Goal: Task Accomplishment & Management: Complete application form

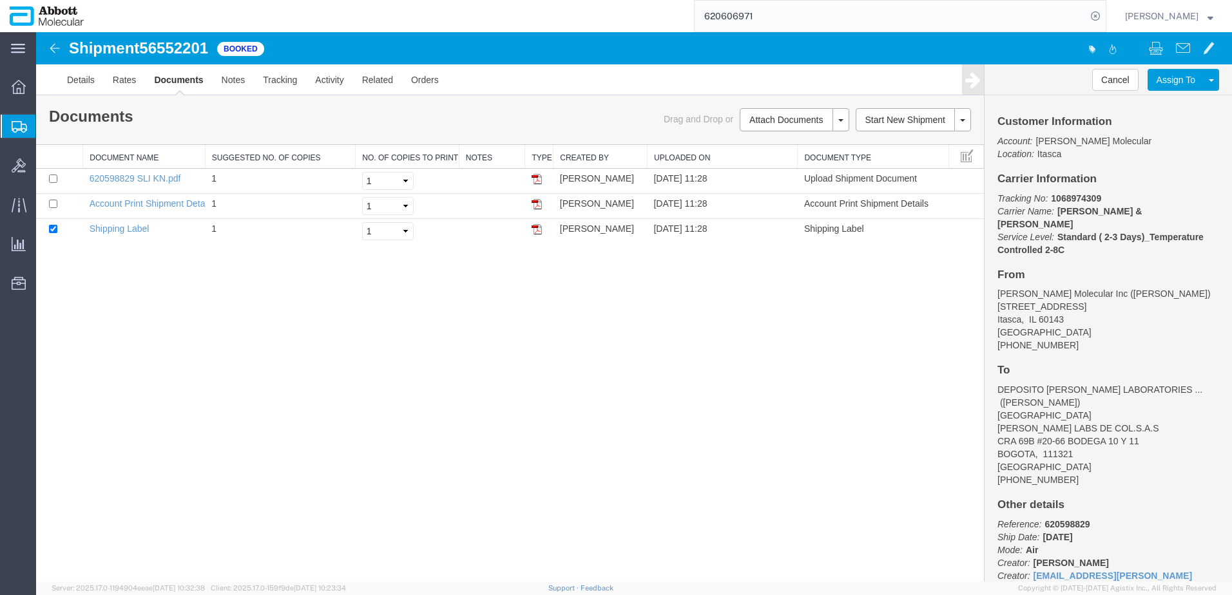
click at [0, 0] on span "Create from Template" at bounding box center [0, 0] width 0 height 0
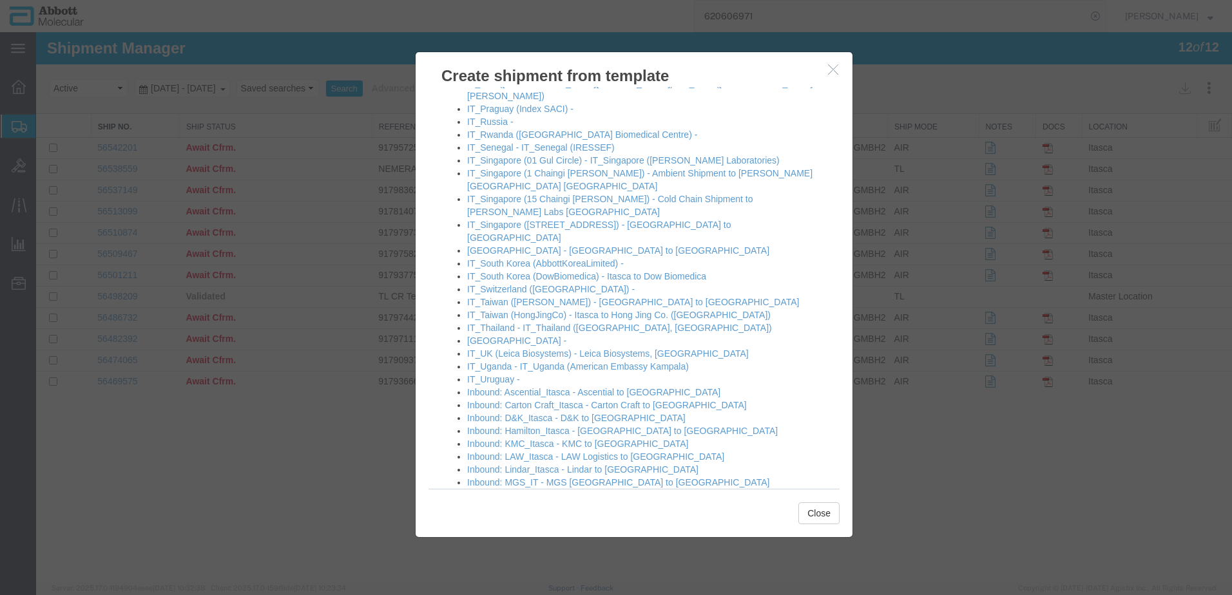
scroll to position [1076, 0]
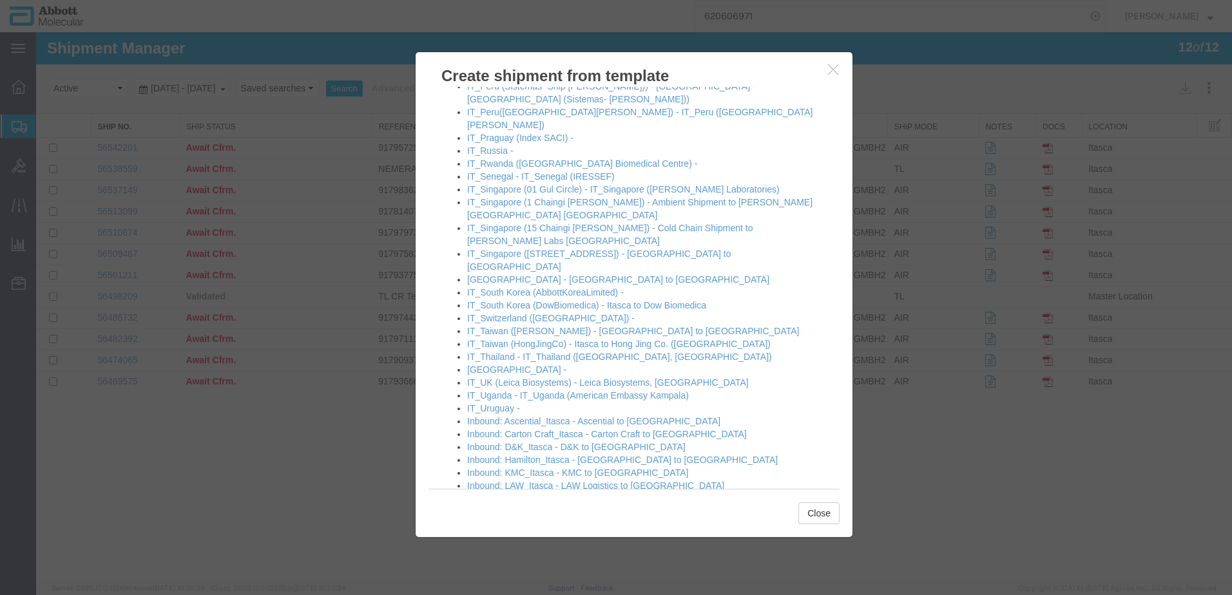
drag, startPoint x: 834, startPoint y: 75, endPoint x: 846, endPoint y: 70, distance: 12.7
click at [834, 75] on button "button" at bounding box center [834, 70] width 16 height 16
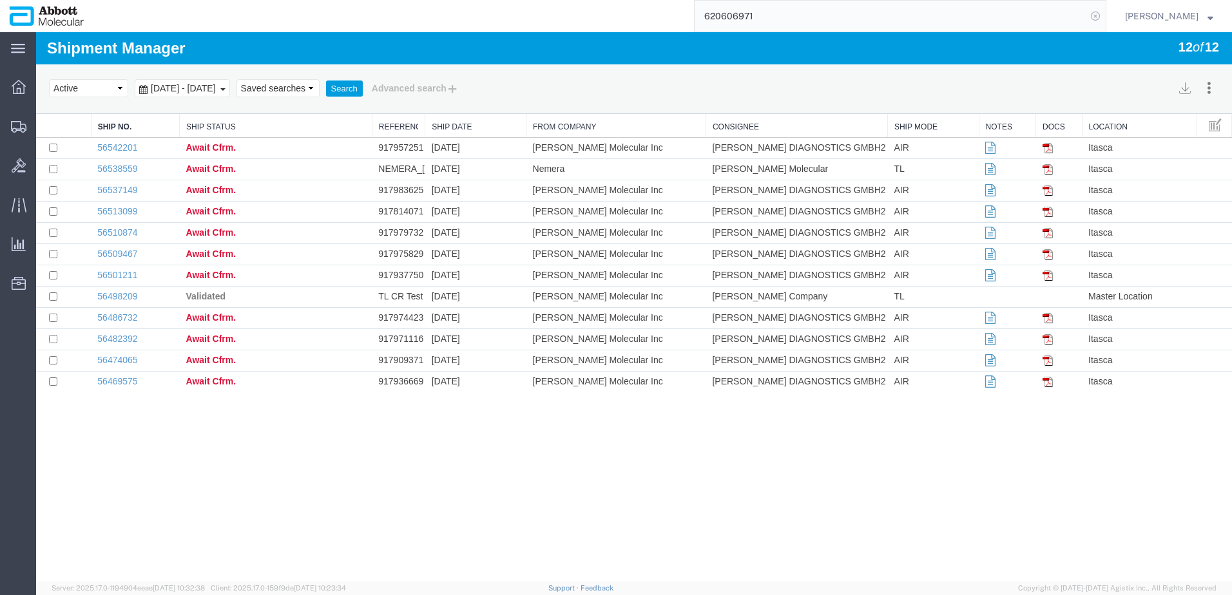
click at [1104, 18] on icon at bounding box center [1095, 16] width 18 height 18
paste input "56483454"
type input "56483454"
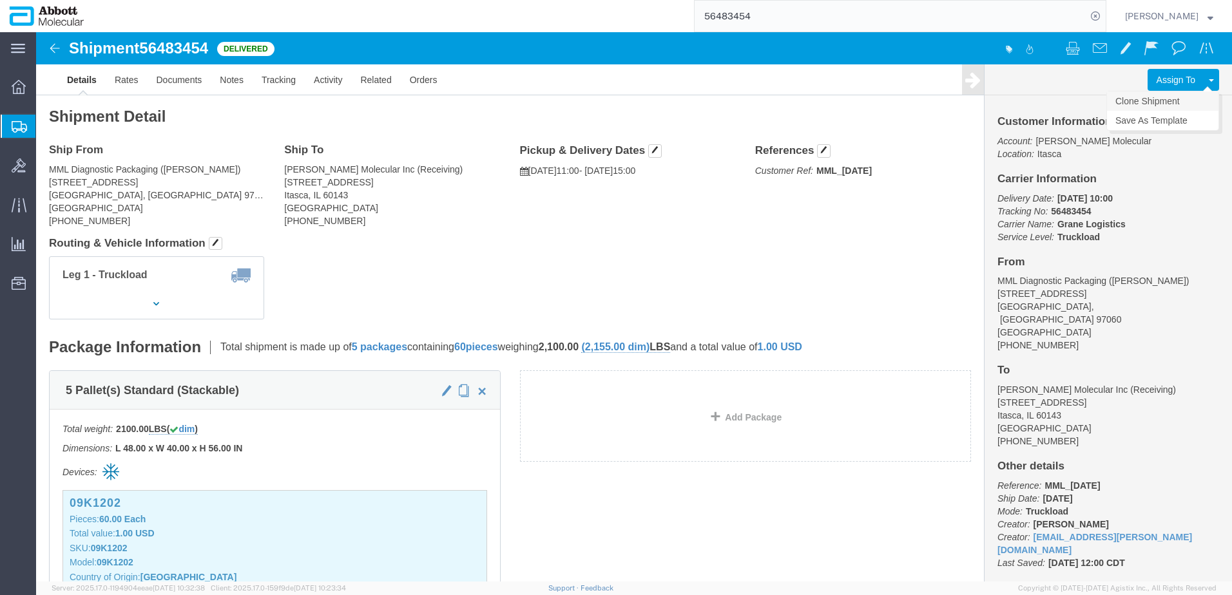
click link "Clone Shipment"
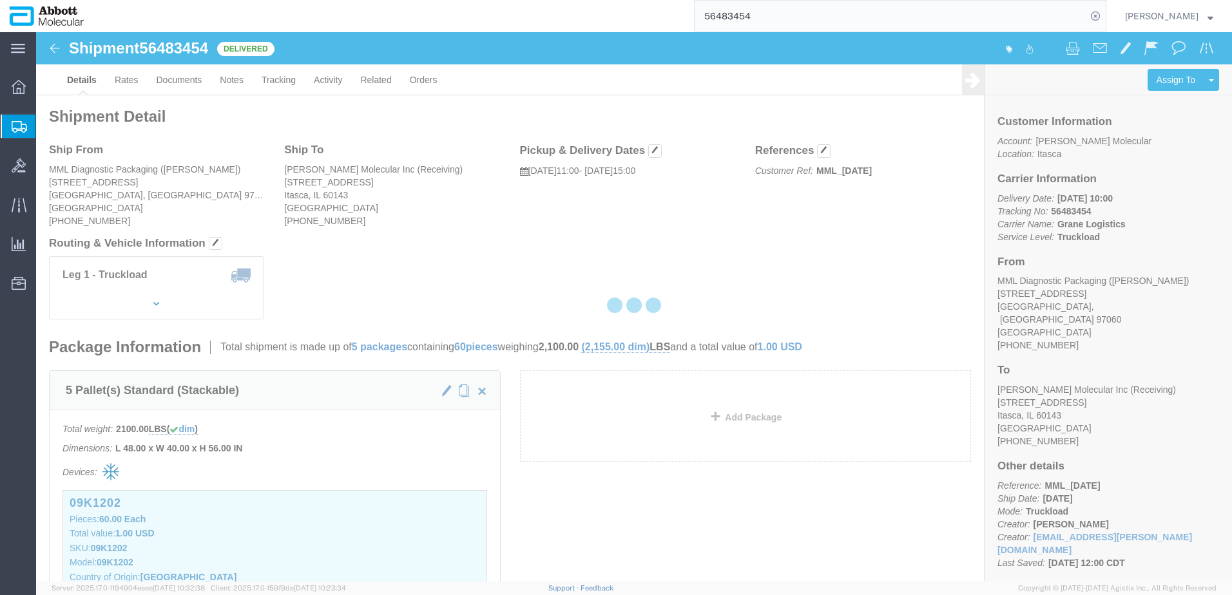
select select "48454"
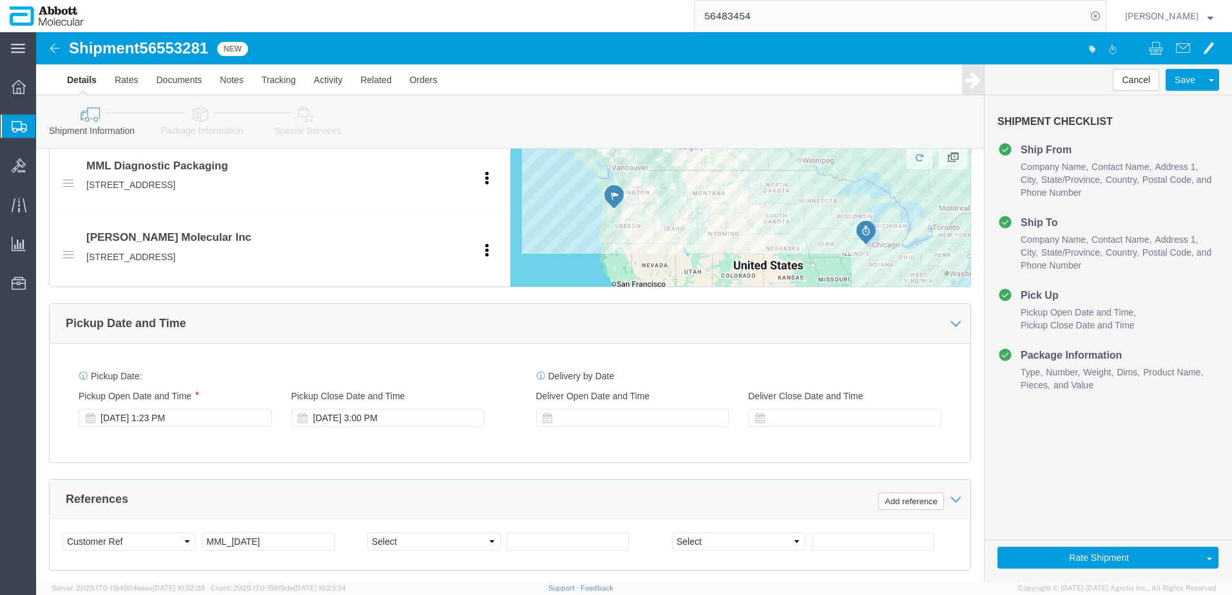
scroll to position [515, 0]
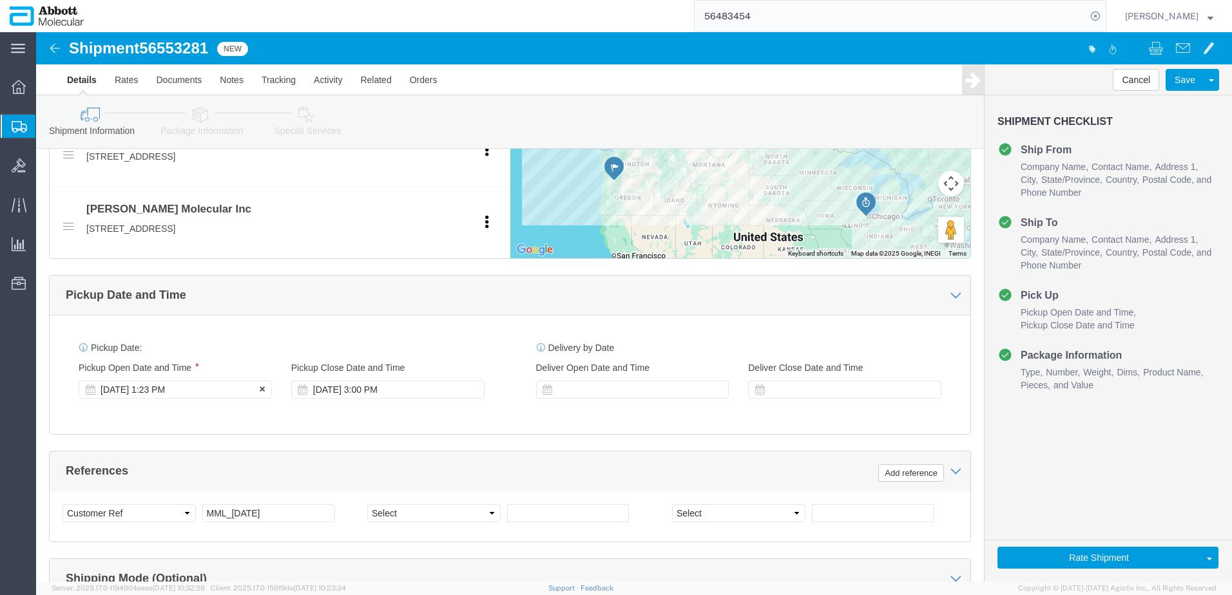
click div "[DATE] 1:23 PM"
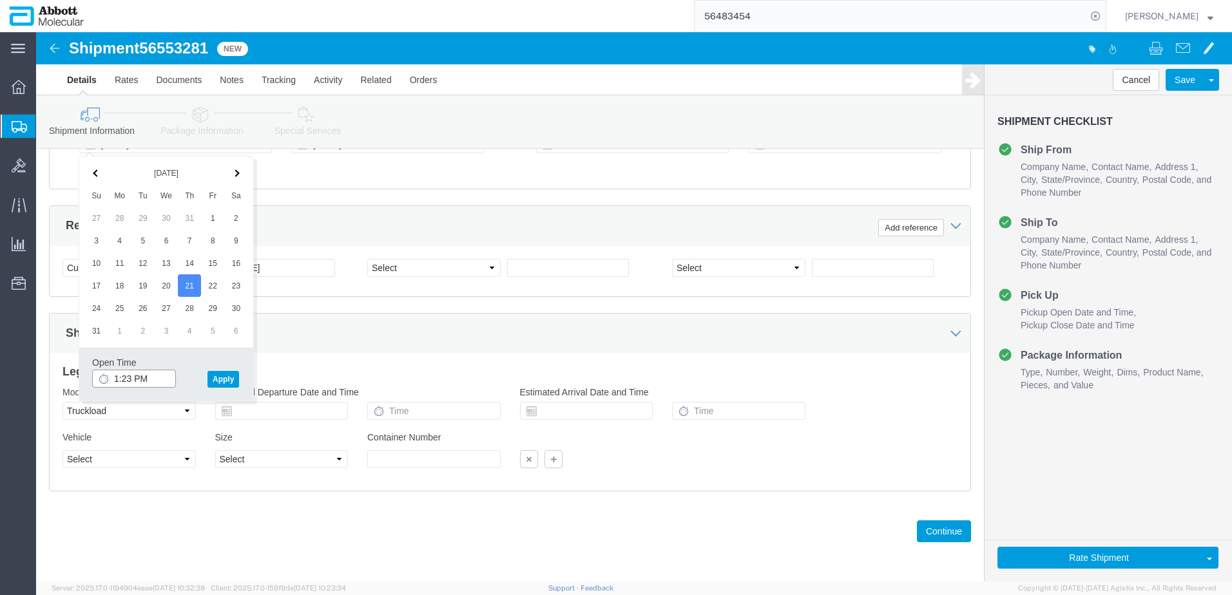
click input "1:23 PM"
type input "11:00 AM"
click button "Apply"
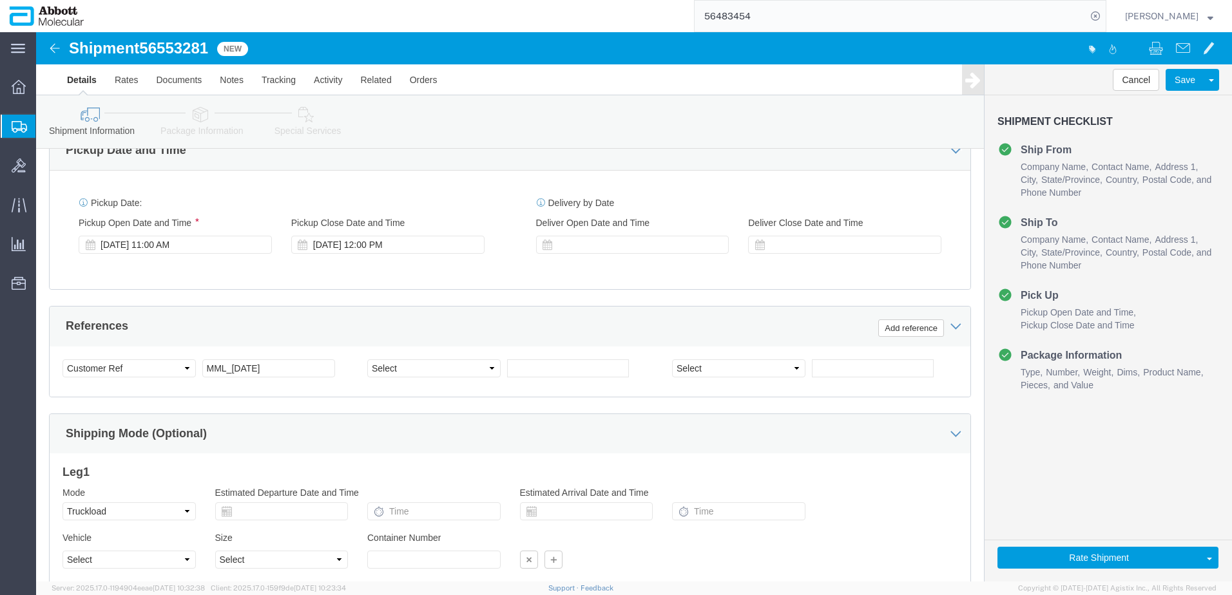
scroll to position [632, 0]
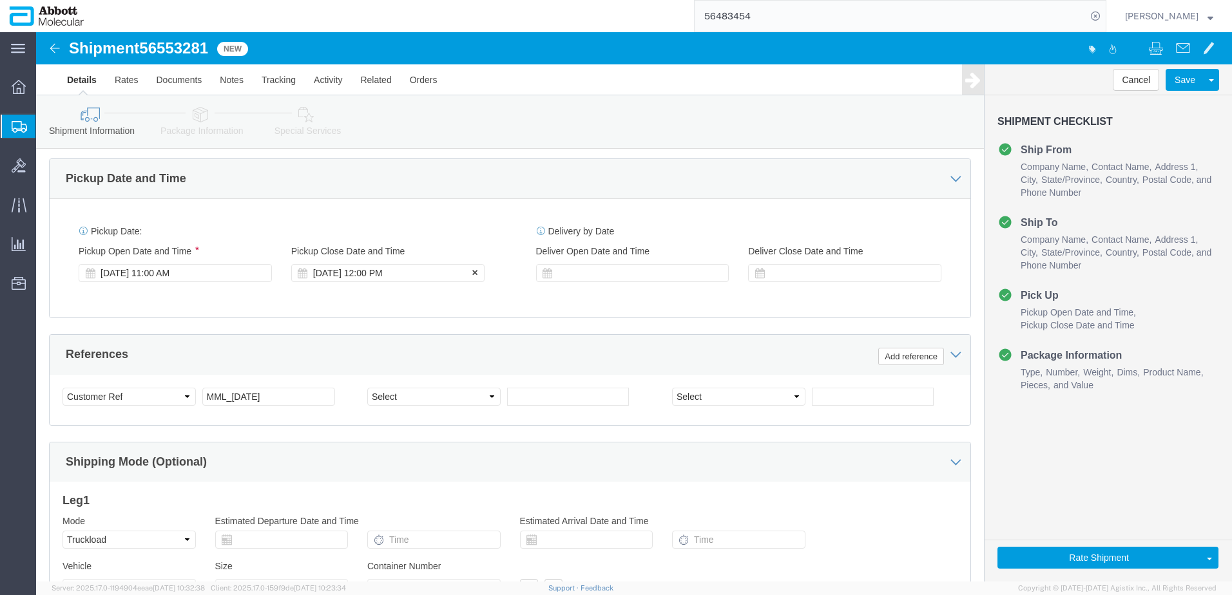
click div "[DATE] 12:00 PM"
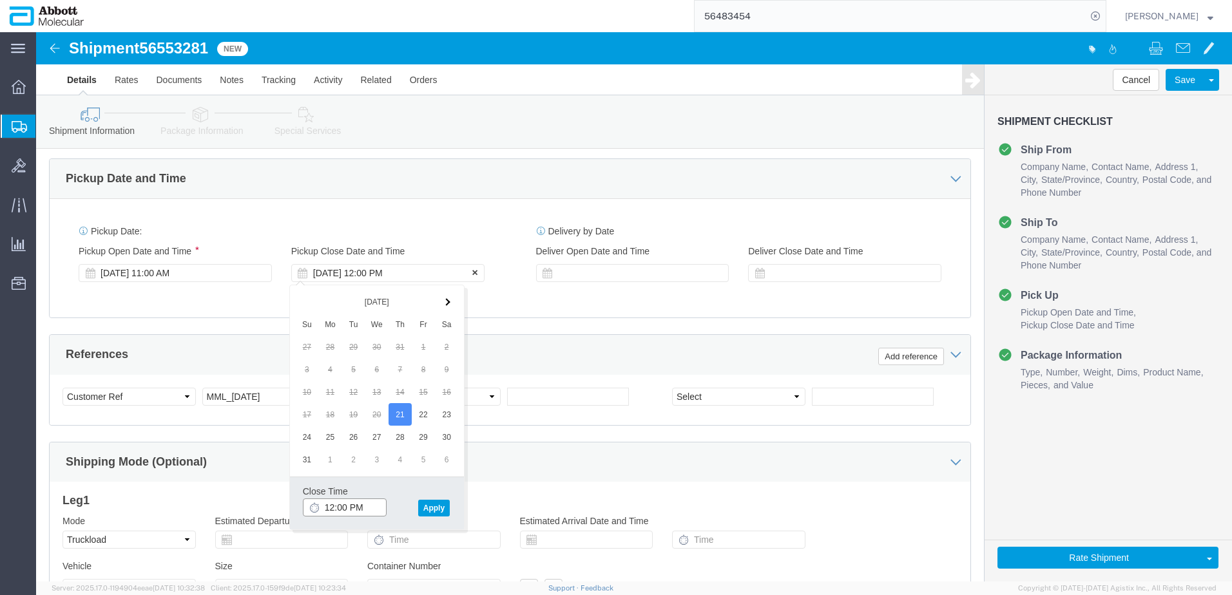
type input "3:00 PM"
click button "Apply"
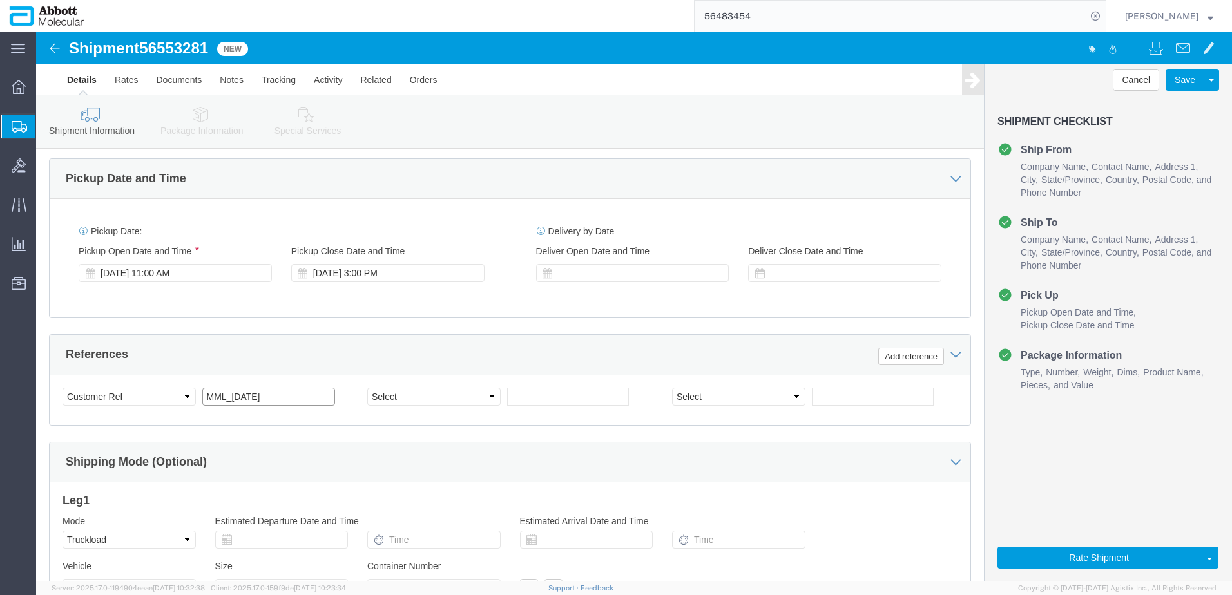
click input "MML_[DATE]"
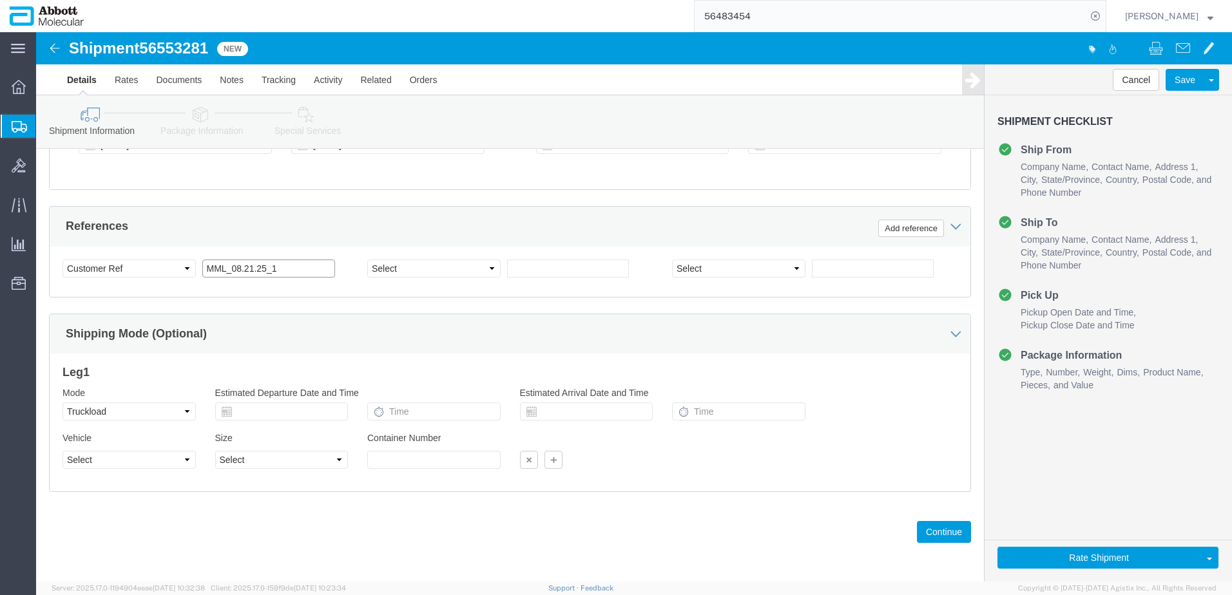
scroll to position [761, 0]
type input "MML_08.21.25_1"
click button "Continue"
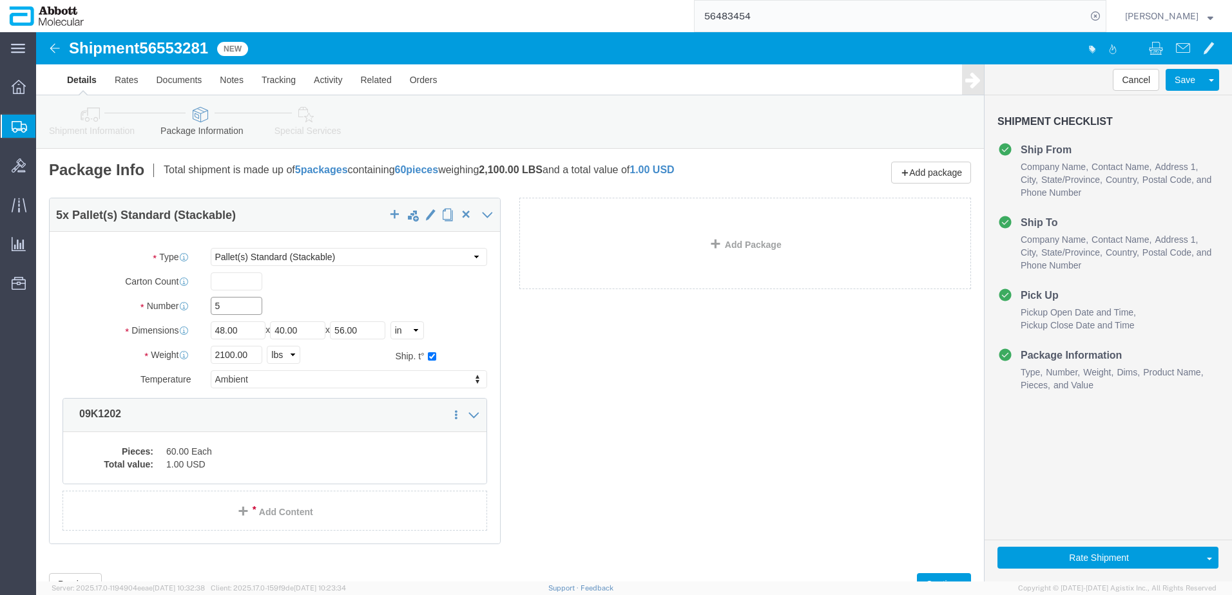
drag, startPoint x: 189, startPoint y: 273, endPoint x: 97, endPoint y: 274, distance: 92.8
click div "Number 5"
type input "25"
type input "8200"
click dd "1.00 USD"
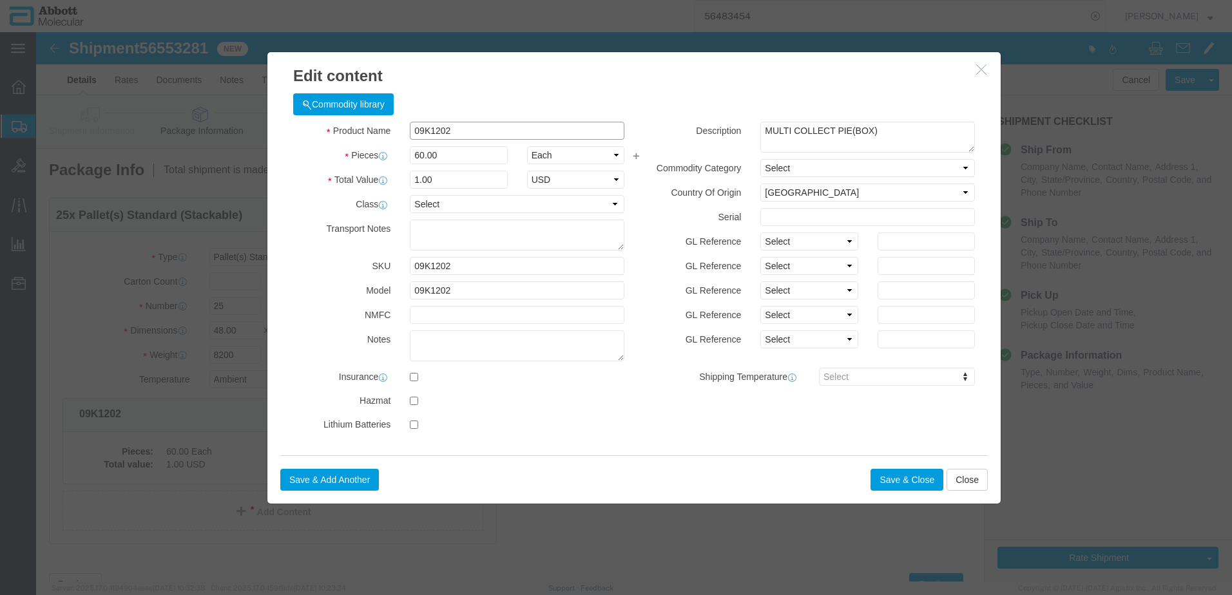
click input "09K1202"
type input "300"
type input "5"
type input "1"
select select "USD"
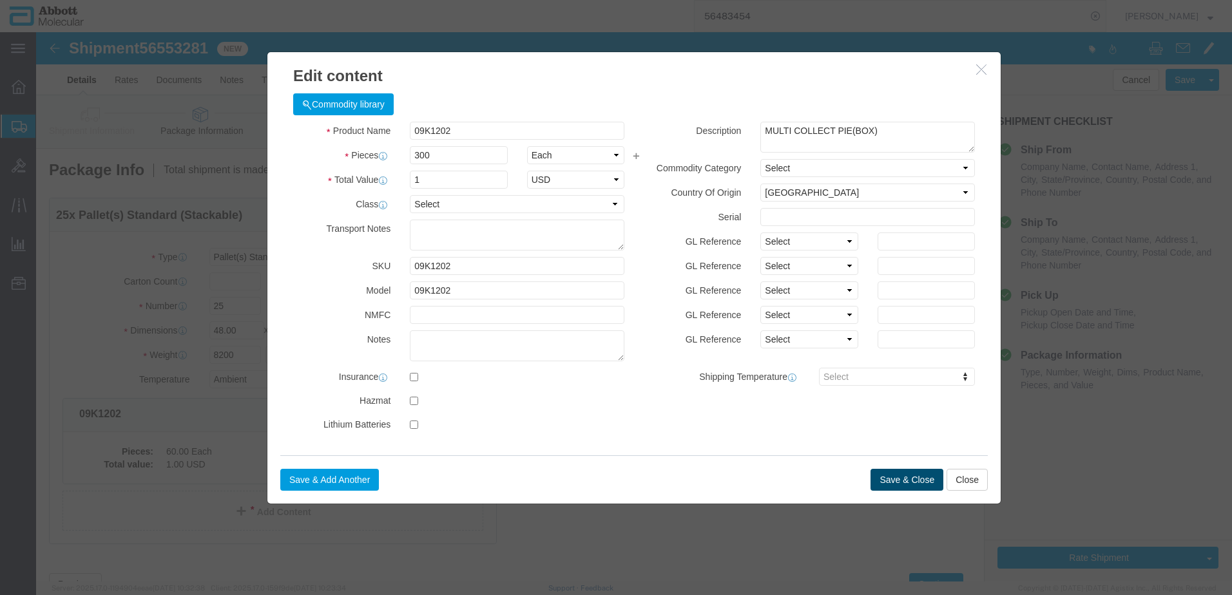
click button "Save & Close"
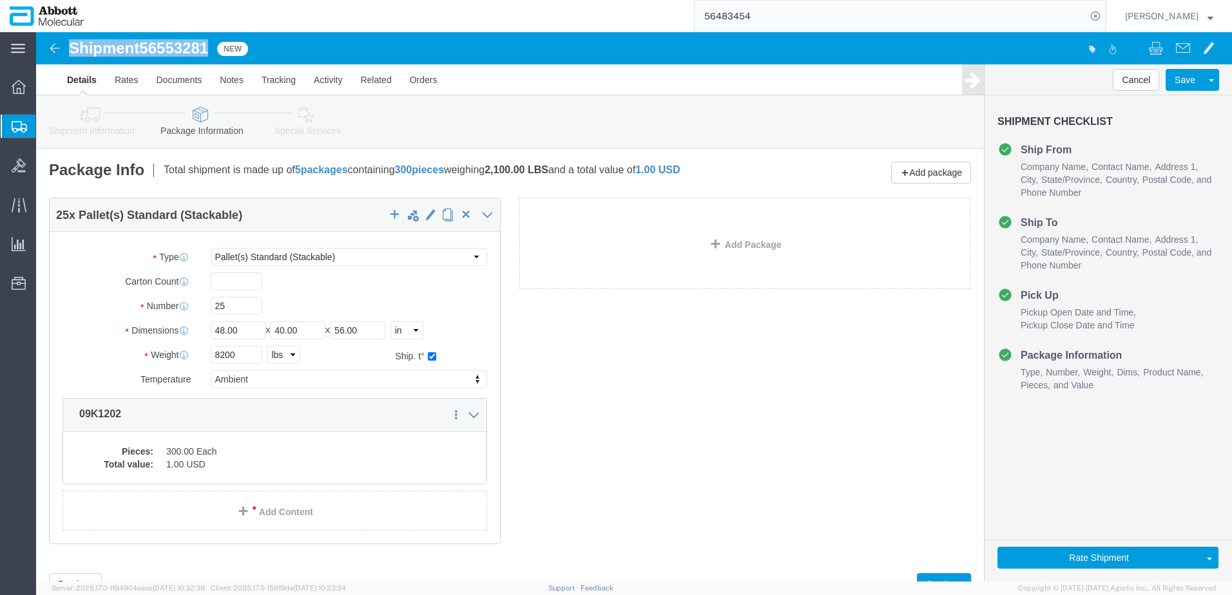
drag, startPoint x: 34, startPoint y: 17, endPoint x: 175, endPoint y: 14, distance: 141.1
click h1 "Shipment 56553281"
copy h1 "Shipment 56553281"
click button "Rate Shipment"
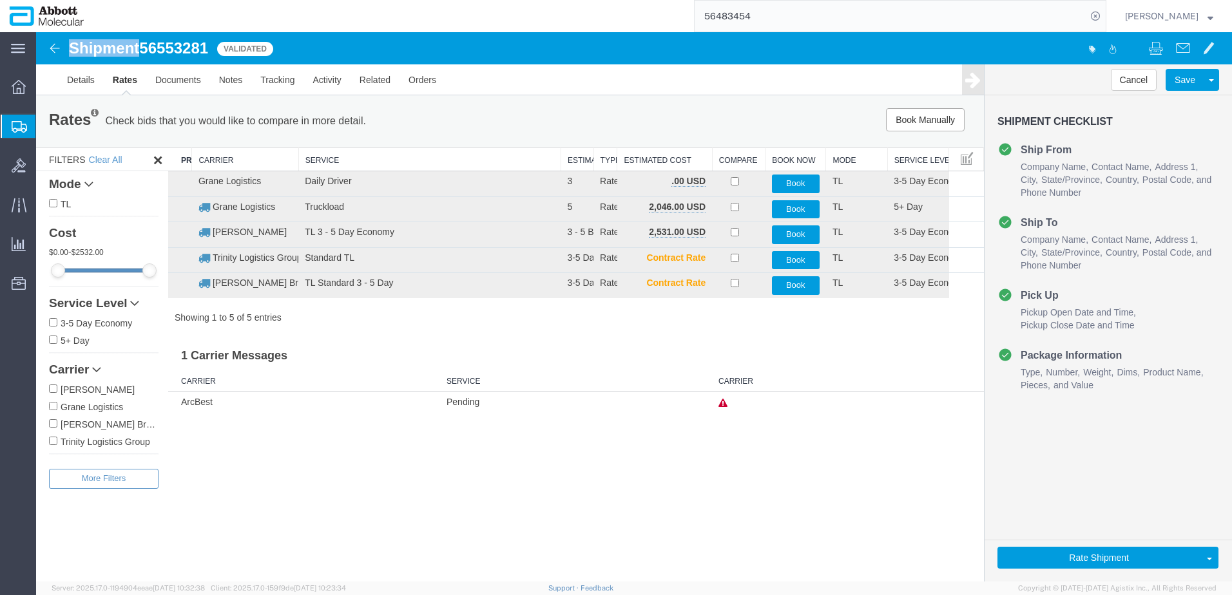
drag, startPoint x: 53, startPoint y: 406, endPoint x: 62, endPoint y: 402, distance: 9.5
click at [53, 406] on input "Grane Logistics" at bounding box center [53, 406] width 8 height 8
checkbox input "true"
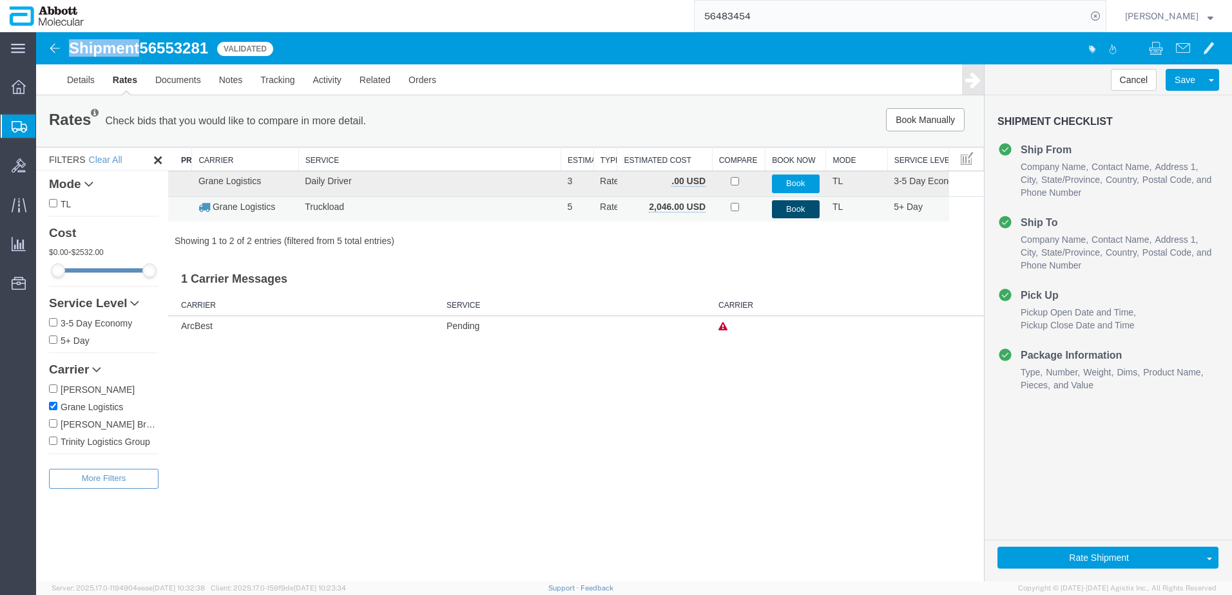
click at [794, 209] on button "Book" at bounding box center [796, 209] width 48 height 19
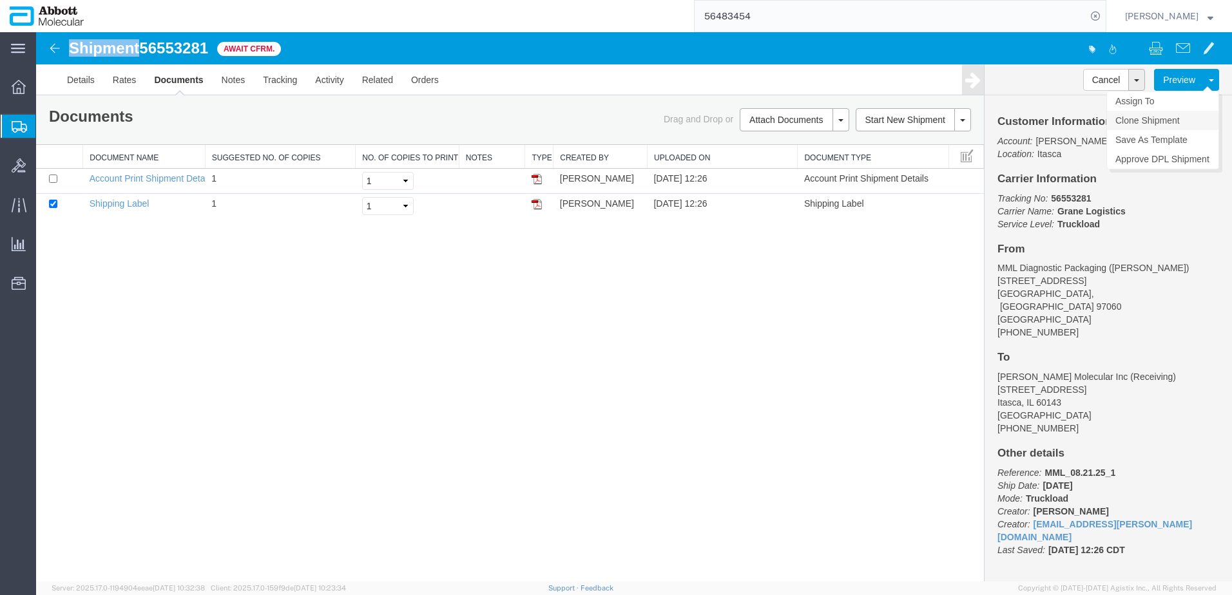
click at [1156, 119] on link "Clone Shipment" at bounding box center [1162, 120] width 111 height 19
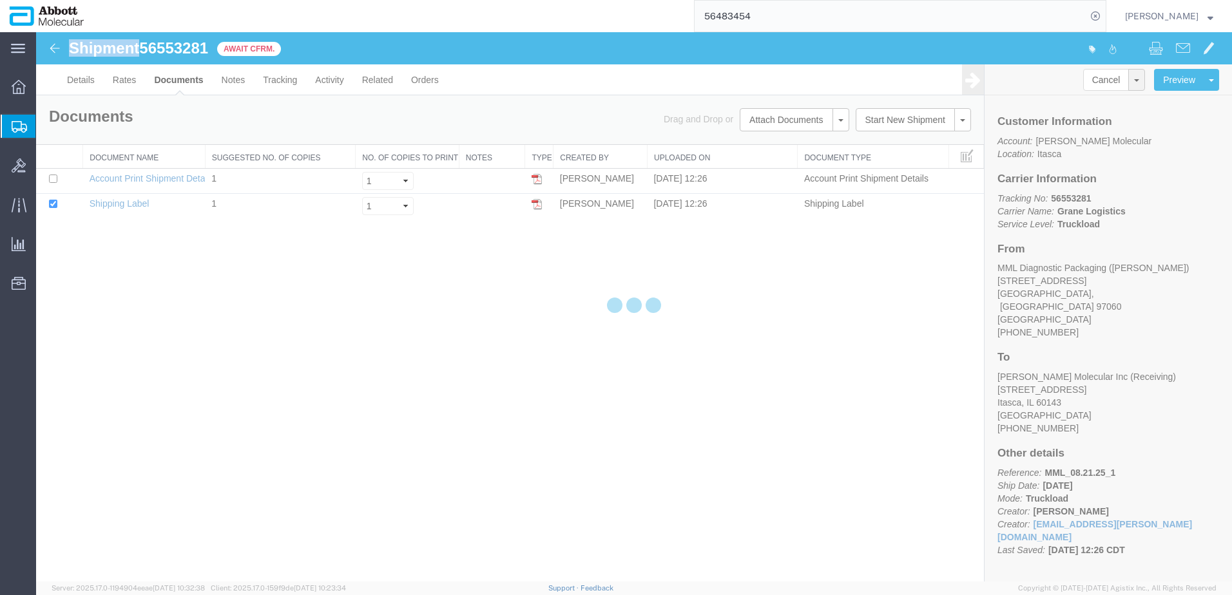
select select "48454"
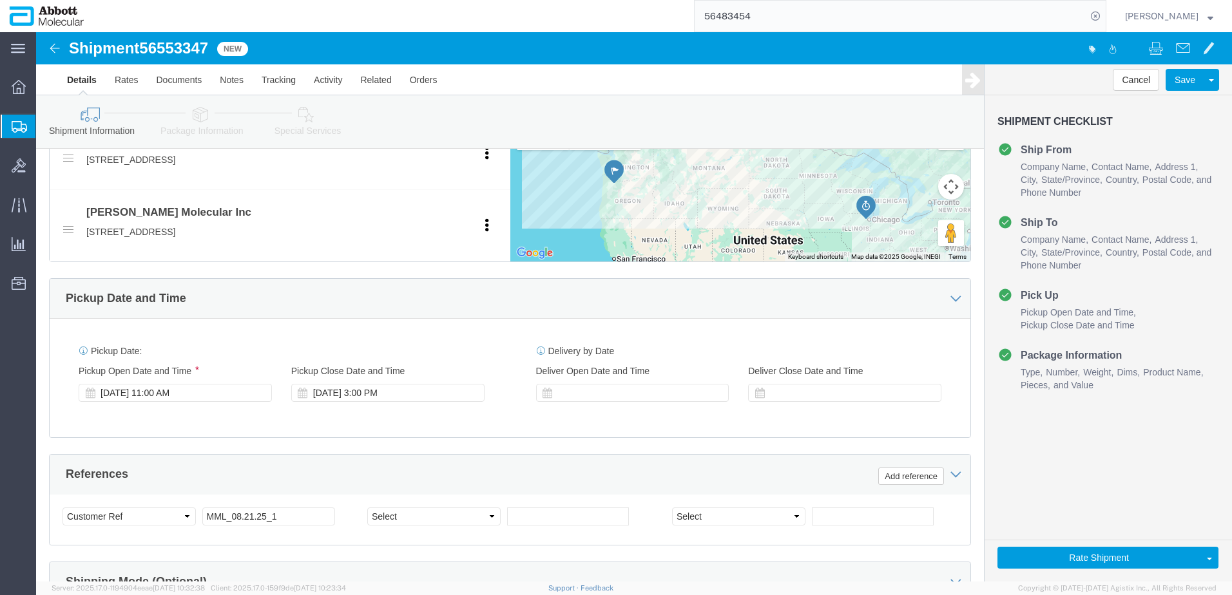
scroll to position [515, 0]
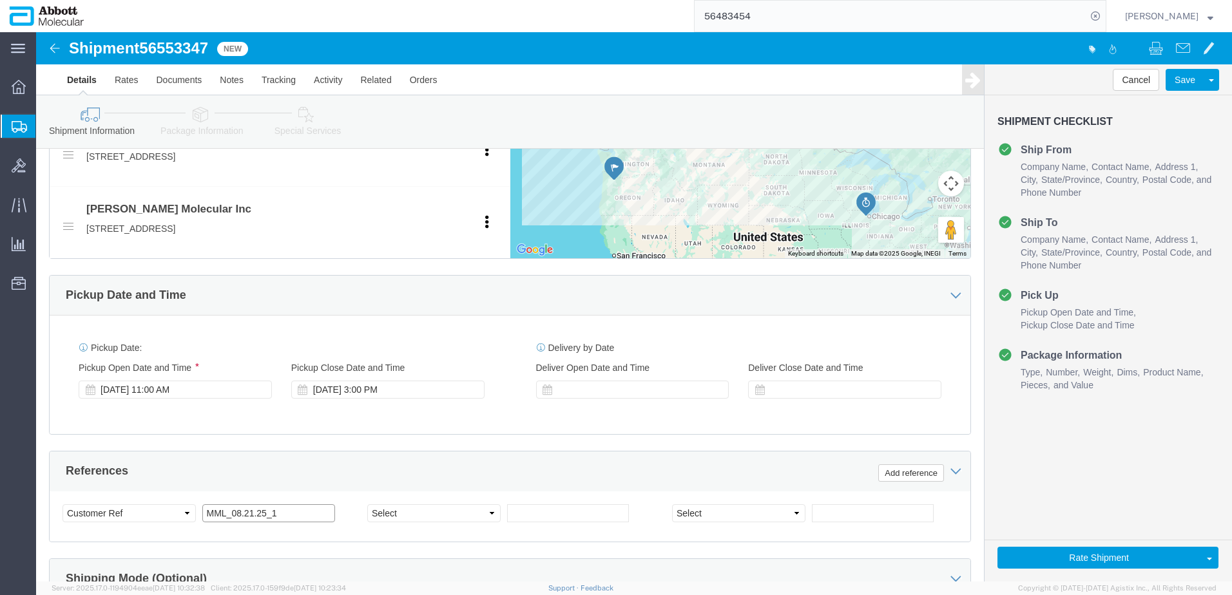
click input "MML_08.21.25_1"
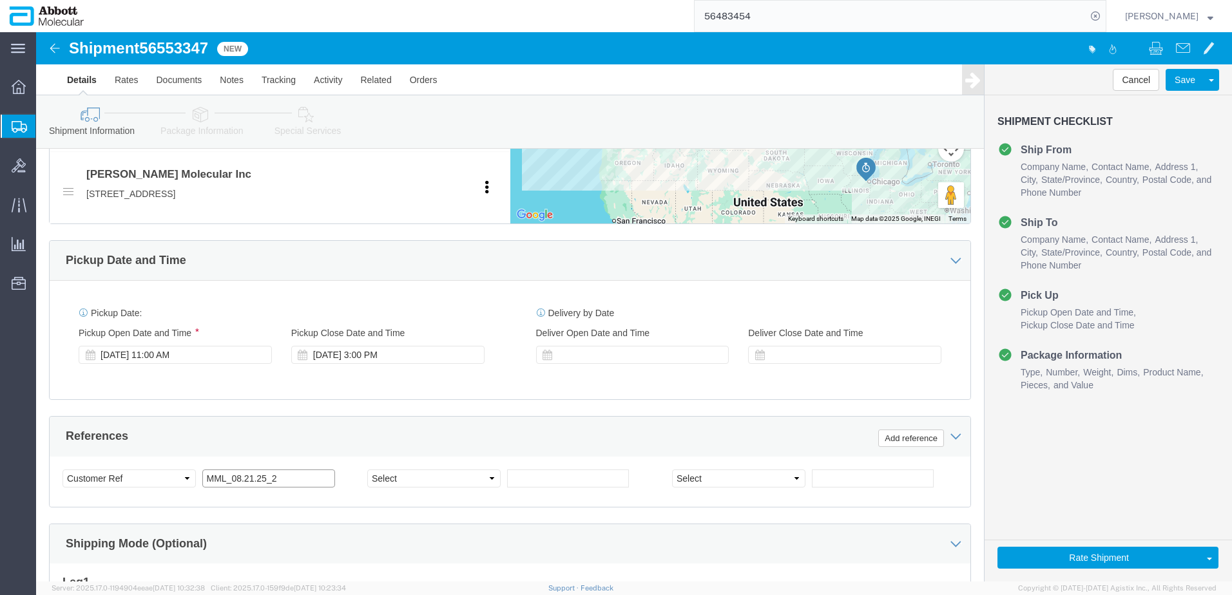
scroll to position [761, 0]
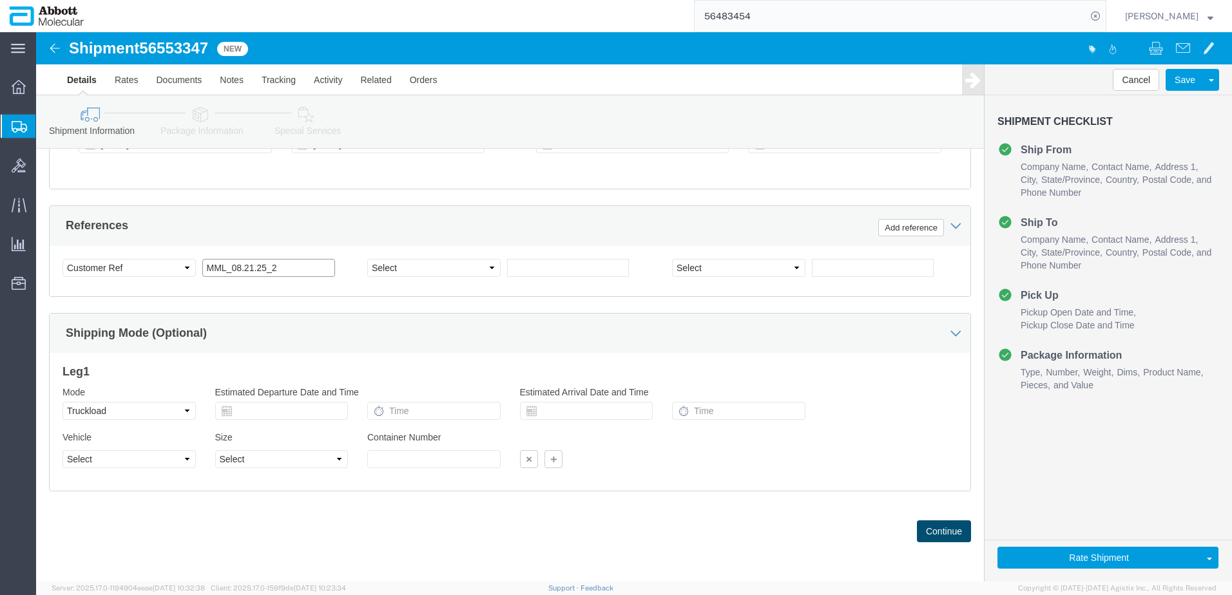
type input "MML_08.21.25_2"
click button "Continue"
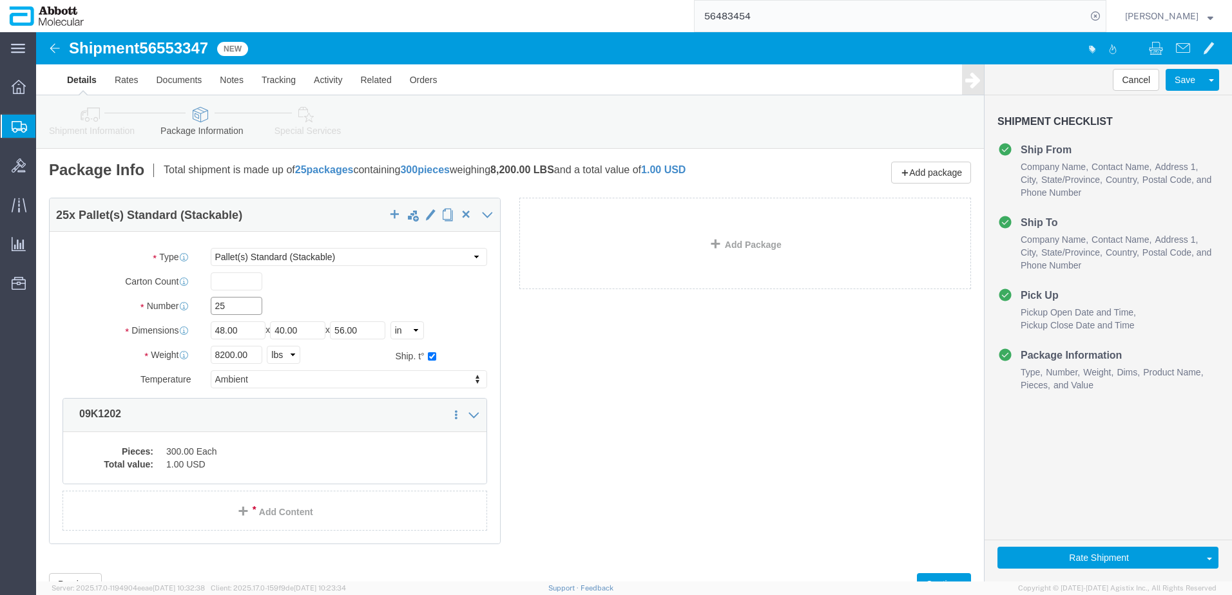
drag, startPoint x: 211, startPoint y: 273, endPoint x: 114, endPoint y: 273, distance: 97.3
click div "Number 25"
type input "11"
drag, startPoint x: 212, startPoint y: 325, endPoint x: 157, endPoint y: 321, distance: 55.5
click div "Weight 8200.00 Select kgs lbs Ship. t°"
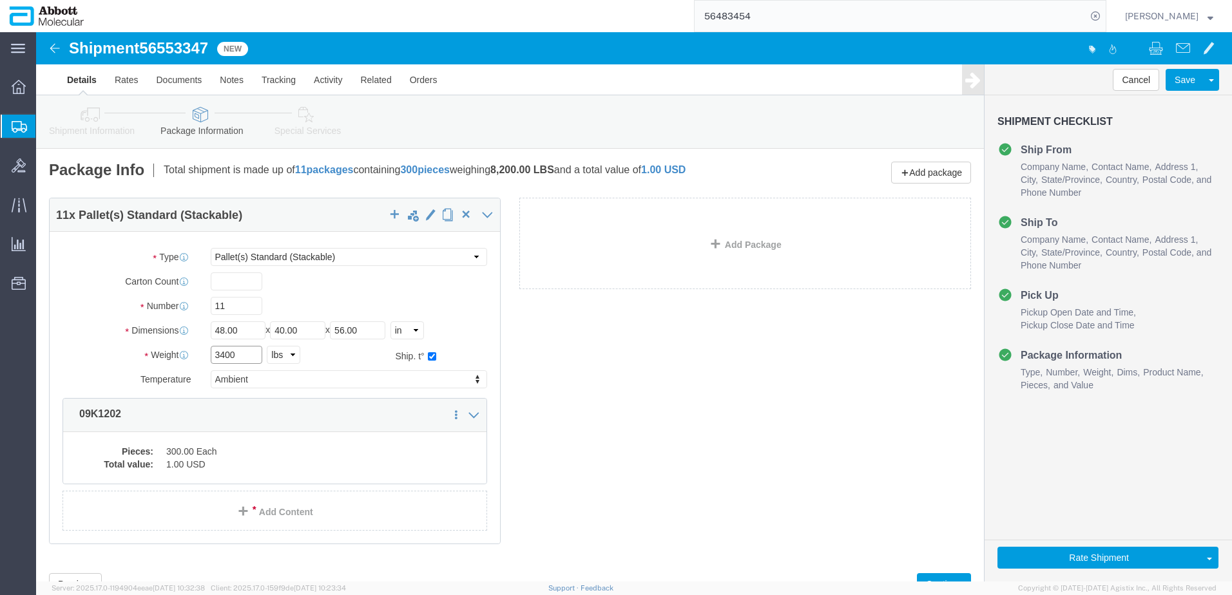
type input "3400"
click div "11 x Pallet(s) Standard (Stackable) Package Type Select Box (B) Box (C) Box (D)…"
click dd "300.00 Each"
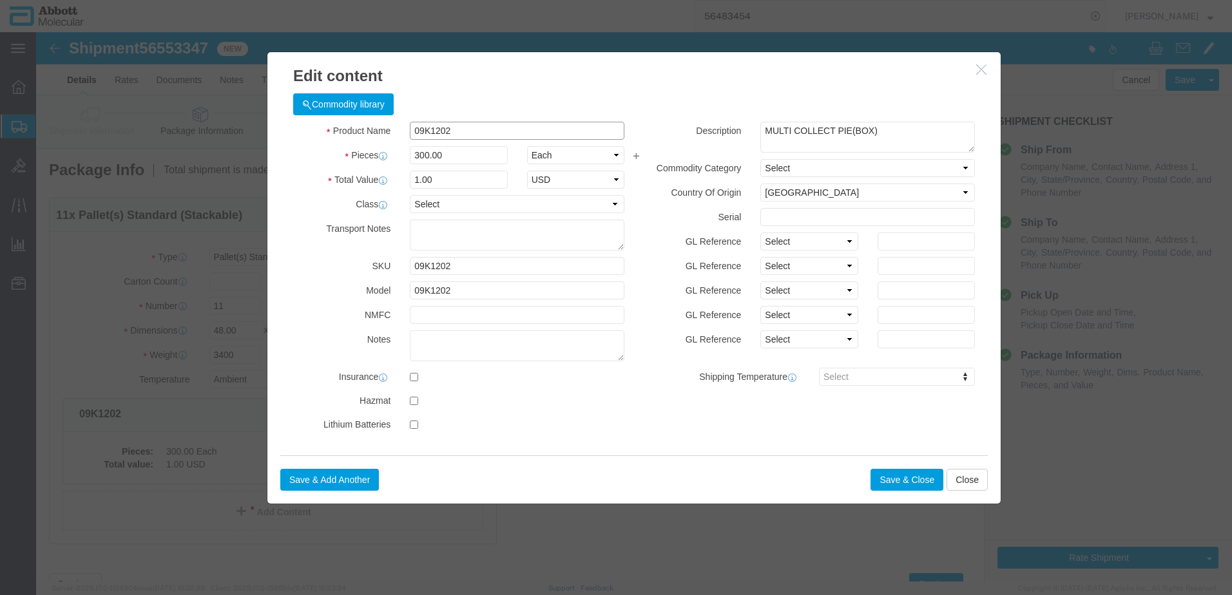
click input "09K1202"
type input "132"
type input "0.44"
type input "1"
select select "USD"
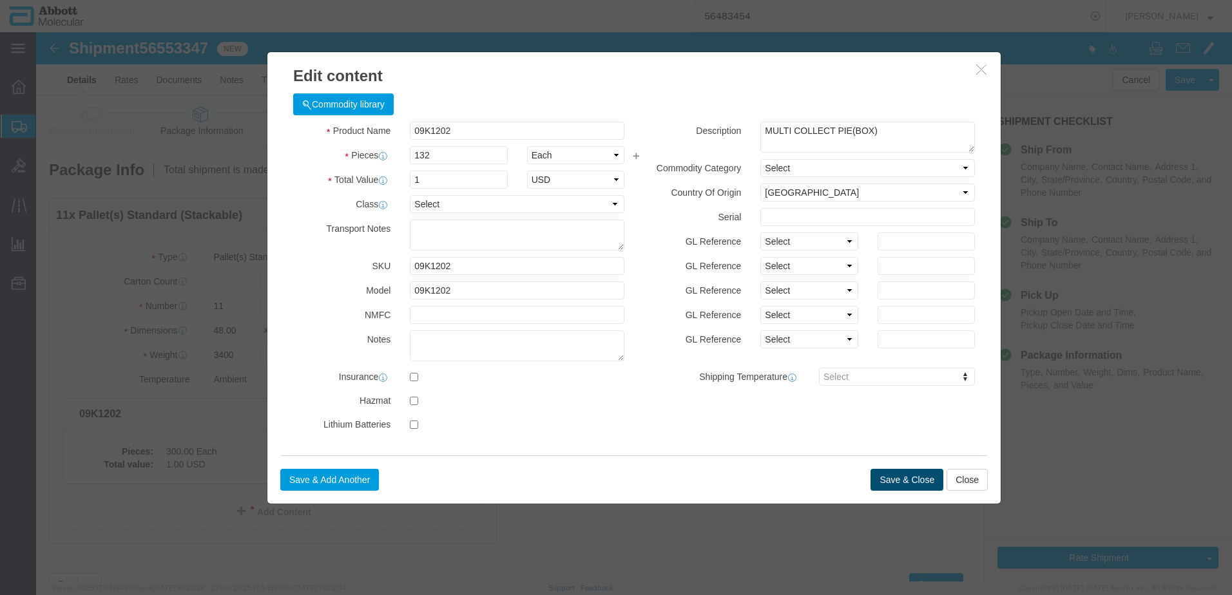
click button "Save & Close"
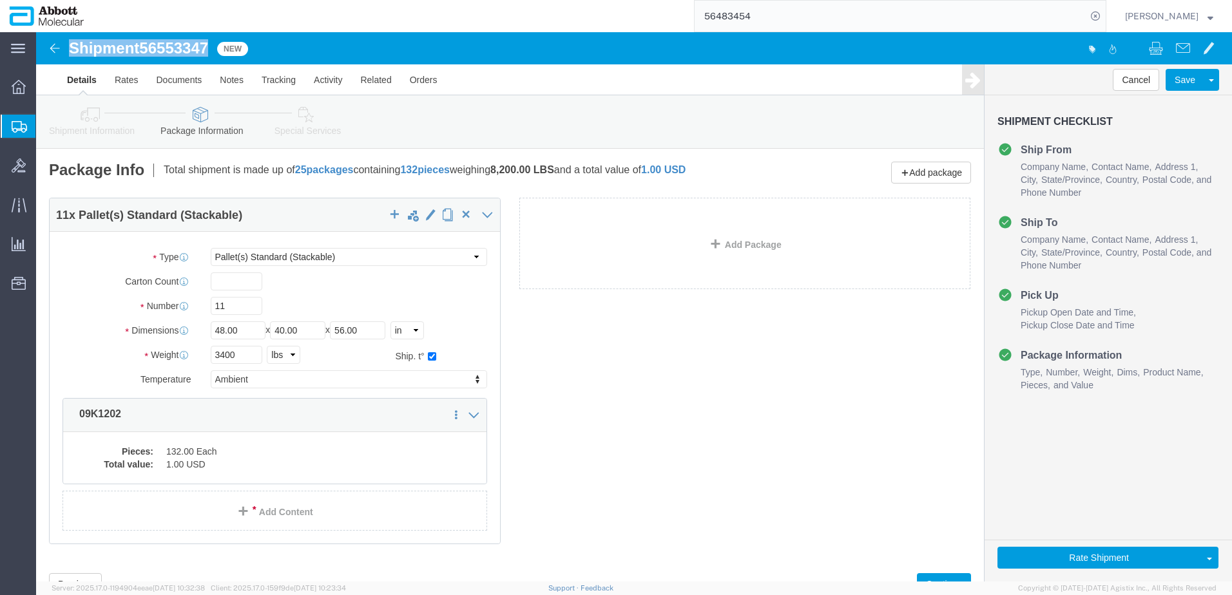
drag, startPoint x: 33, startPoint y: 16, endPoint x: 176, endPoint y: 16, distance: 143.6
click div "Shipment 56553347 New"
copy h1 "Shipment 56553347"
click button "Rate Shipment"
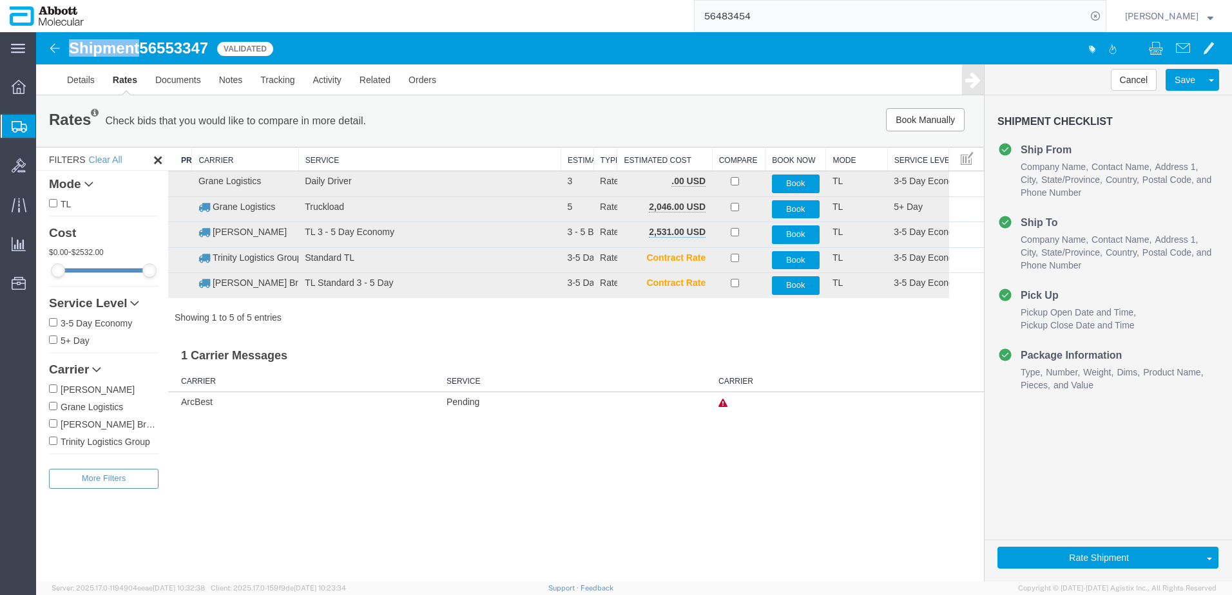
click at [99, 407] on label "Grane Logistics" at bounding box center [104, 406] width 110 height 14
click at [57, 407] on input "Grane Logistics" at bounding box center [53, 406] width 8 height 8
checkbox input "true"
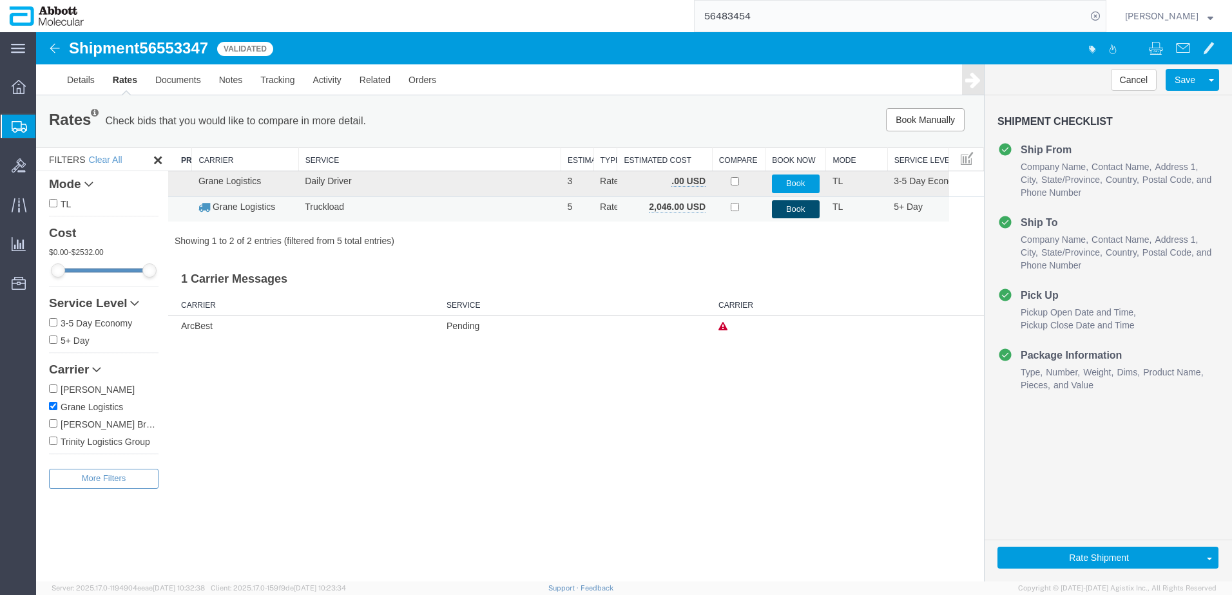
click at [792, 210] on button "Book" at bounding box center [796, 209] width 48 height 19
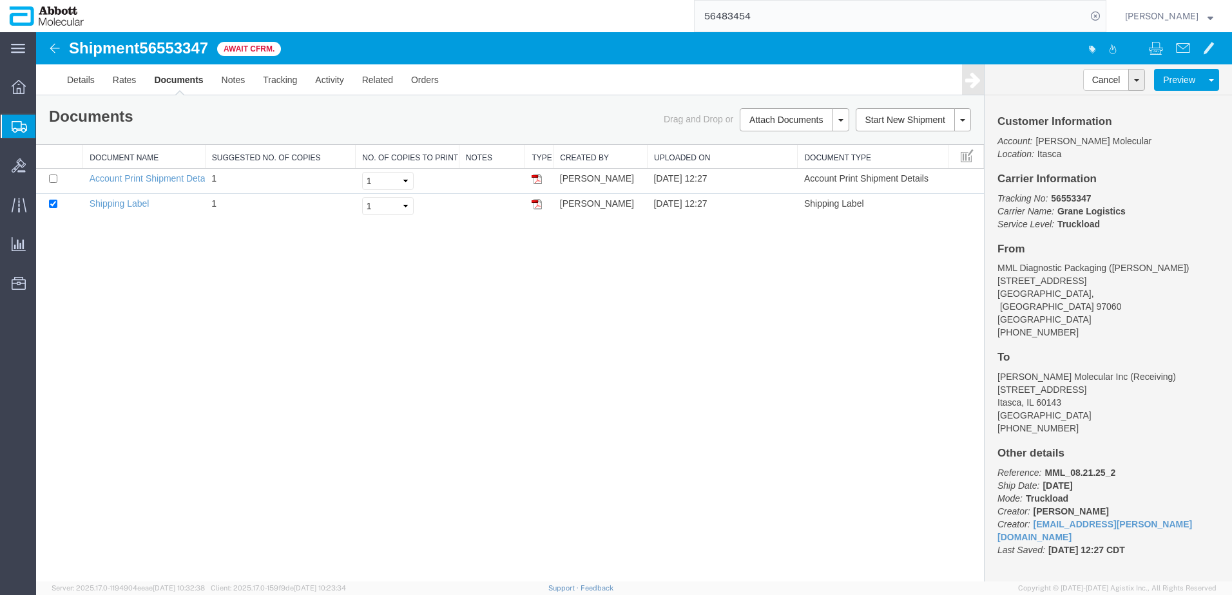
click at [0, 0] on span "Create from Template" at bounding box center [0, 0] width 0 height 0
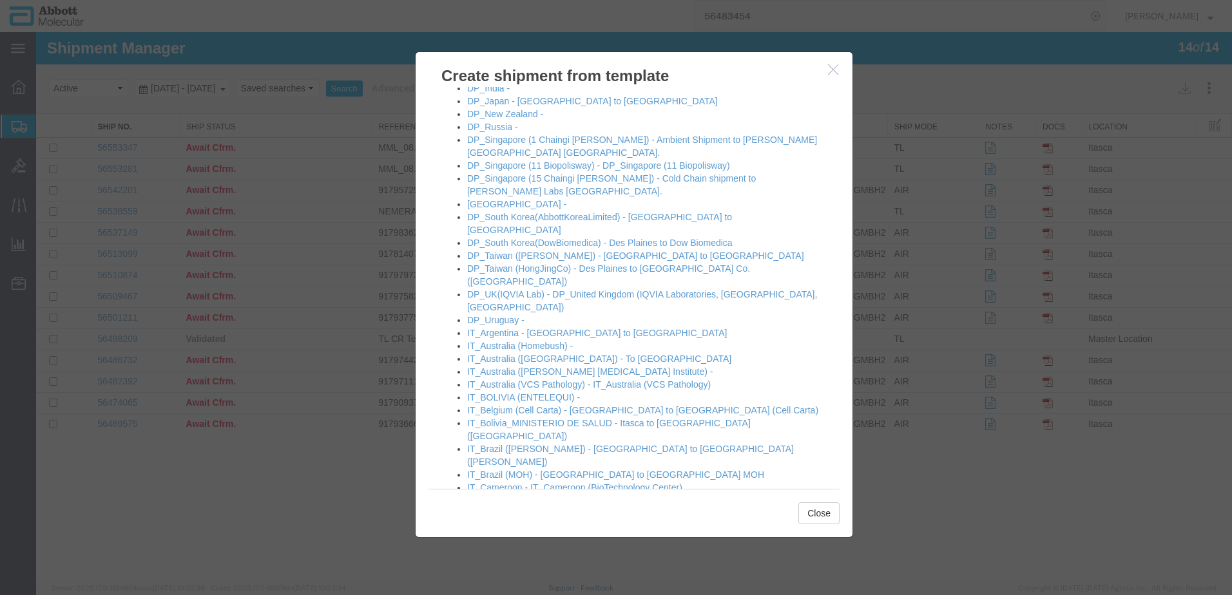
scroll to position [386, 0]
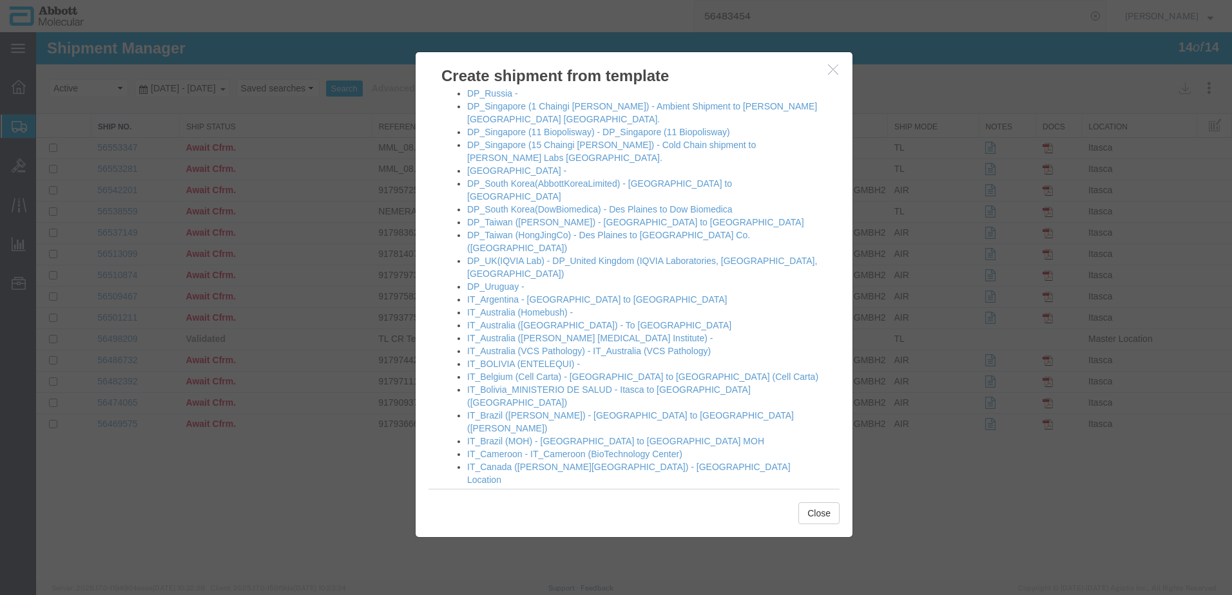
click at [490, 552] on link "IT_Colombia -" at bounding box center [495, 557] width 57 height 10
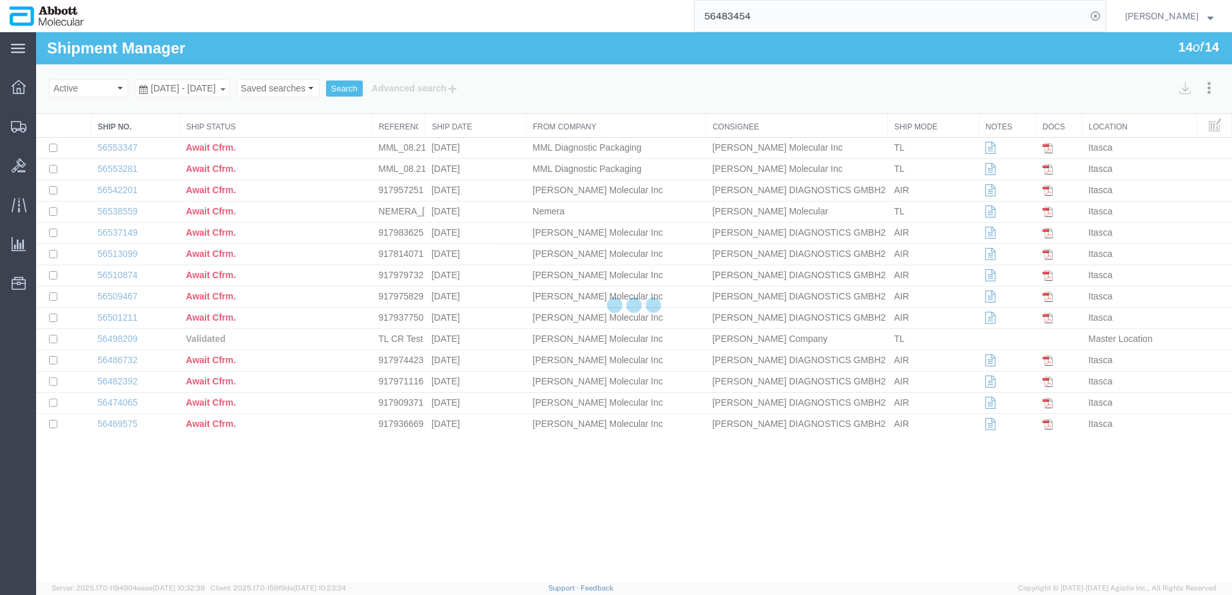
select select "48454"
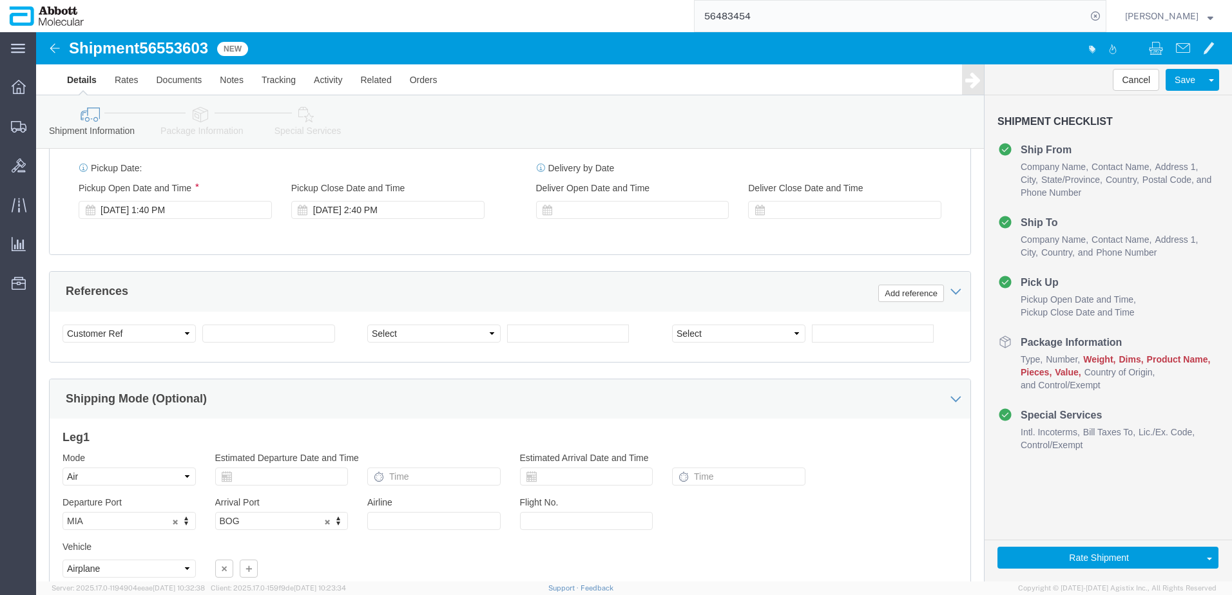
scroll to position [709, 0]
click input "text"
paste input "620598359"
type input "620598359"
select select "INVOICE"
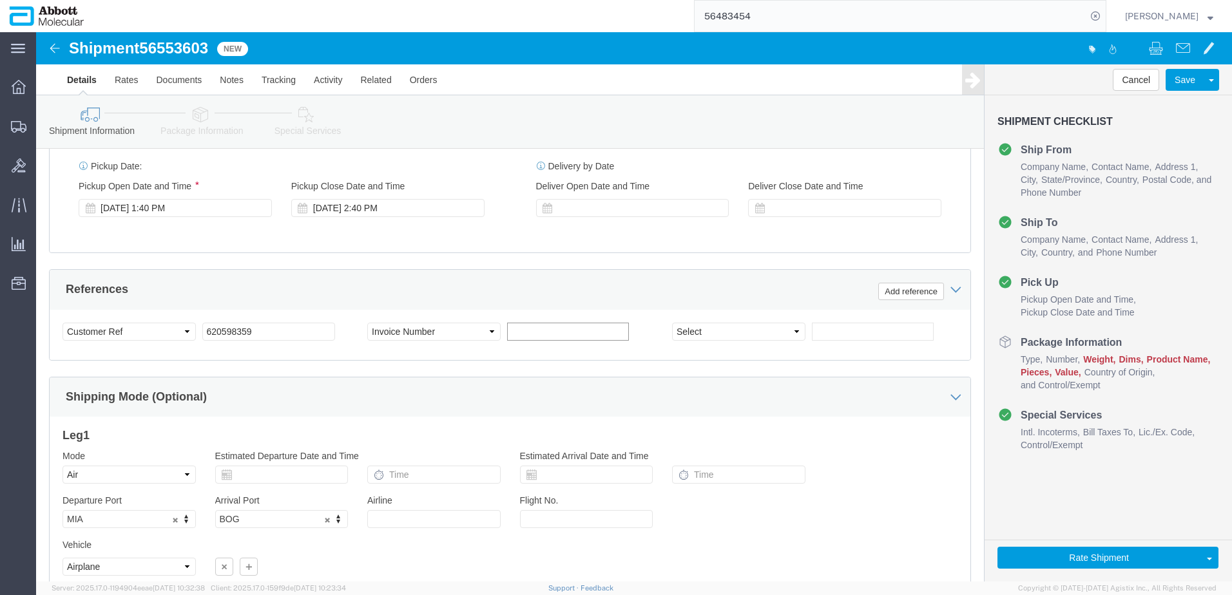
paste input "620598359"
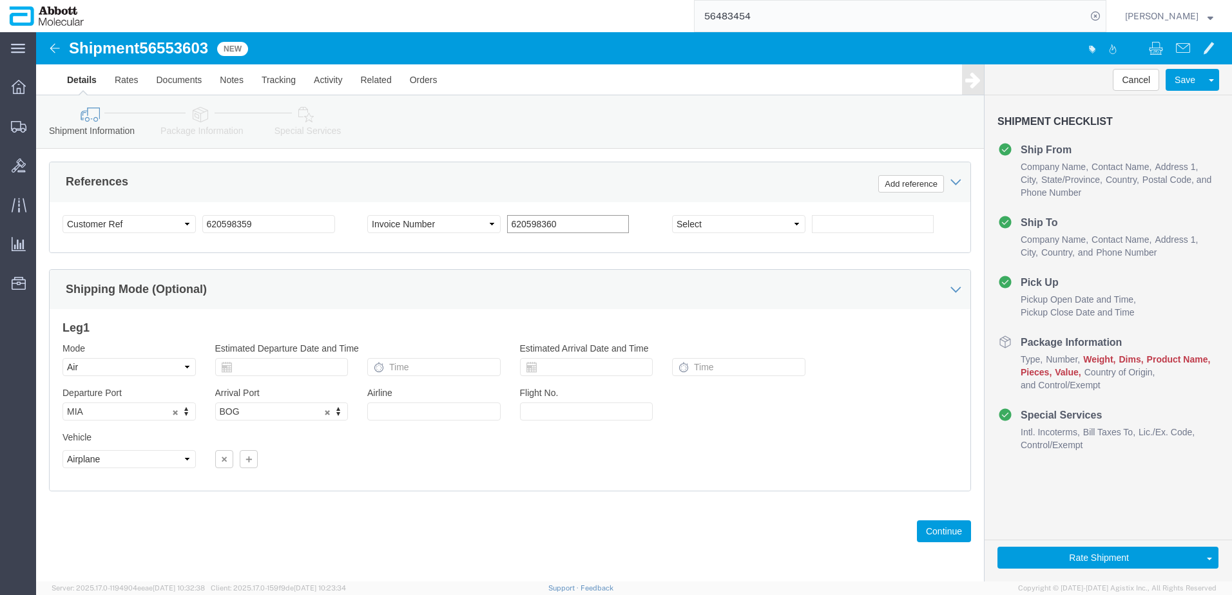
scroll to position [829, 0]
type input "620598360"
click button "Continue"
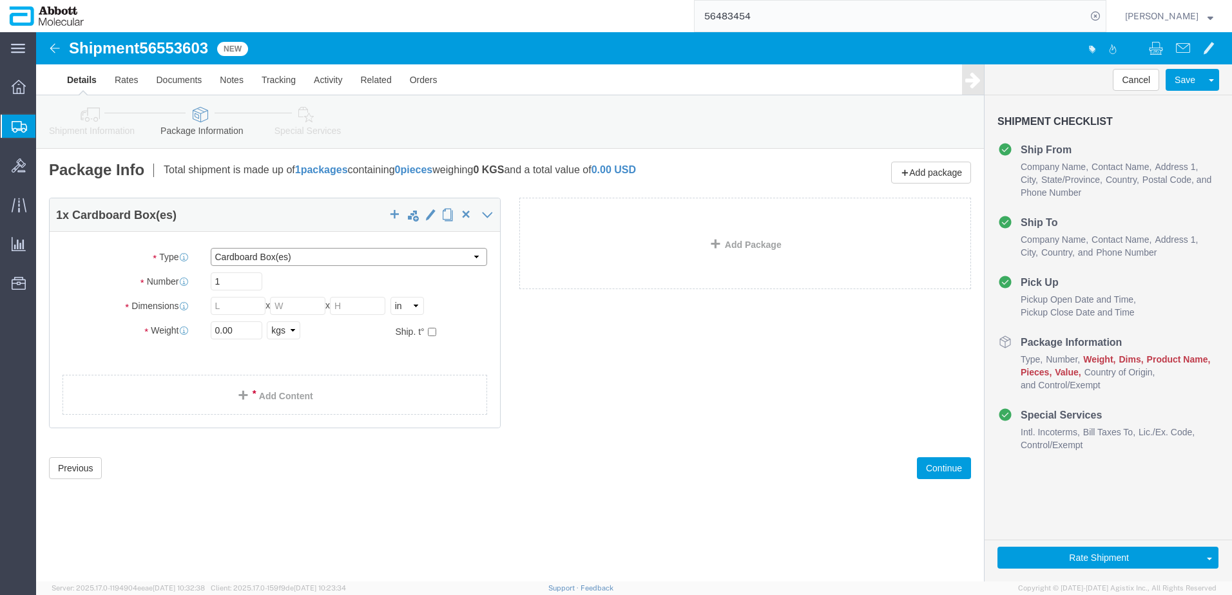
click select "Select Box (B) Box (C) Box (D) Cardboard Box(es) Crate (Instrument) Crate(s) En…"
select select "PSNS"
click select "Select Box (B) Box (C) Box (D) Cardboard Box(es) Crate (Instrument) Crate(s) En…"
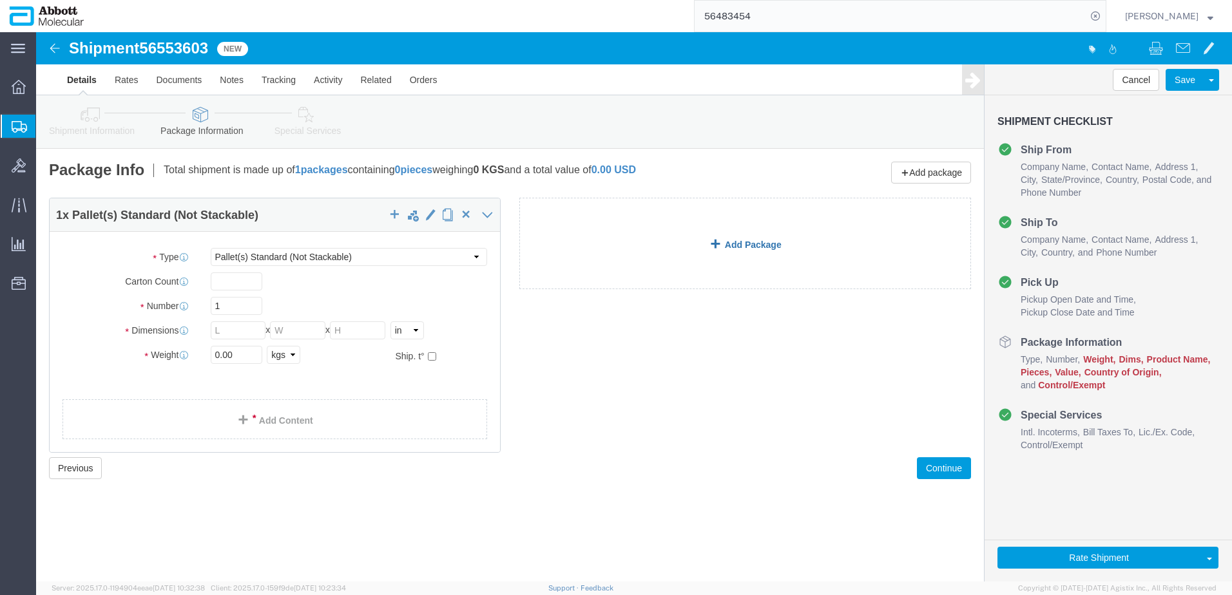
click link "Add Package"
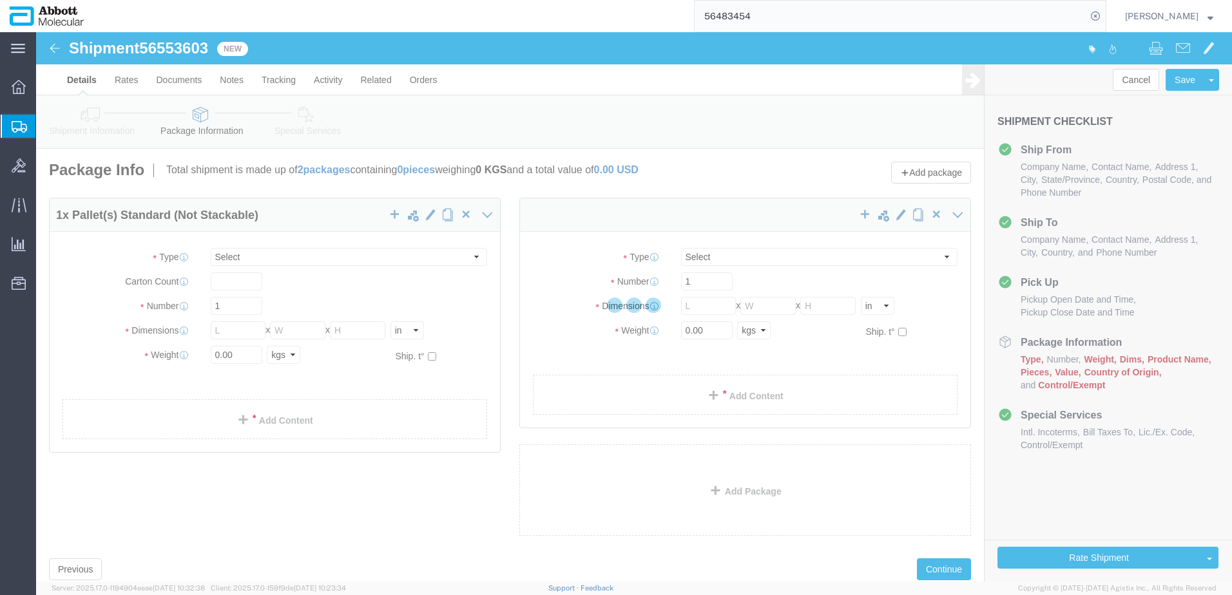
select select "PSNS"
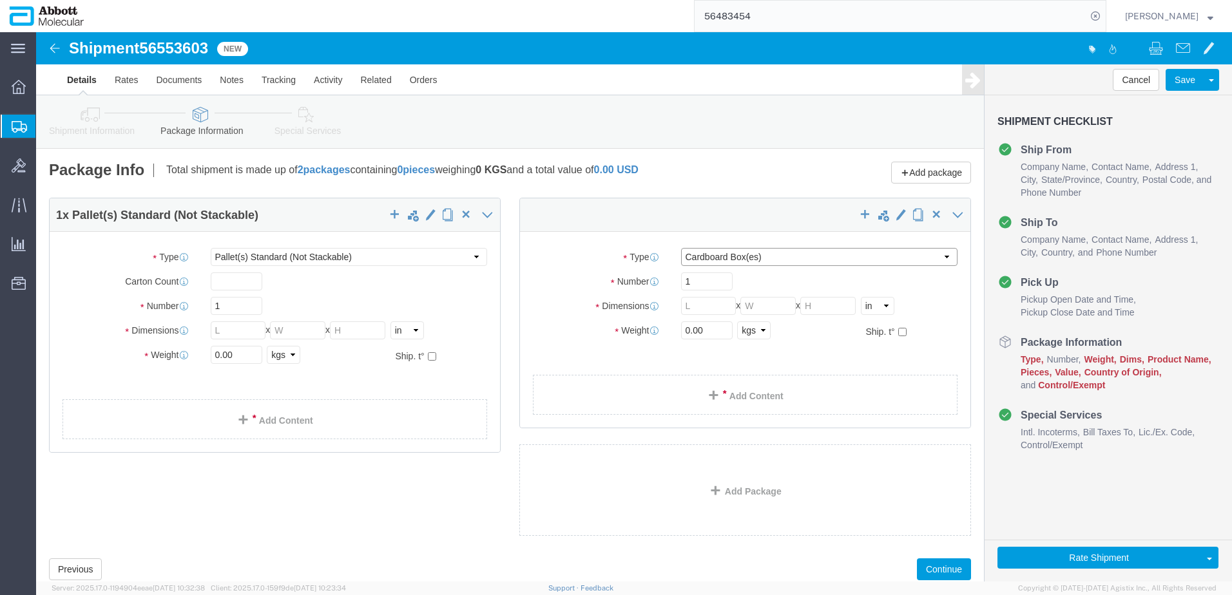
click select "Select Box (B) Box (C) Box (D) Cardboard Box(es) Crate (Instrument) Crate(s) En…"
select select "PSNS"
click select "Select Box (B) Box (C) Box (D) Cardboard Box(es) Crate (Instrument) Crate(s) En…"
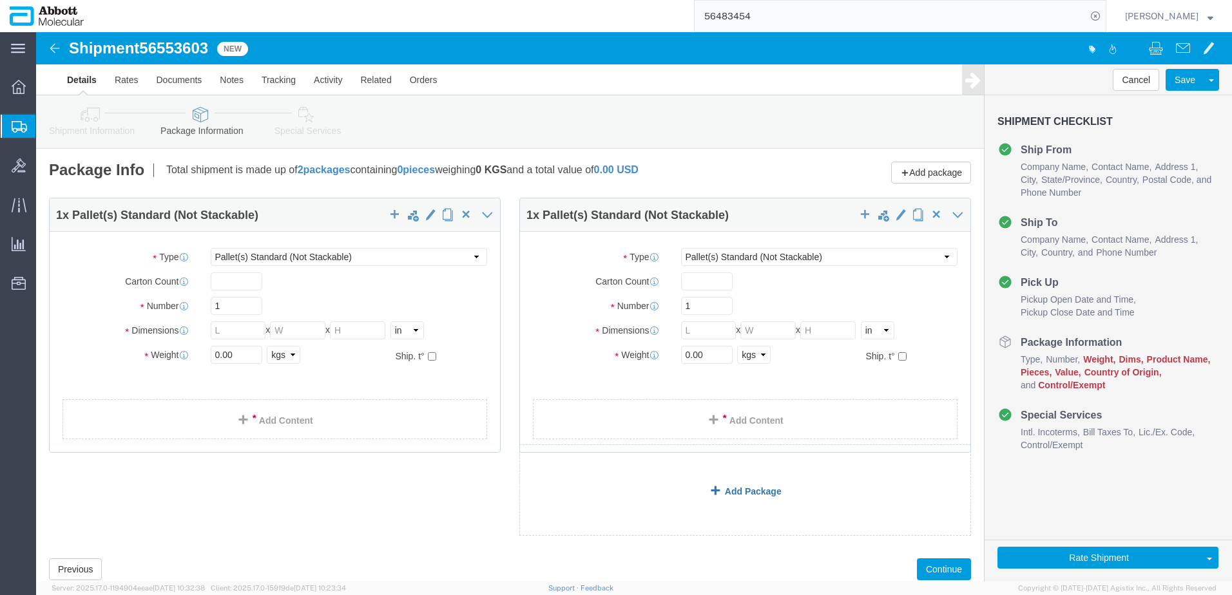
click link "Add Package"
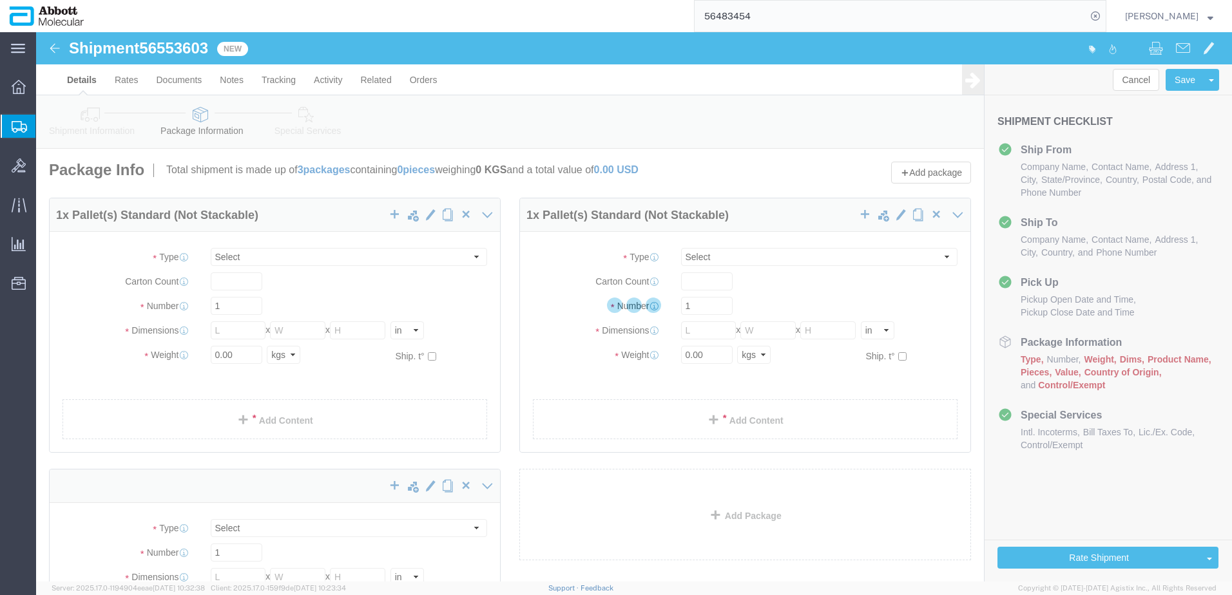
select select "PSNS"
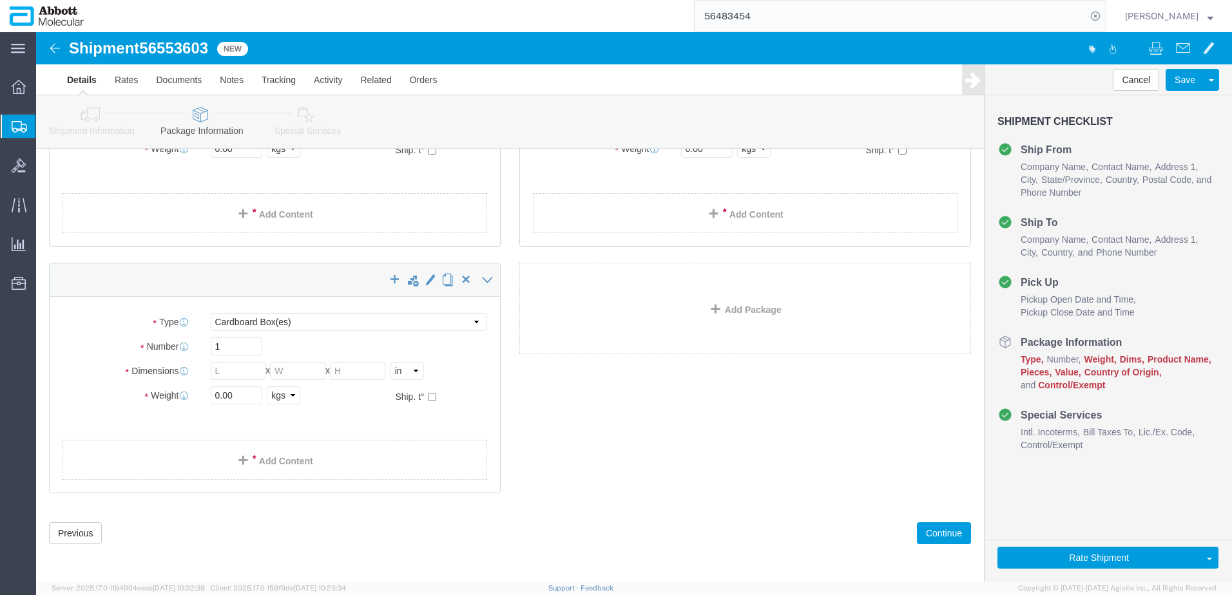
scroll to position [208, 0]
drag, startPoint x: 240, startPoint y: 289, endPoint x: 240, endPoint y: 298, distance: 9.0
click select "Select Box (B) Box (C) Box (D) Cardboard Box(es) Crate (Instrument) Crate(s) En…"
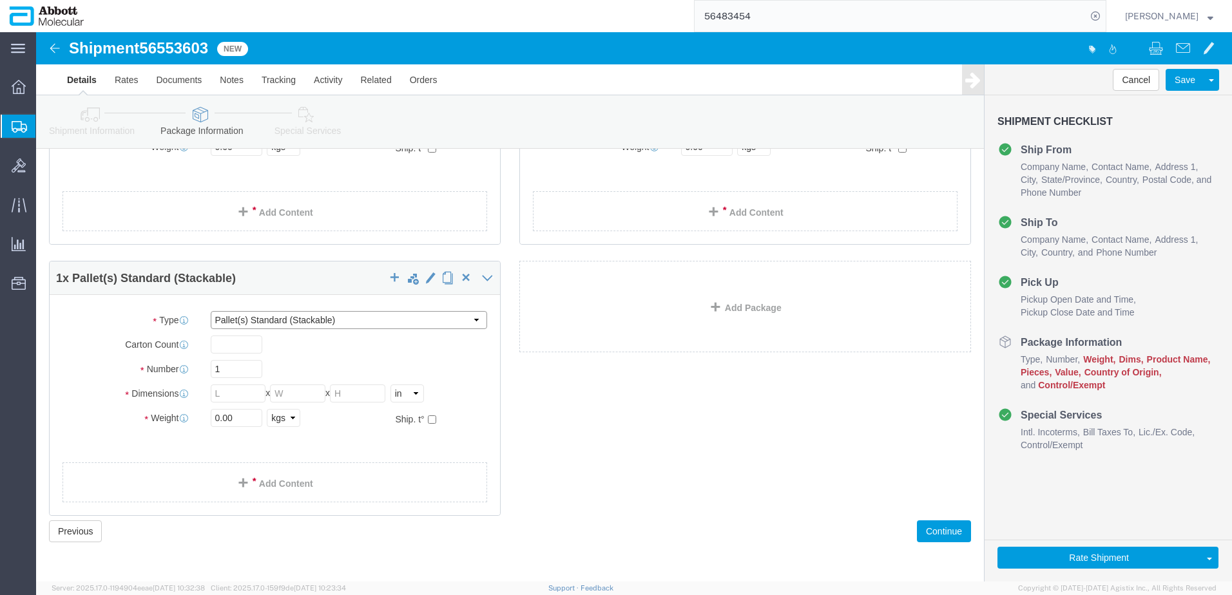
drag, startPoint x: 269, startPoint y: 285, endPoint x: 269, endPoint y: 292, distance: 7.1
click select "Select Box (B) Box (C) Box (D) Cardboard Box(es) Crate (Instrument) Crate(s) En…"
select select "PSNS"
click select "Select Box (B) Box (C) Box (D) Cardboard Box(es) Crate (Instrument) Crate(s) En…"
drag, startPoint x: 184, startPoint y: 337, endPoint x: 122, endPoint y: 328, distance: 63.1
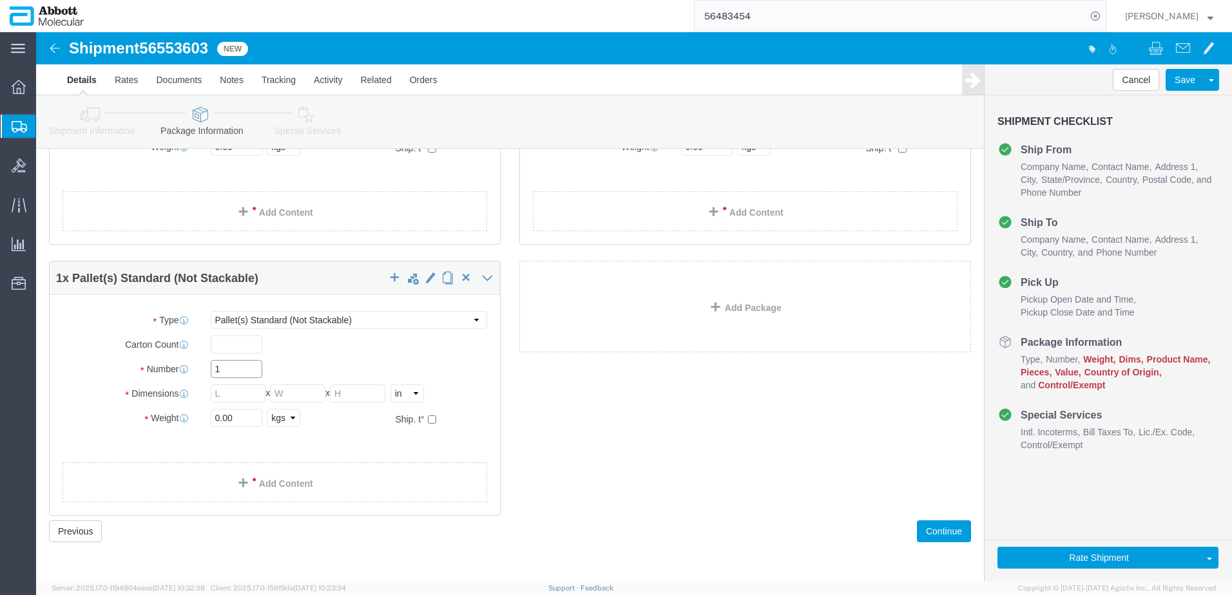
click div "Number 1"
type input "2"
type input "48"
type input "40"
type input "30"
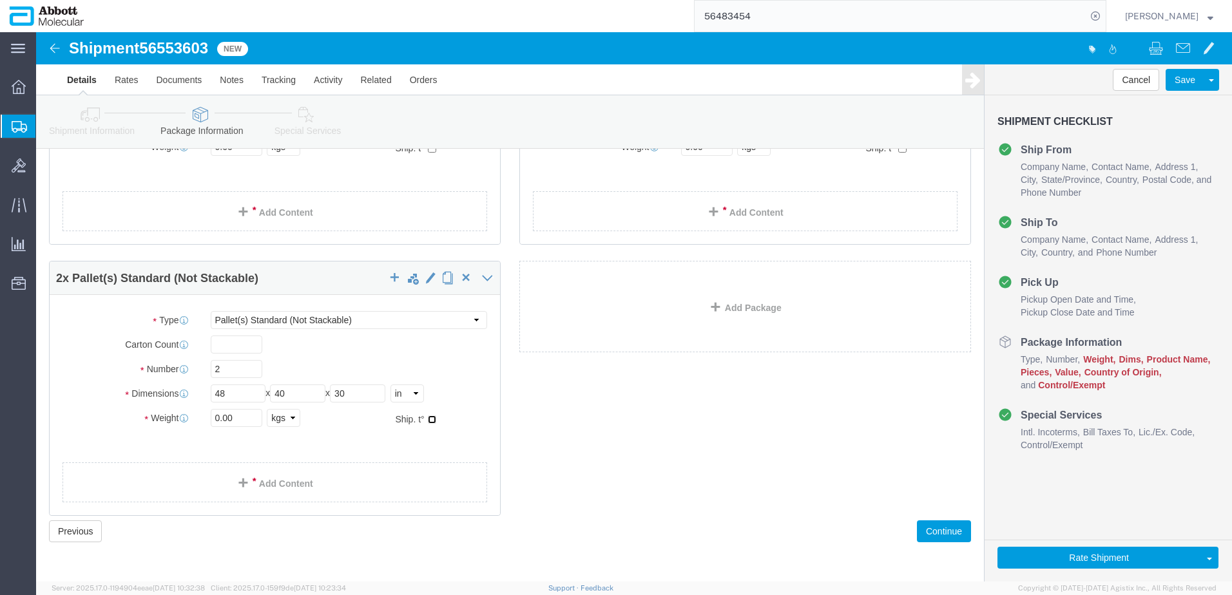
click input "checkbox"
checkbox input "true"
type input "AMBIENT"
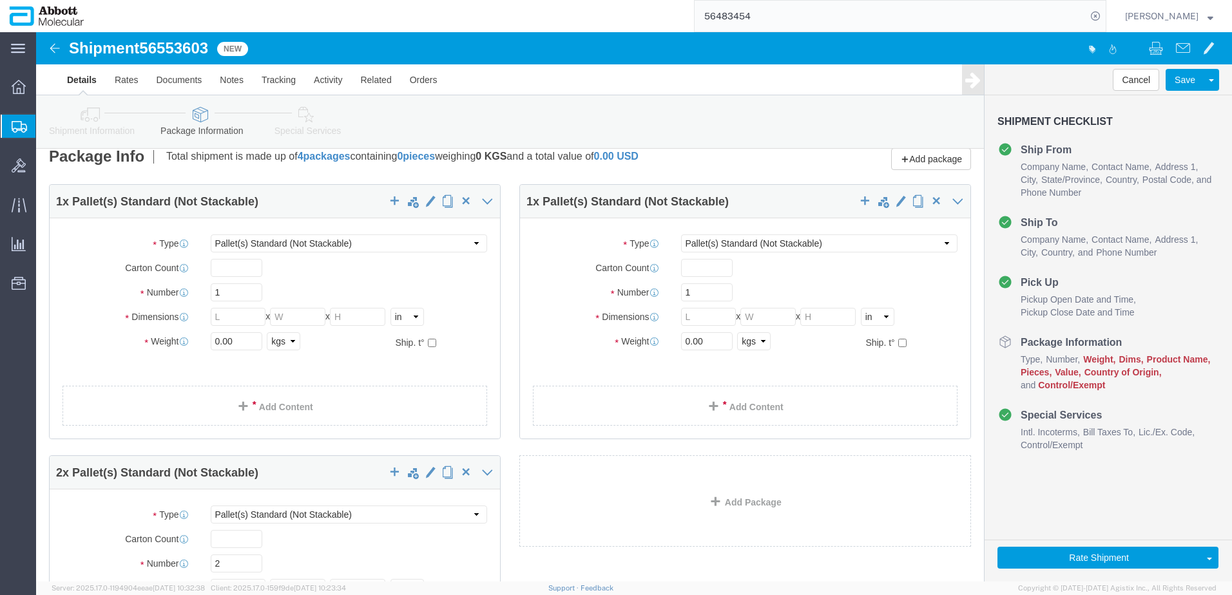
scroll to position [0, 0]
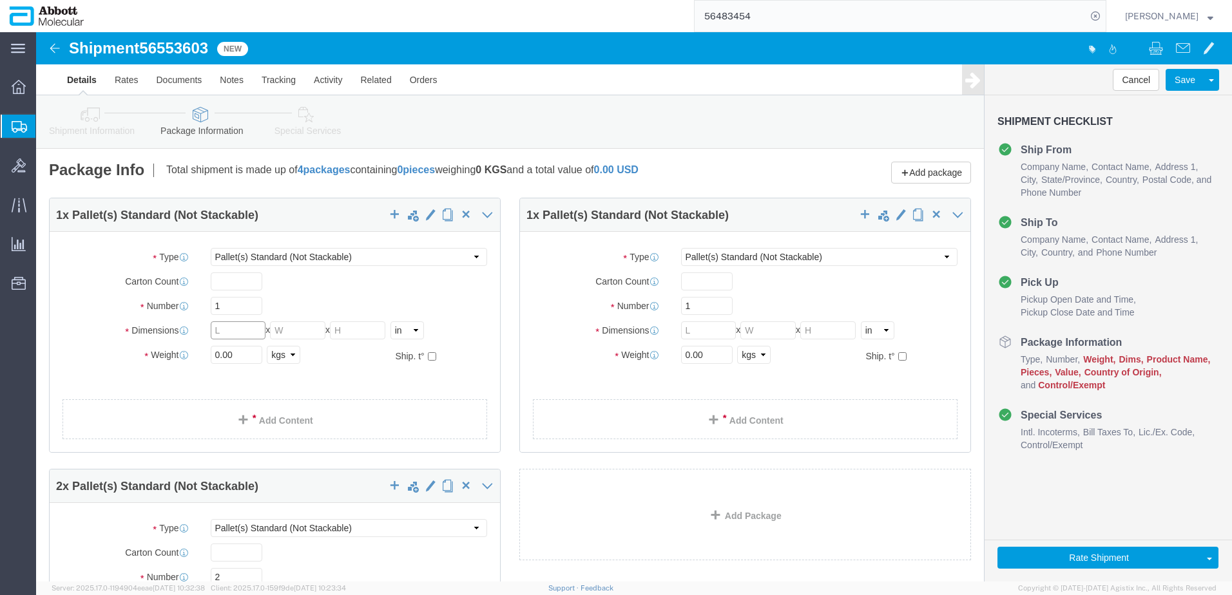
click input "text"
type input "48"
type input "40"
type input "56"
click input "checkbox"
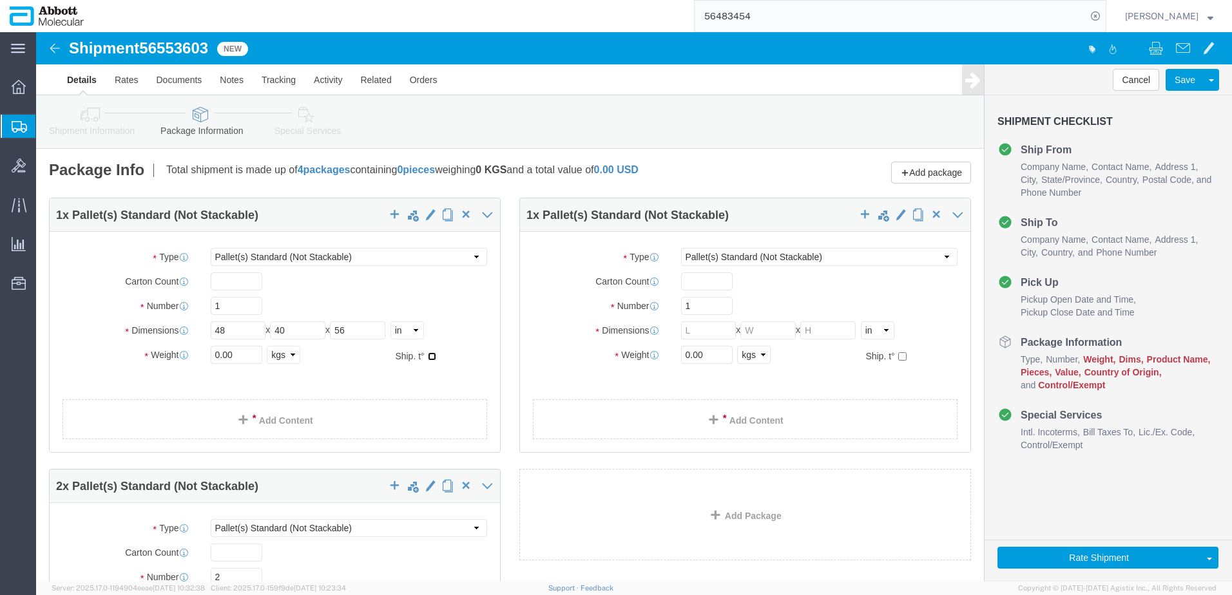
checkbox input "true"
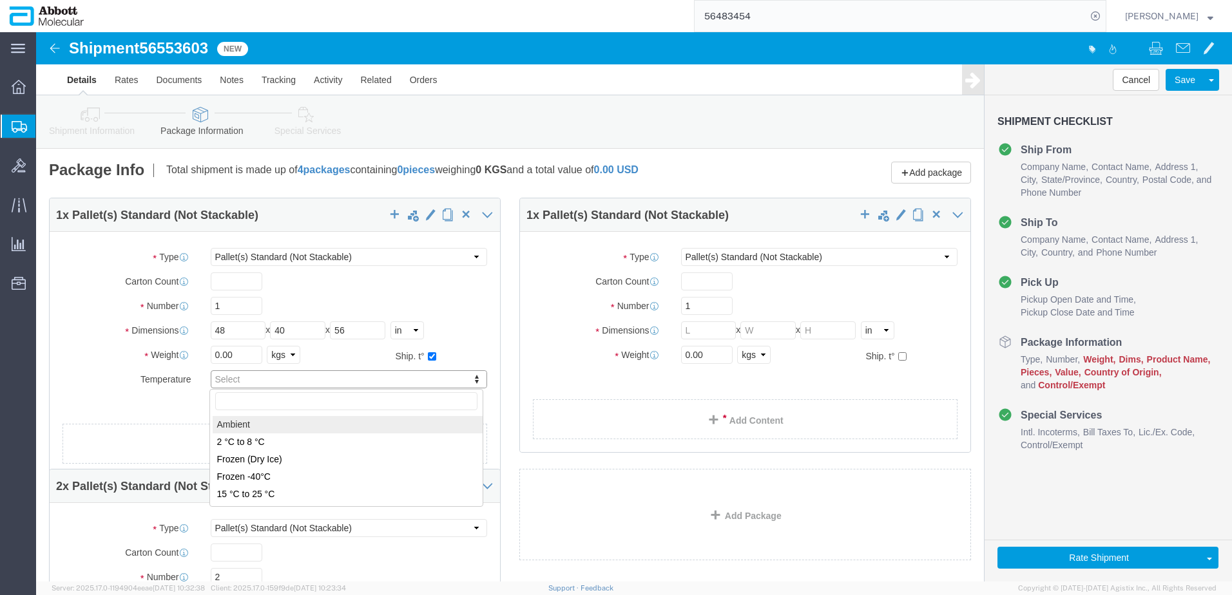
drag, startPoint x: 231, startPoint y: 390, endPoint x: 240, endPoint y: 384, distance: 11.1
type input "AMBIENT"
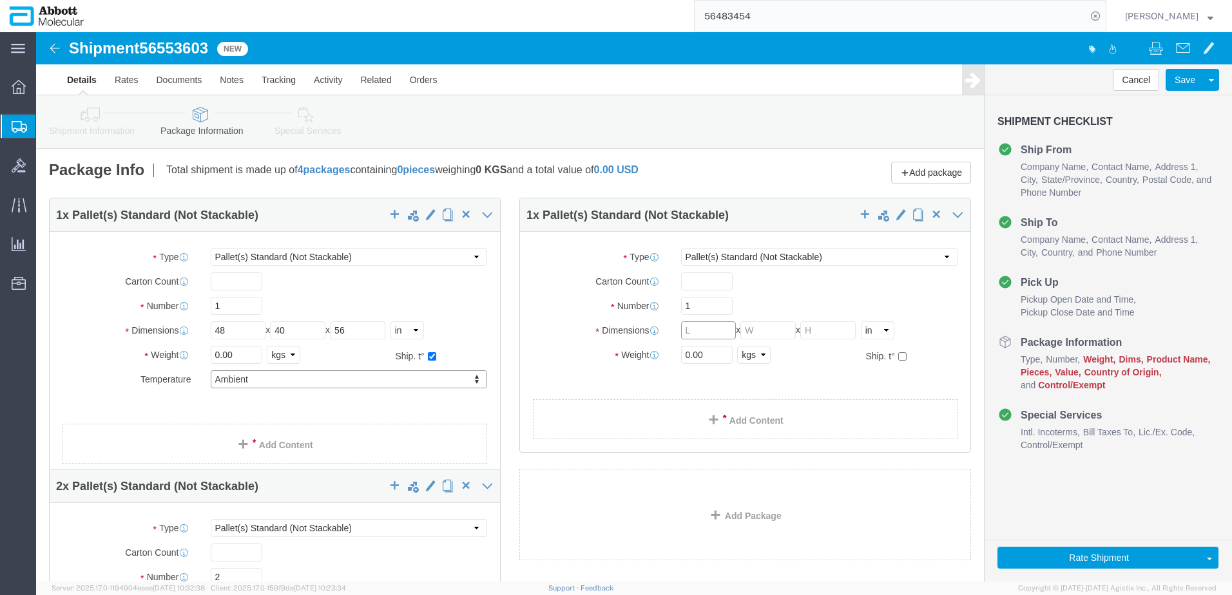
click input "text"
type input "48"
type input "40"
click input "checkbox"
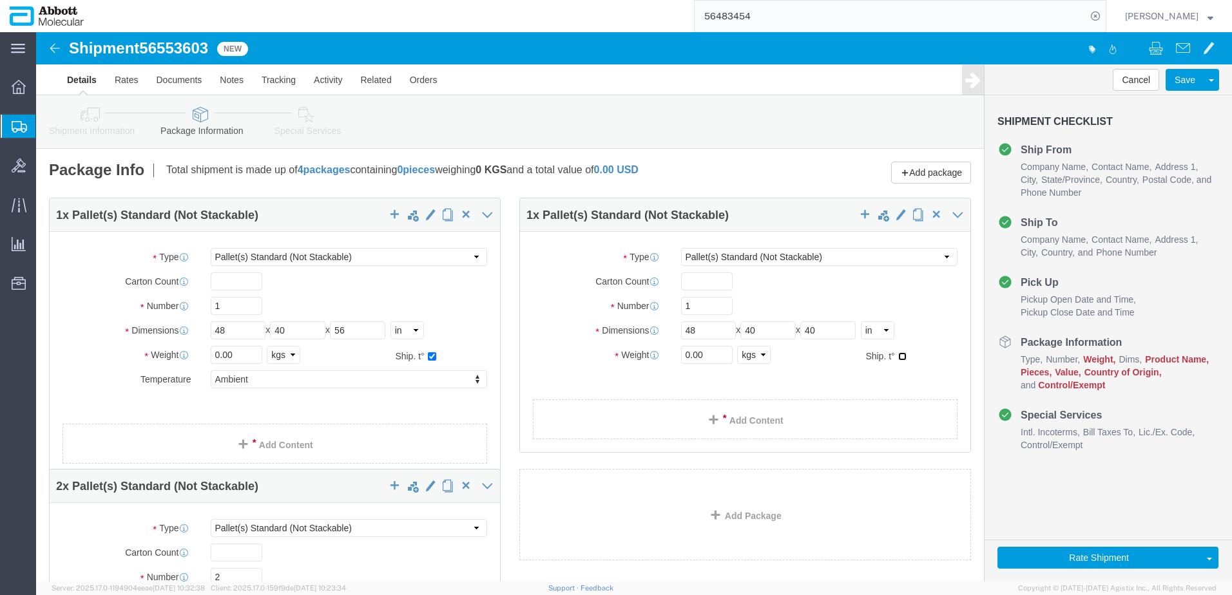
checkbox input "true"
type input "AMBIENT"
drag, startPoint x: 197, startPoint y: 324, endPoint x: 112, endPoint y: 325, distance: 85.0
click div "Weight 0.00 Select kgs lbs Ship. t°"
type input "140"
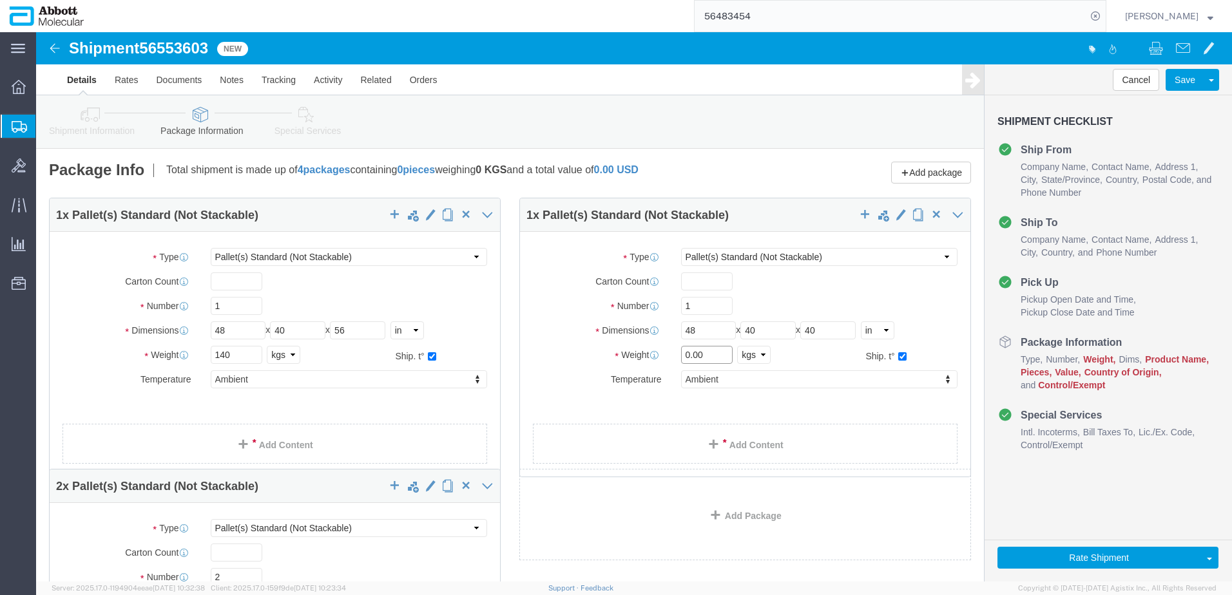
drag, startPoint x: 667, startPoint y: 320, endPoint x: 596, endPoint y: 319, distance: 71.5
click div "Weight Total weight of packages in pounds or kilograms 0.00 Select kgs lbs Ship…"
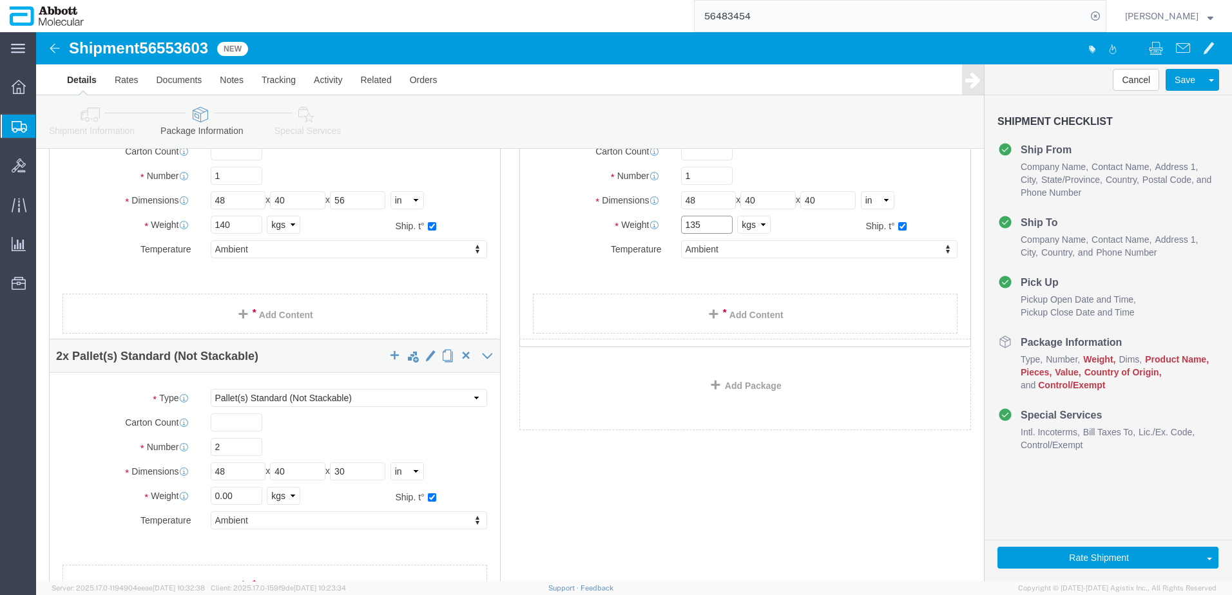
scroll to position [193, 0]
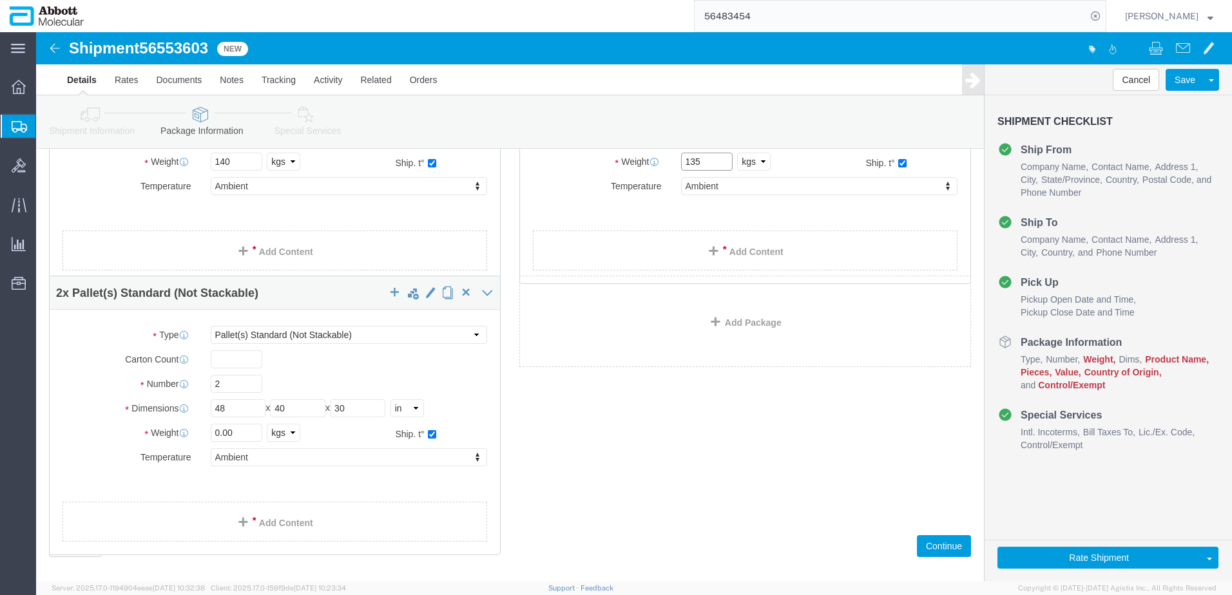
type input "135"
drag, startPoint x: 219, startPoint y: 402, endPoint x: 24, endPoint y: 386, distance: 195.1
click div "Package Type Select Box (B) Box (C) Box (D) Cardboard Box(es) Crate (Instrument…"
type input "3"
type input "260"
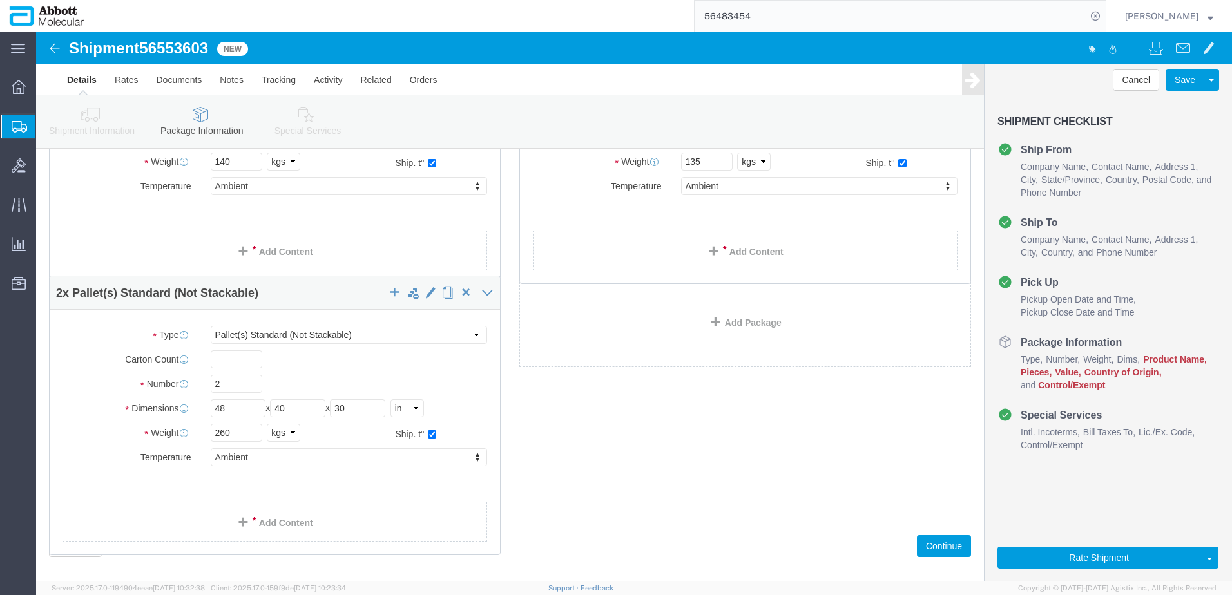
click div "1 x Pallet(s) Standard (Not Stackable) Package Type Select Box (B) Box (C) Box …"
click link "Add Content"
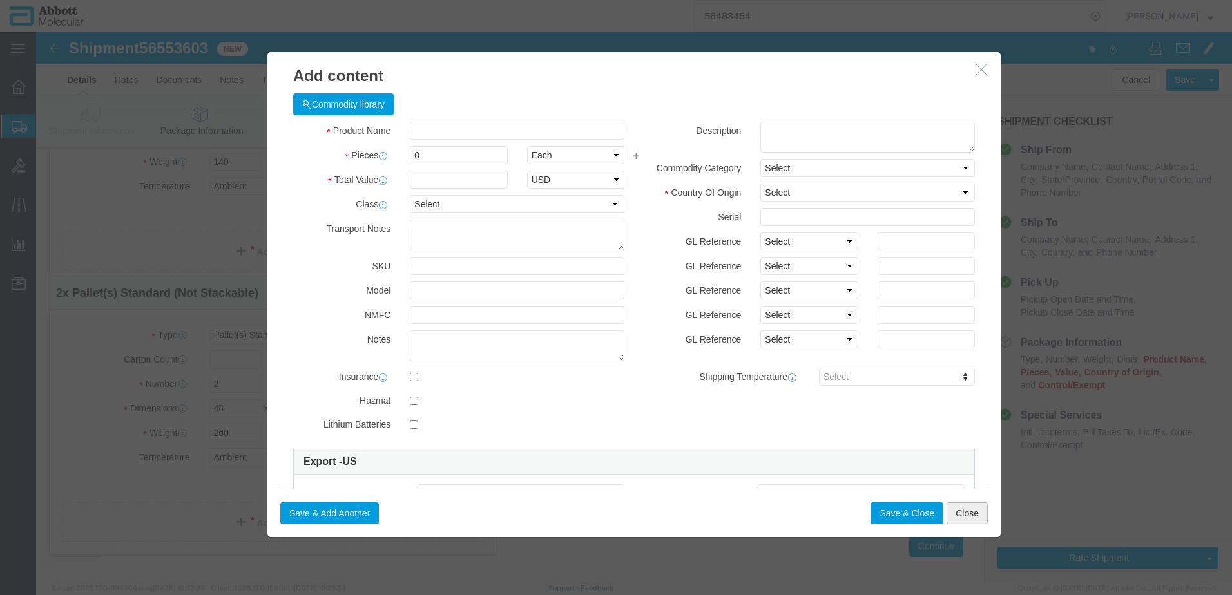
click button "Close"
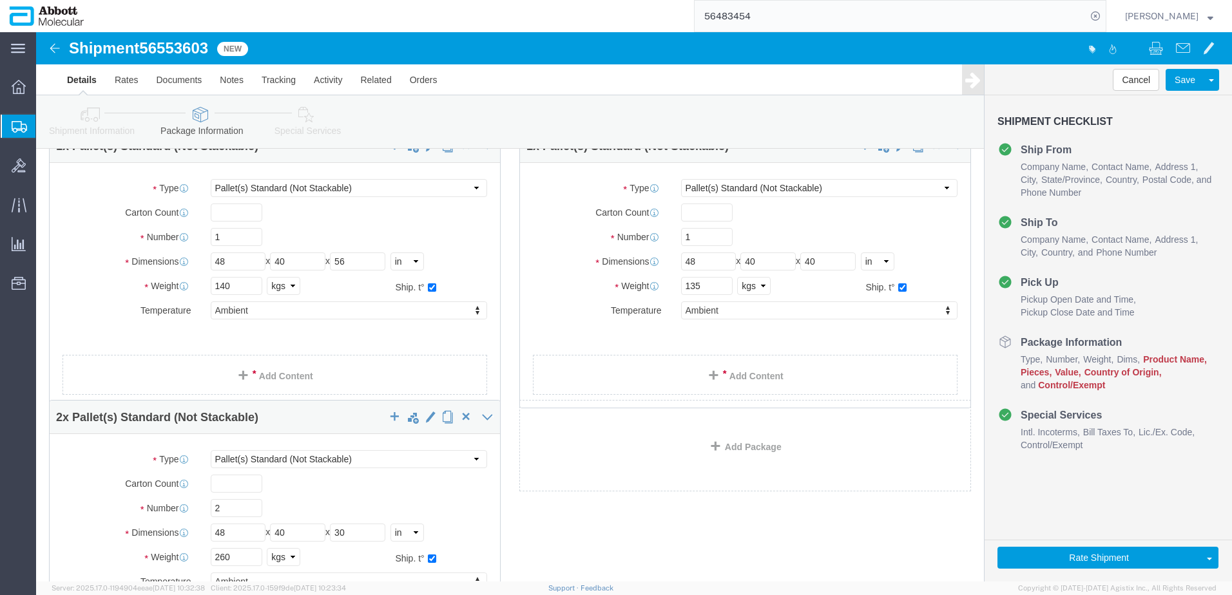
scroll to position [64, 0]
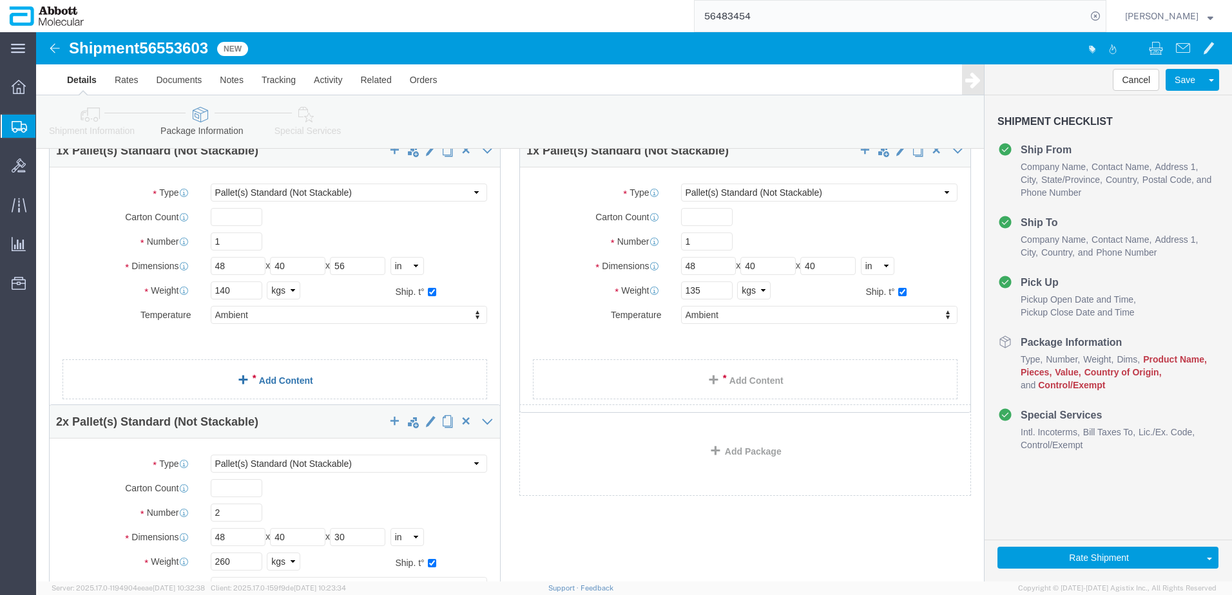
click link "Add Content"
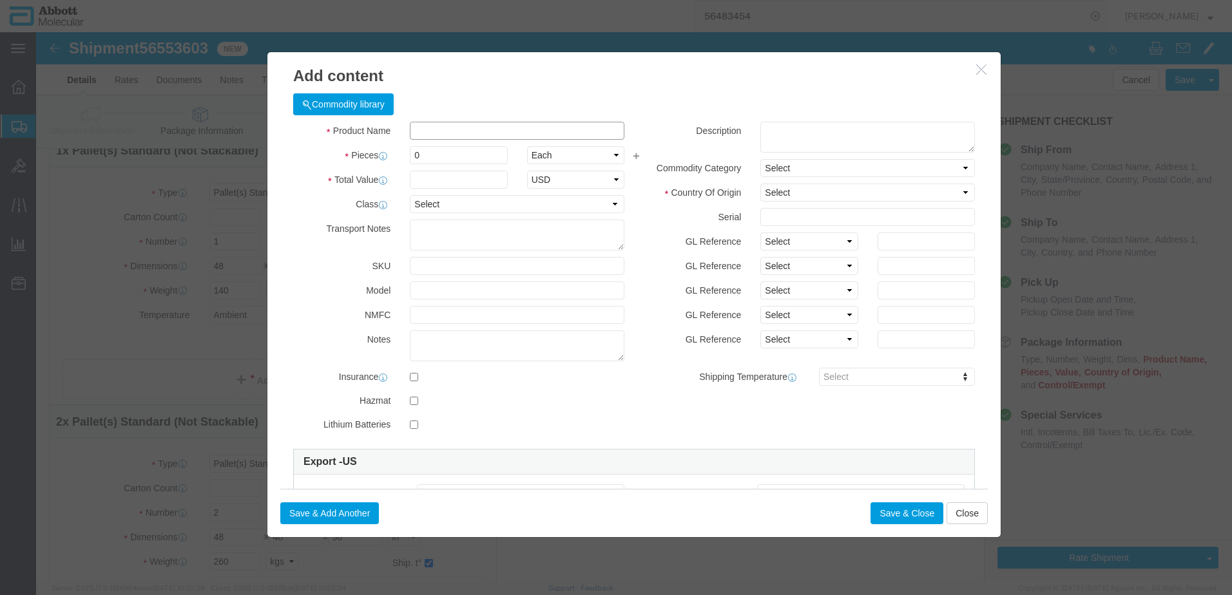
click input "text"
type input "04J7024"
click strong "04J7024"
checkbox input "true"
select select "USD"
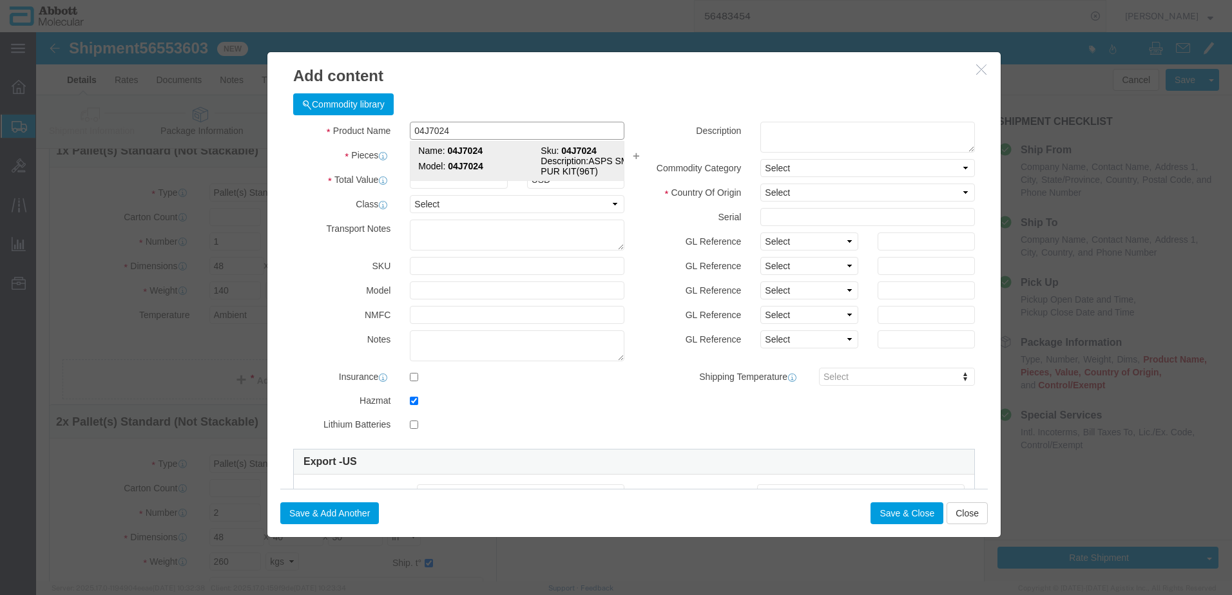
select select "US"
type input "CORROSIVE LIQUID, N.O.S. (GUANIDINE THIOCYANATE SOLUTION)"
type input "1760"
select select "8 Corrosive"
select select "II"
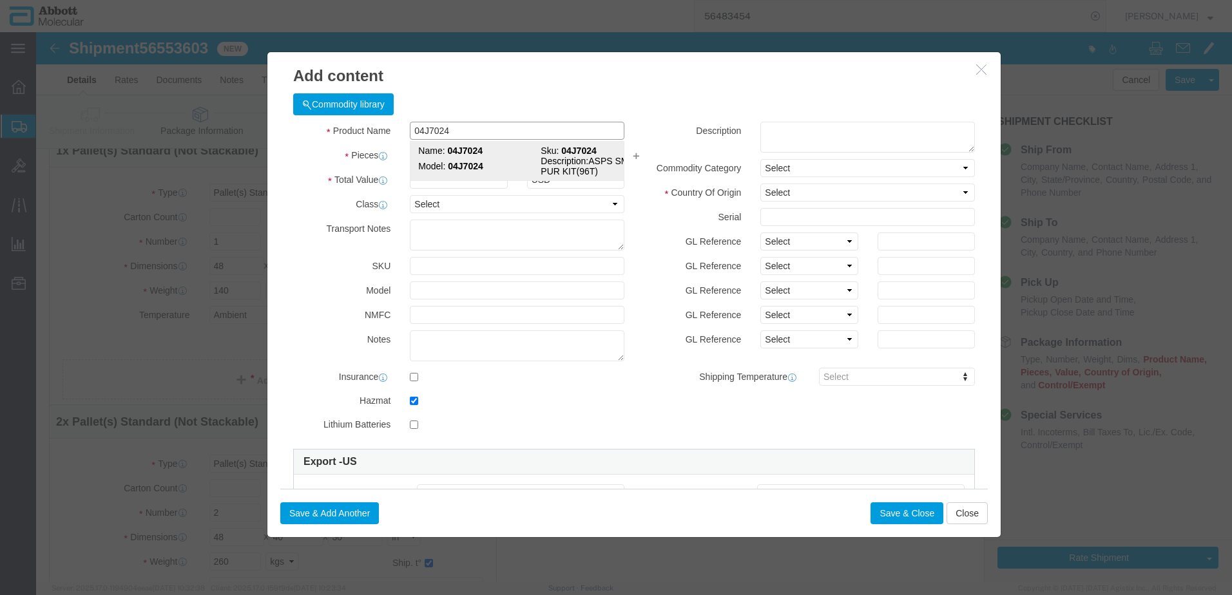
select select "BOXES"
select select "FIBERBOARD"
type input "[PERSON_NAME] Molecular"
type input "[PERSON_NAME]"
type input "[PHONE_NUMBER]"
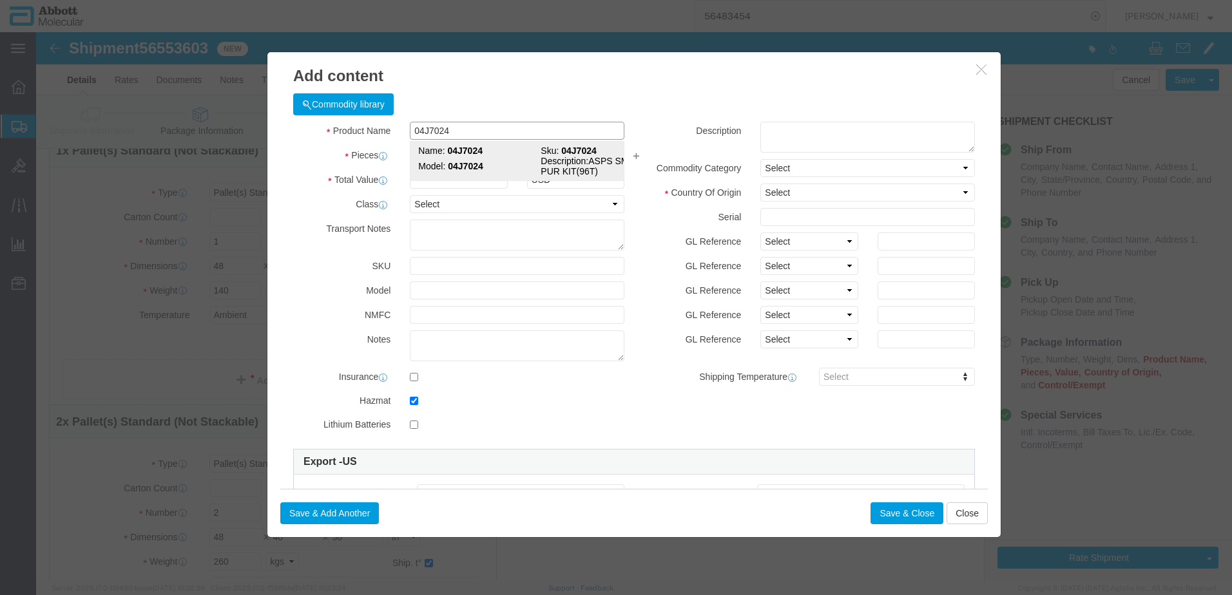
type input "3824999397"
select select "BIS"
checkbox input "false"
type input "04J7024"
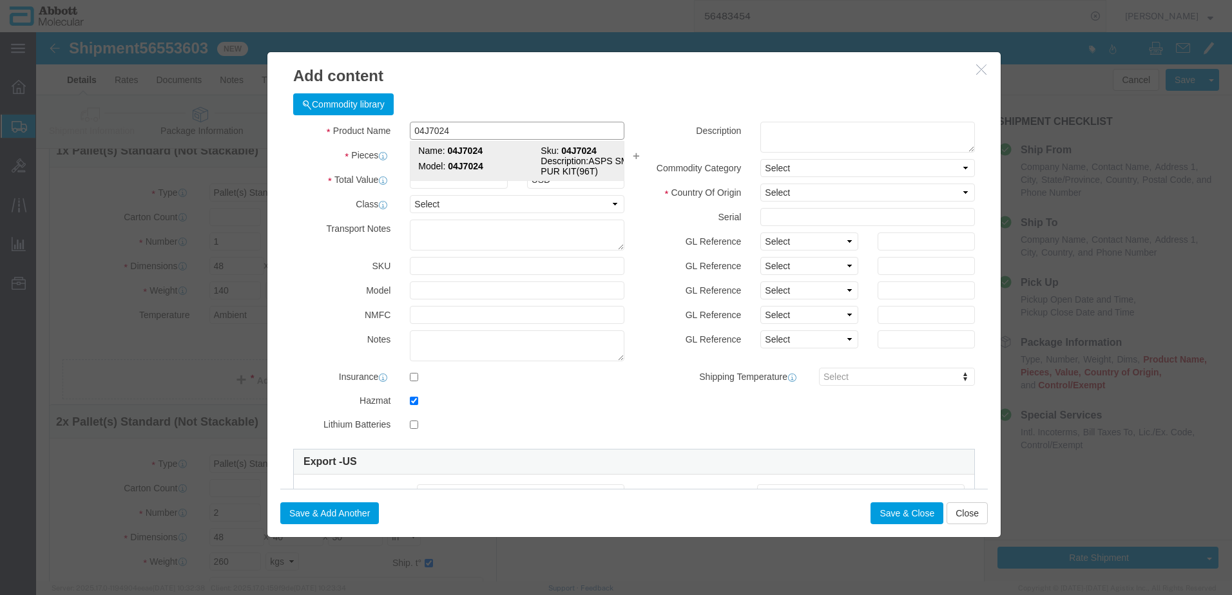
type textarea "ASPS SMPL PUR KIT(96T)"
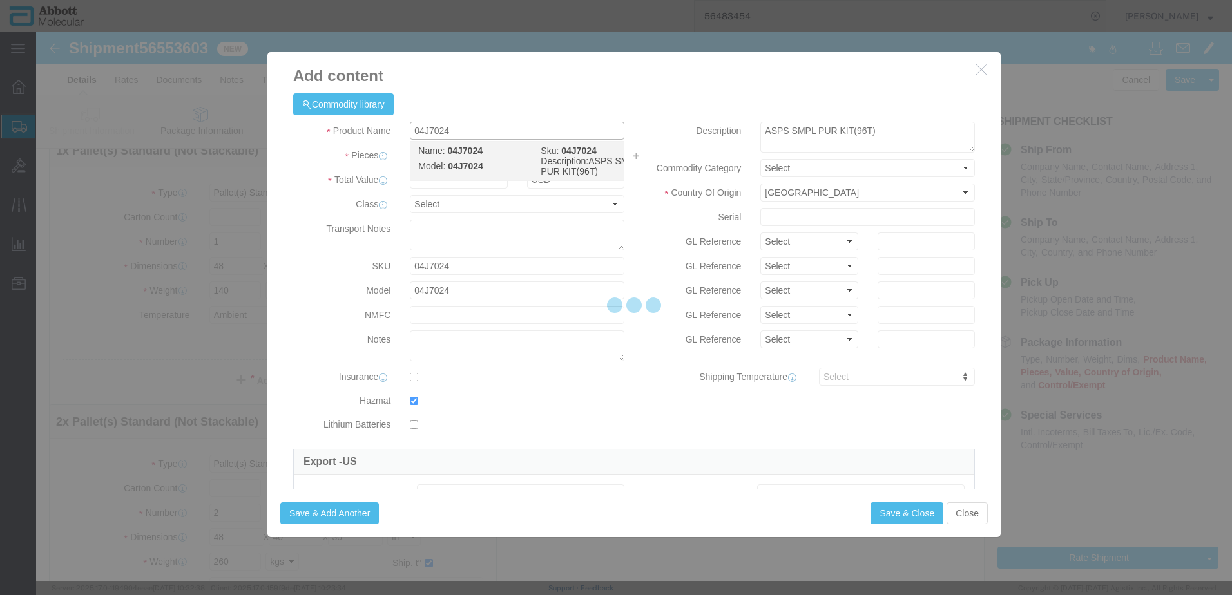
select select "NLR"
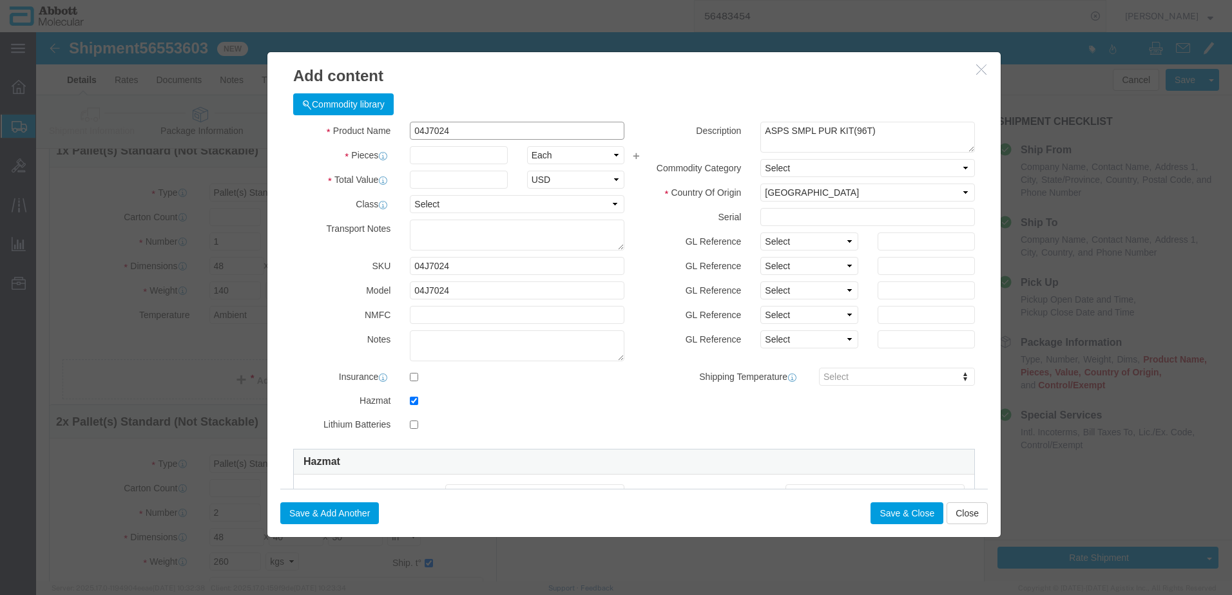
click input "04J7024"
type input "04J7024"
type input "43"
type input "1"
select select "70"
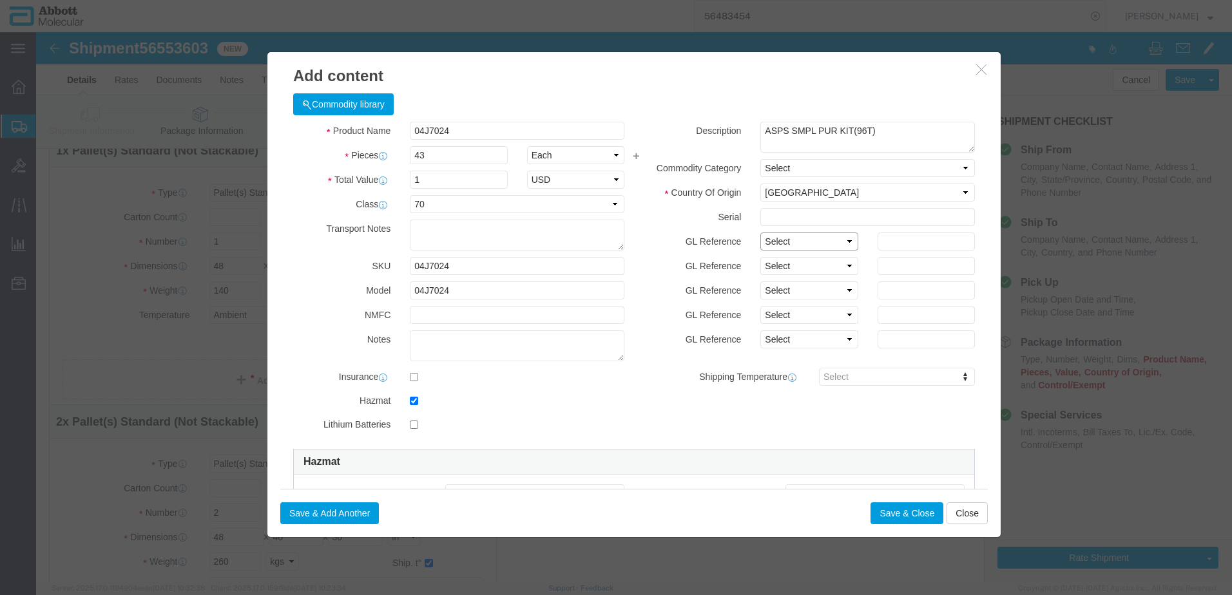
click select "Select Account Type Activity ID Airline Appointment Number ASN Batch Number Bil…"
select select "BATCH_NUMBER"
click select "Select Account Type Activity ID Airline Appointment Number ASN Batch Number Bil…"
type input "10005313"
select select "BATCH_NUMBER"
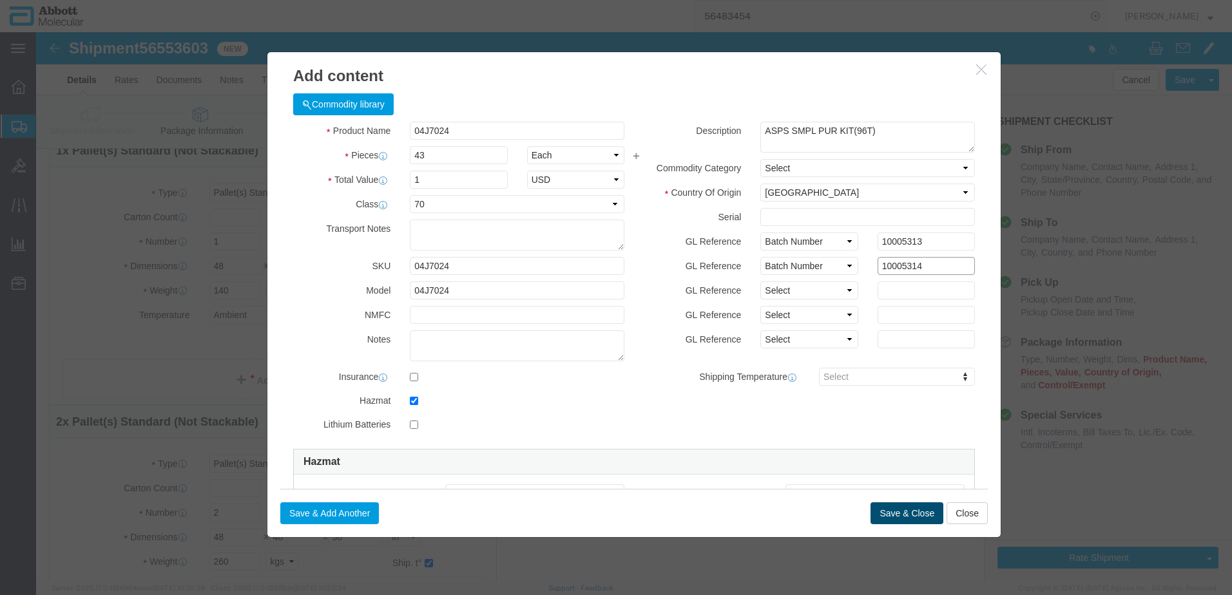
type input "10005314"
click button "Save & Close"
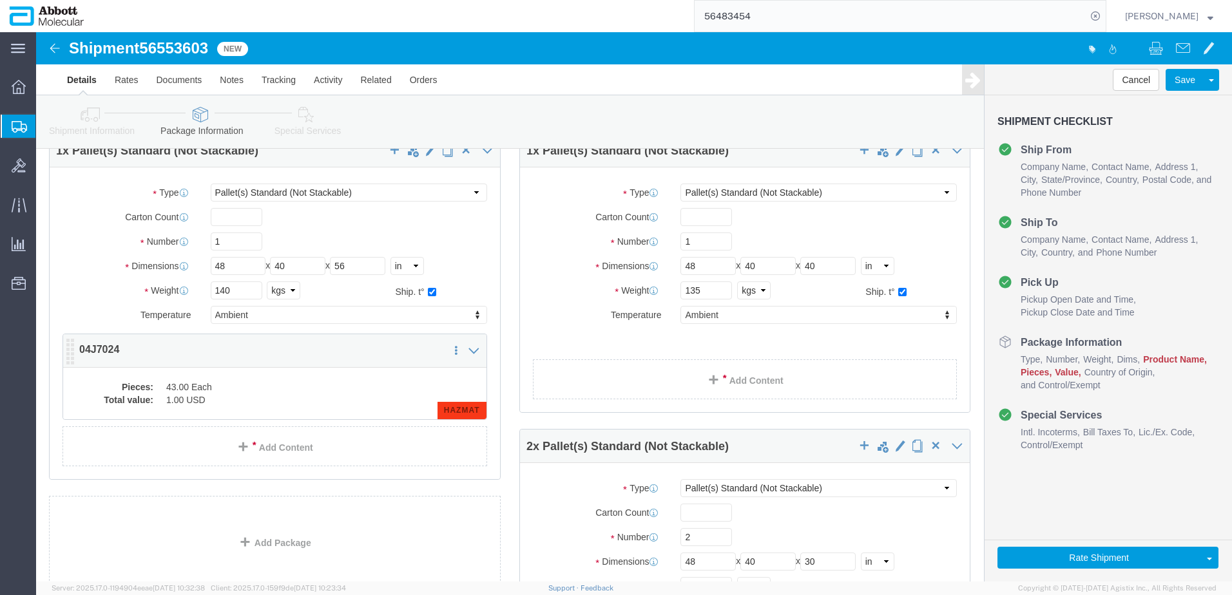
click dd "43.00 Each"
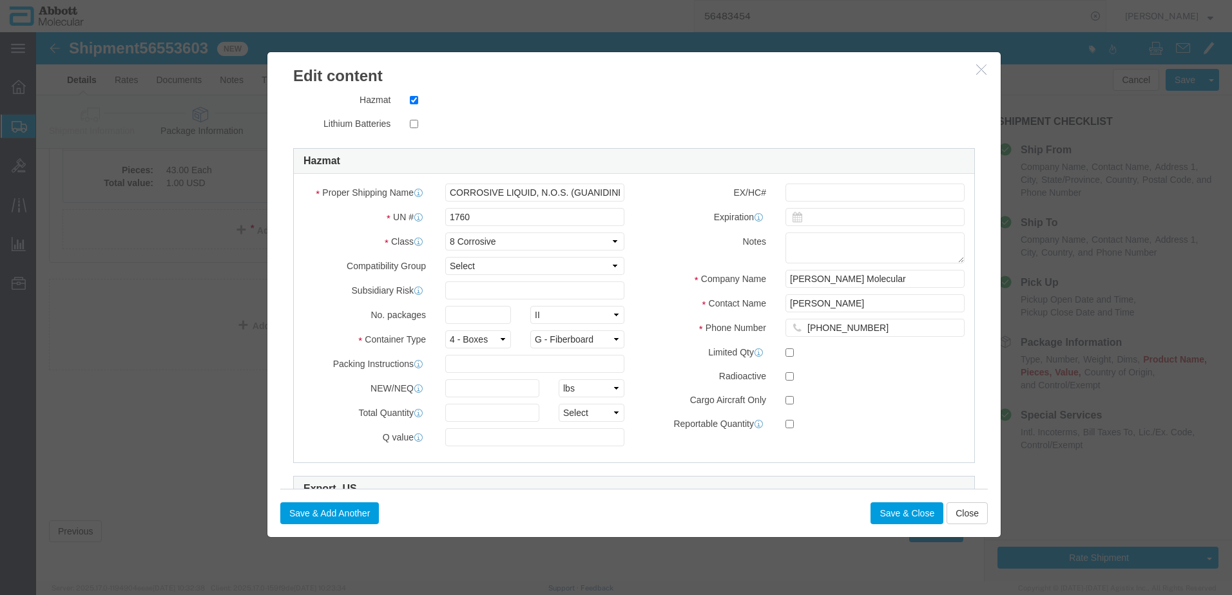
scroll to position [322, 0]
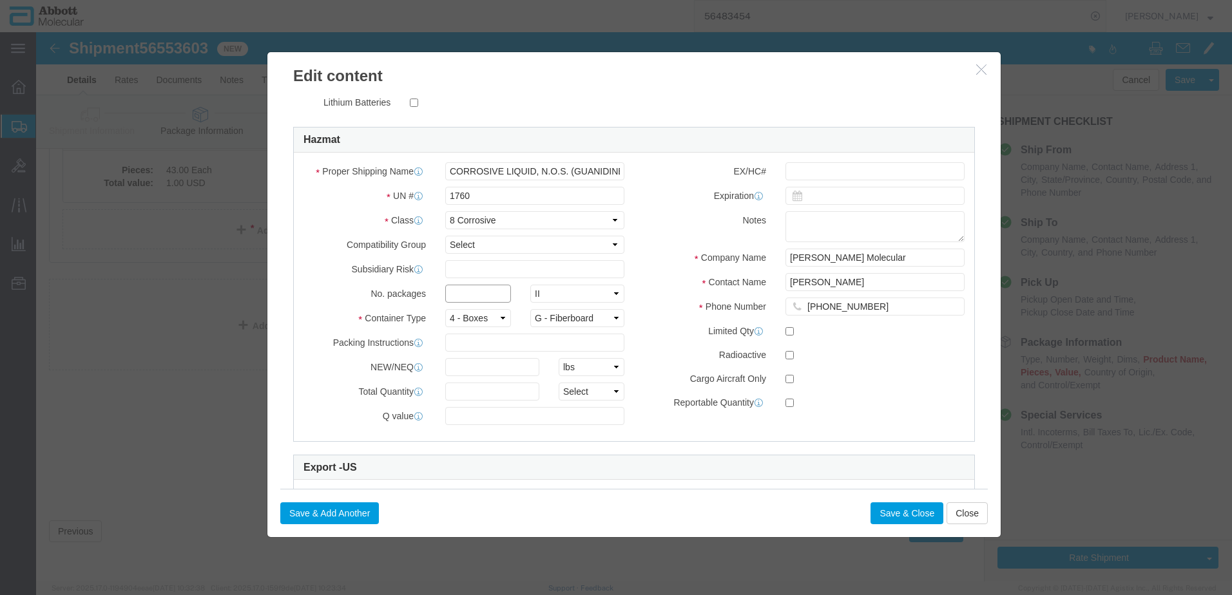
click input "text"
type input "1"
click input "text"
type input "1"
drag, startPoint x: 557, startPoint y: 360, endPoint x: 551, endPoint y: 368, distance: 9.8
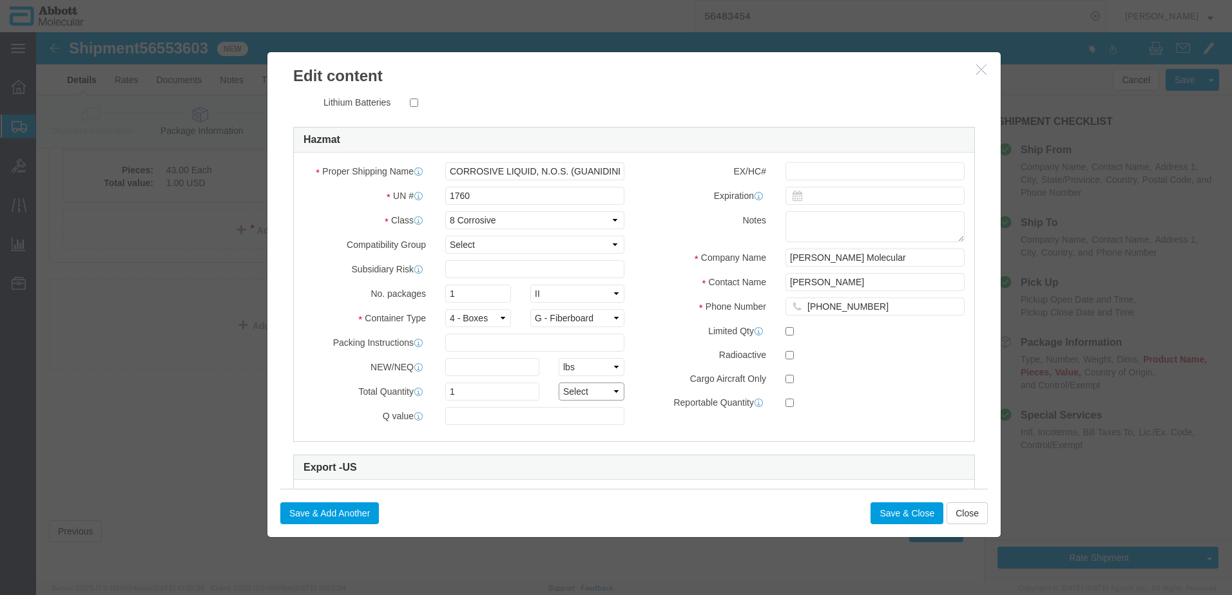
click select "Select curies gallons kgs lbs liters milliliters"
select select "LBS"
click select "Select curies gallons kgs lbs liters milliliters"
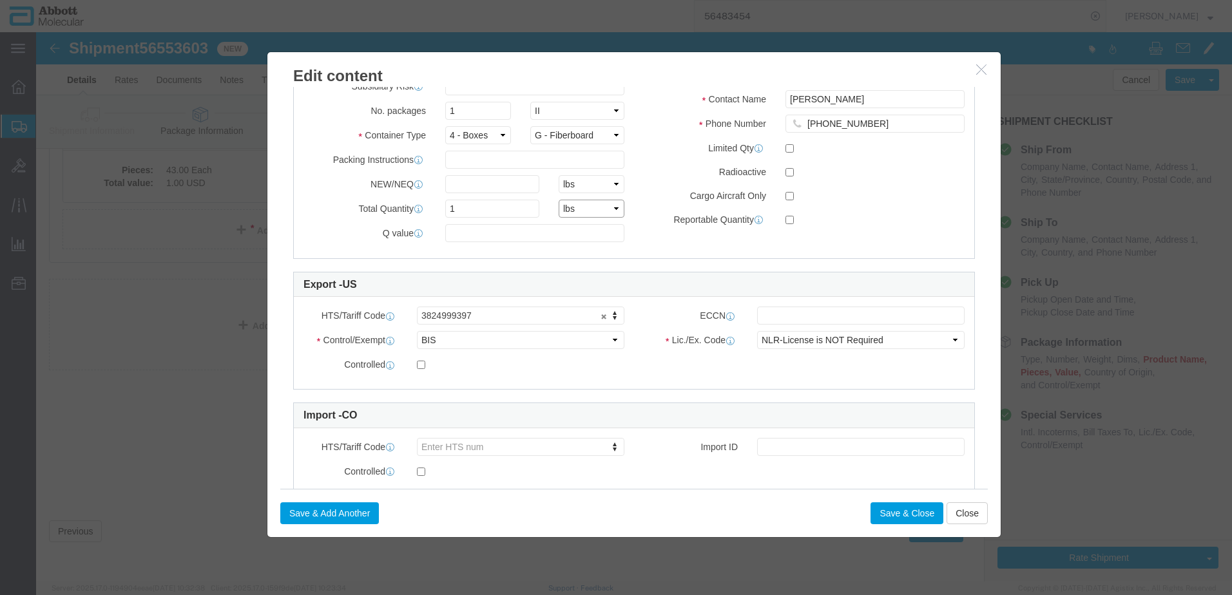
scroll to position [542, 0]
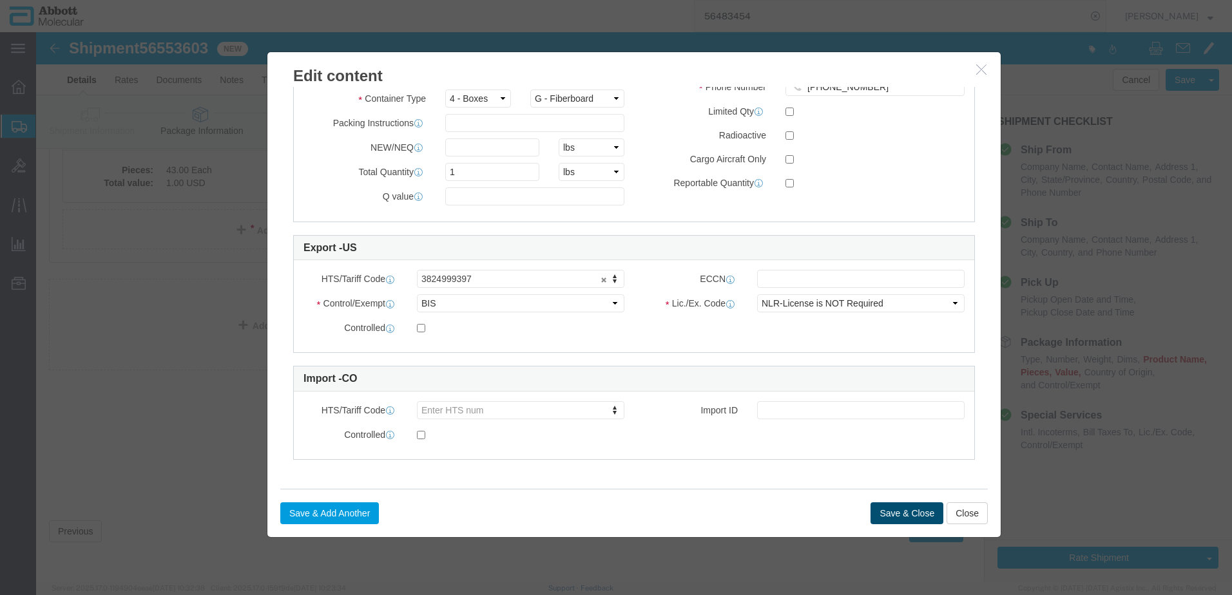
click button "Save & Close"
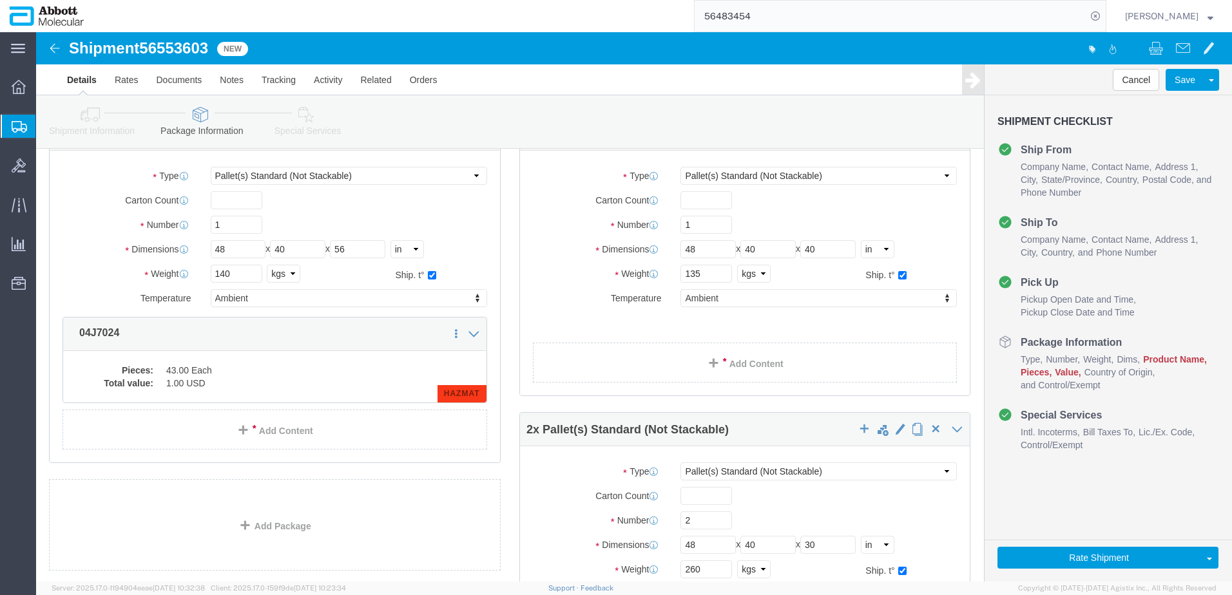
scroll to position [24, 0]
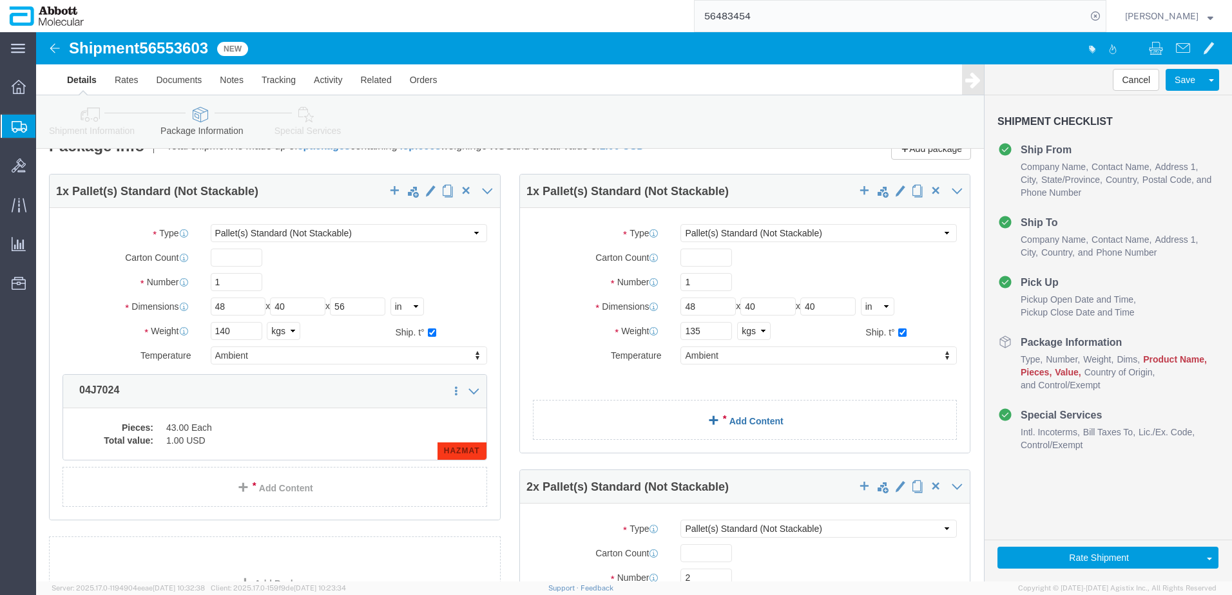
click link "Add Content"
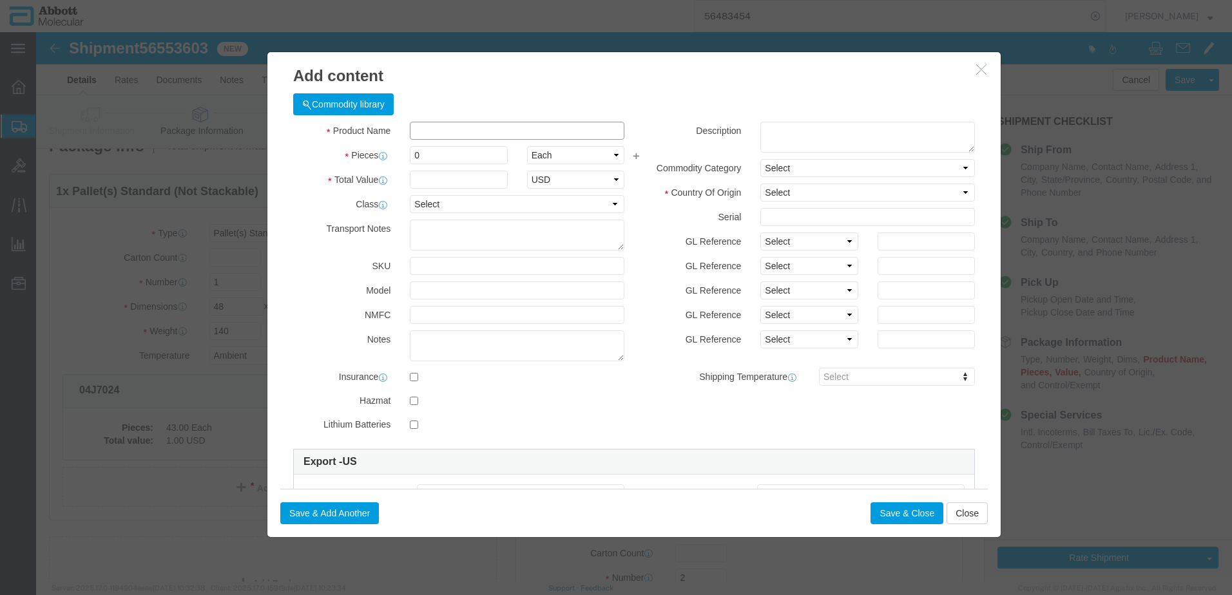
click input "text"
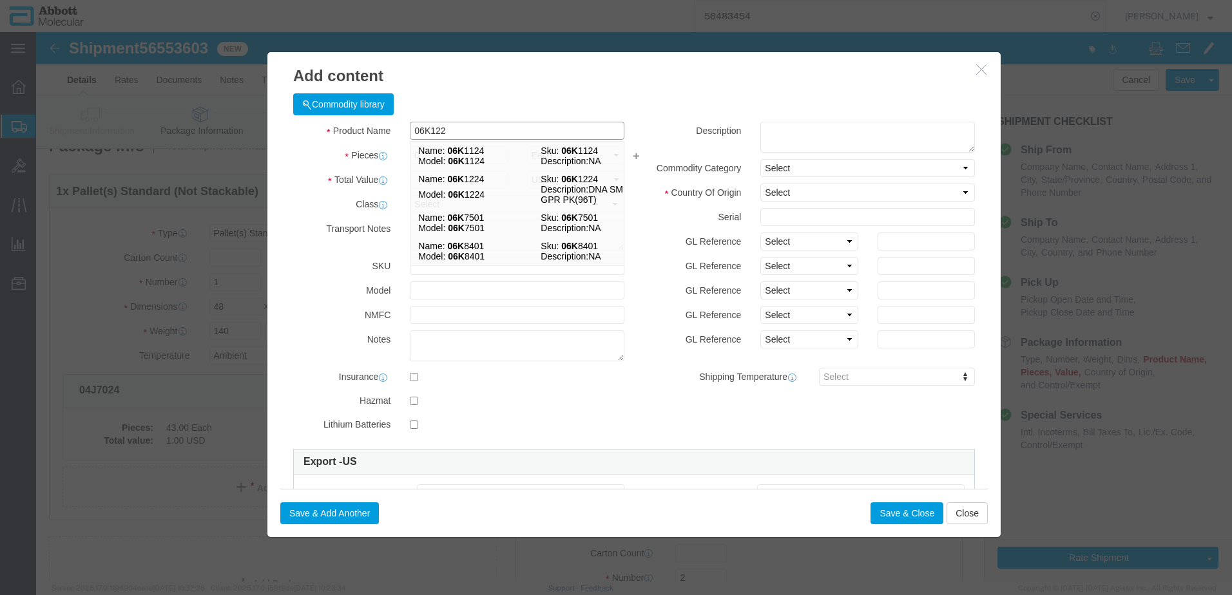
type input "06K1224"
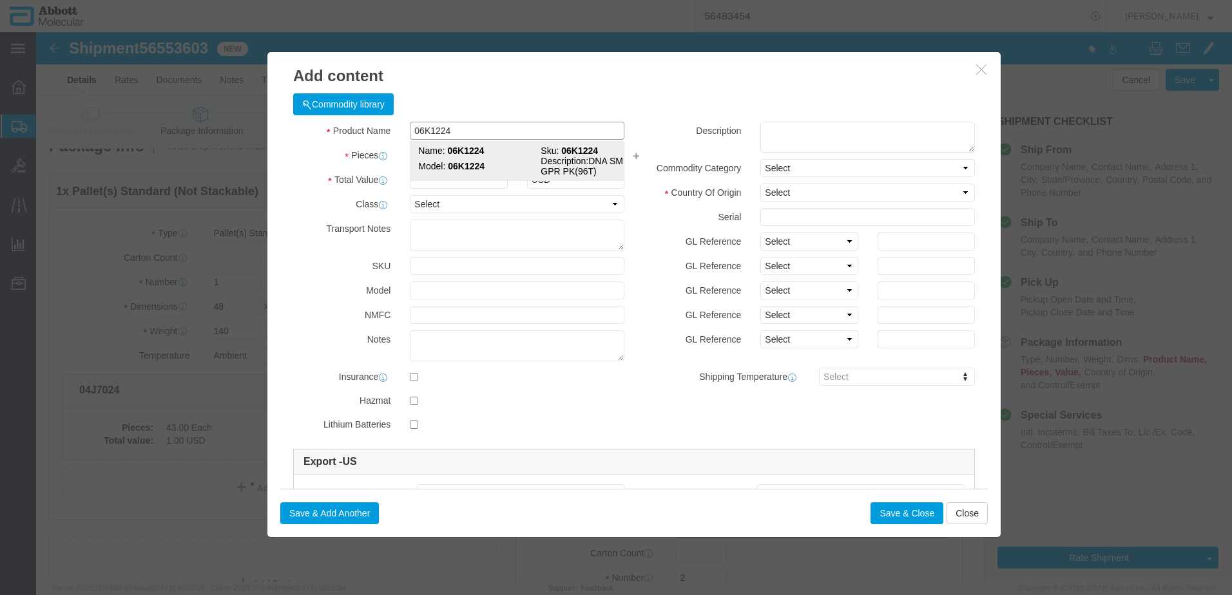
click strong "06K1224"
checkbox input "true"
select select "USD"
select select "US"
type input "CORROSIVE LIQUID, N.O.S. (GUANIDINE THIOCYANATE SOLUTION)"
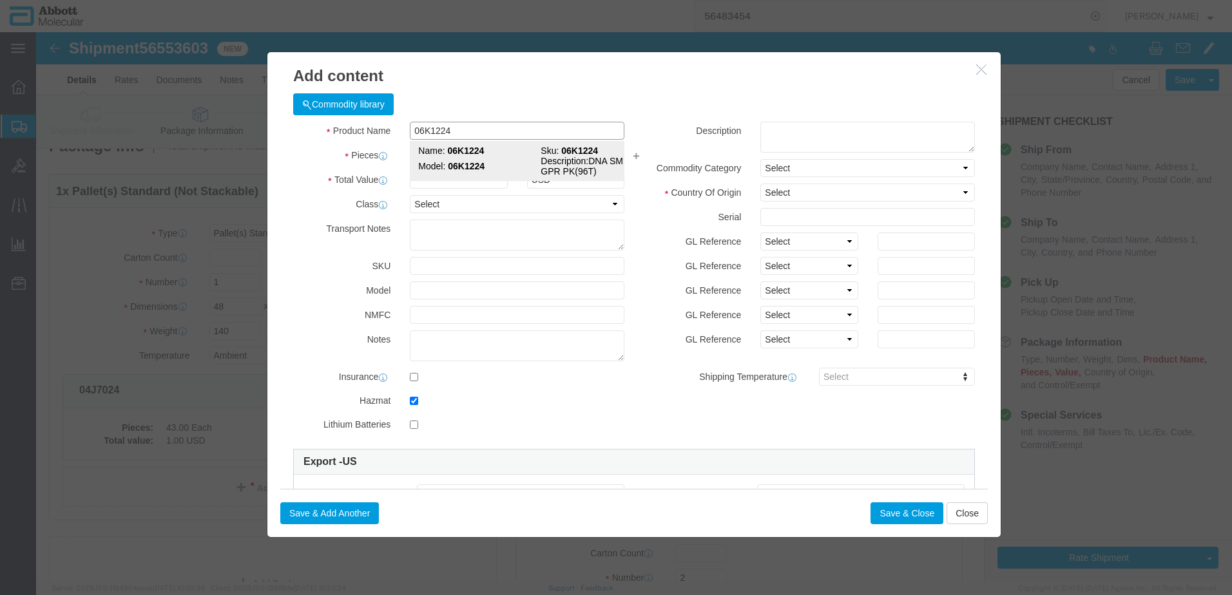
type input "1760"
select select "8 Corrosive"
select select "II"
select select "BOXES"
select select "FIBERBOARD"
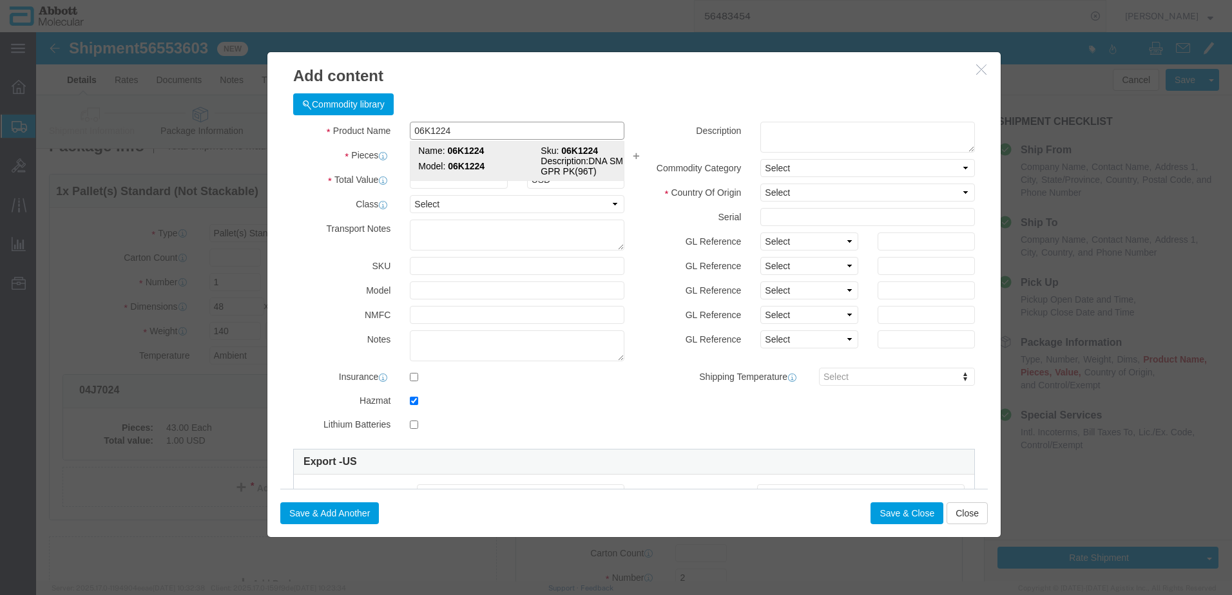
type input "[PERSON_NAME] Molecular"
type input "[PERSON_NAME]"
type input "[PHONE_NUMBER]"
type input "3824999397"
select select "BIS"
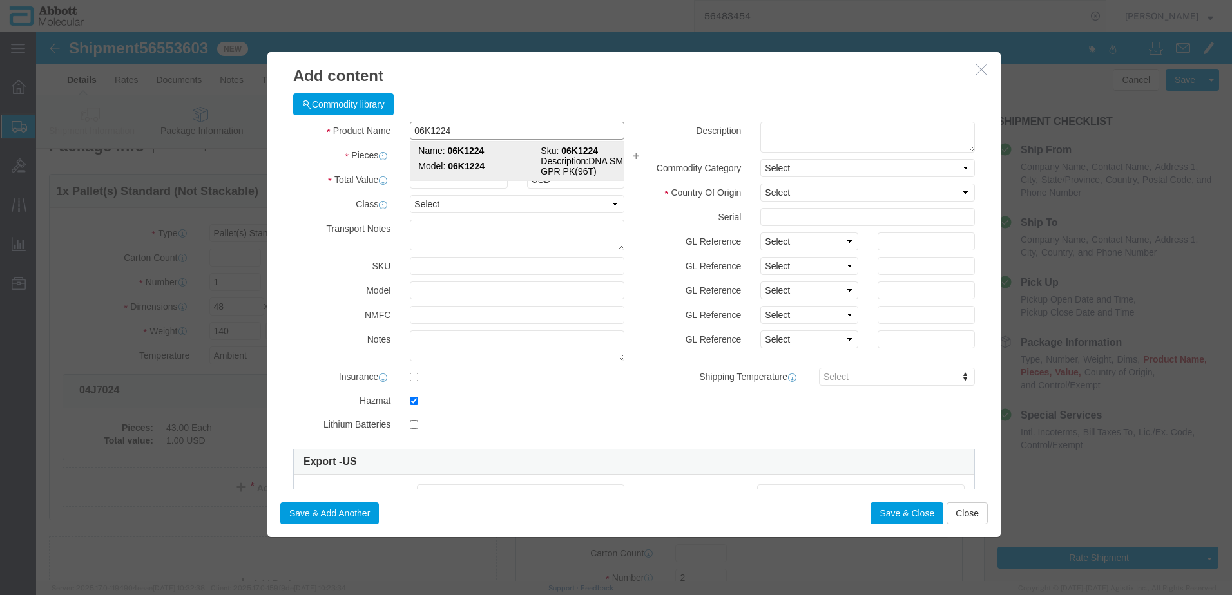
checkbox input "false"
type input "06K1224"
type textarea "DNA SMPL GPR PK(96T)"
type input "06K1224"
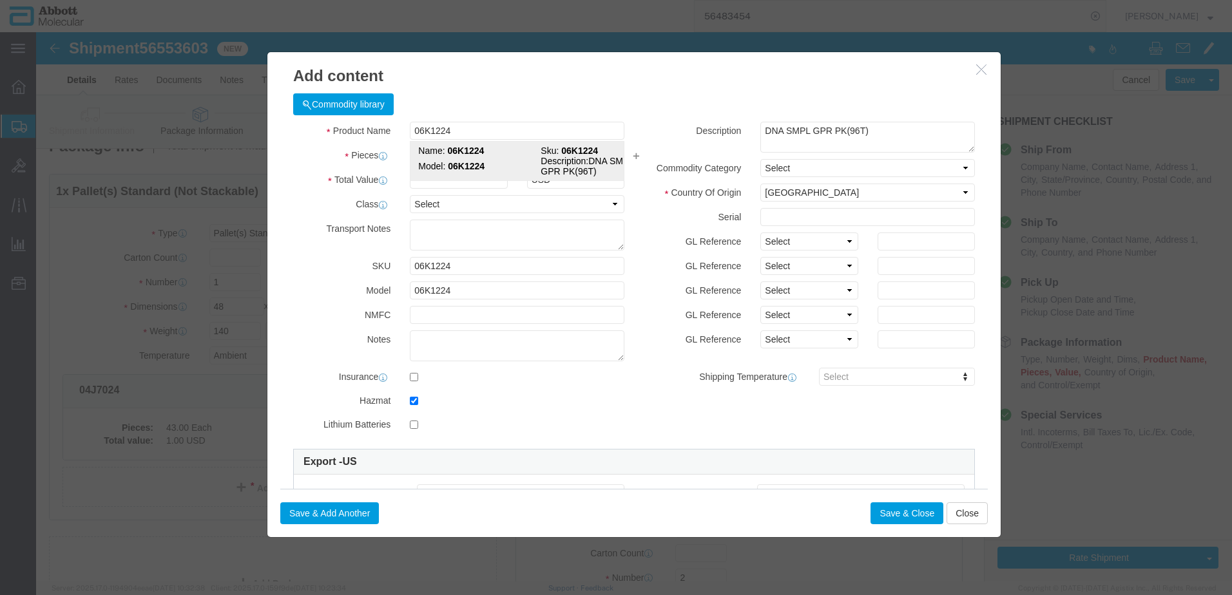
select select "NLR"
type input "87"
type input "1"
select select "70"
click select "Select Account Type Activity ID Airline Appointment Number ASN Batch Number Bil…"
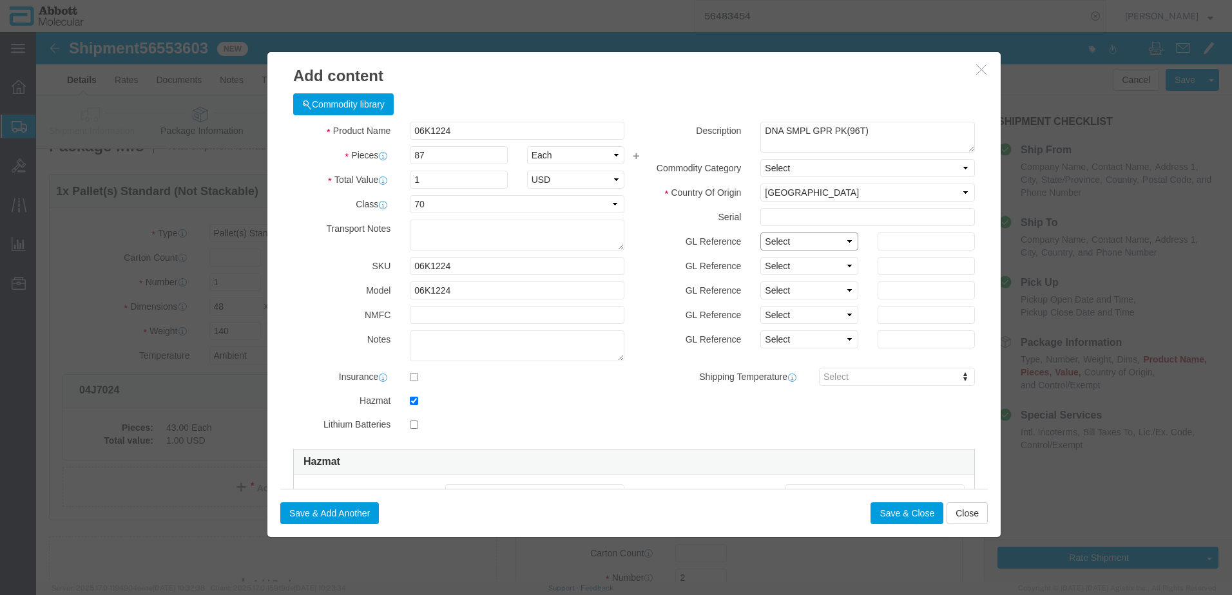
select select "BATCH_NUMBER"
click select "Select Account Type Activity ID Airline Appointment Number ASN Batch Number Bil…"
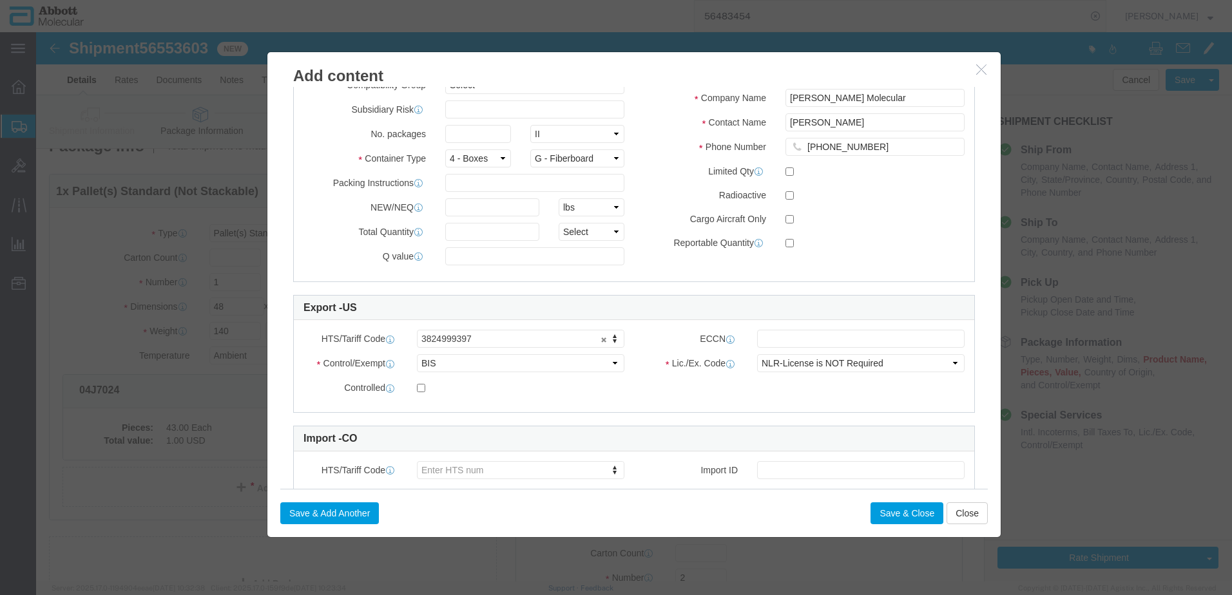
scroll to position [515, 0]
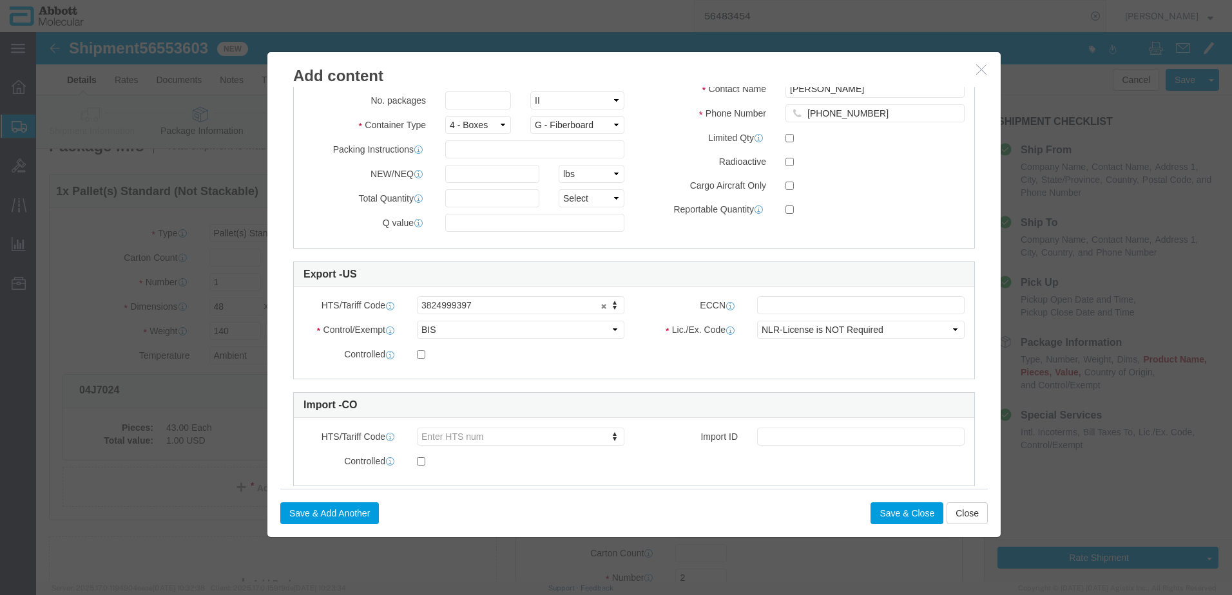
type input "10005288"
drag, startPoint x: 428, startPoint y: 62, endPoint x: 428, endPoint y: 68, distance: 6.5
click input "text"
type input "1"
click input "text"
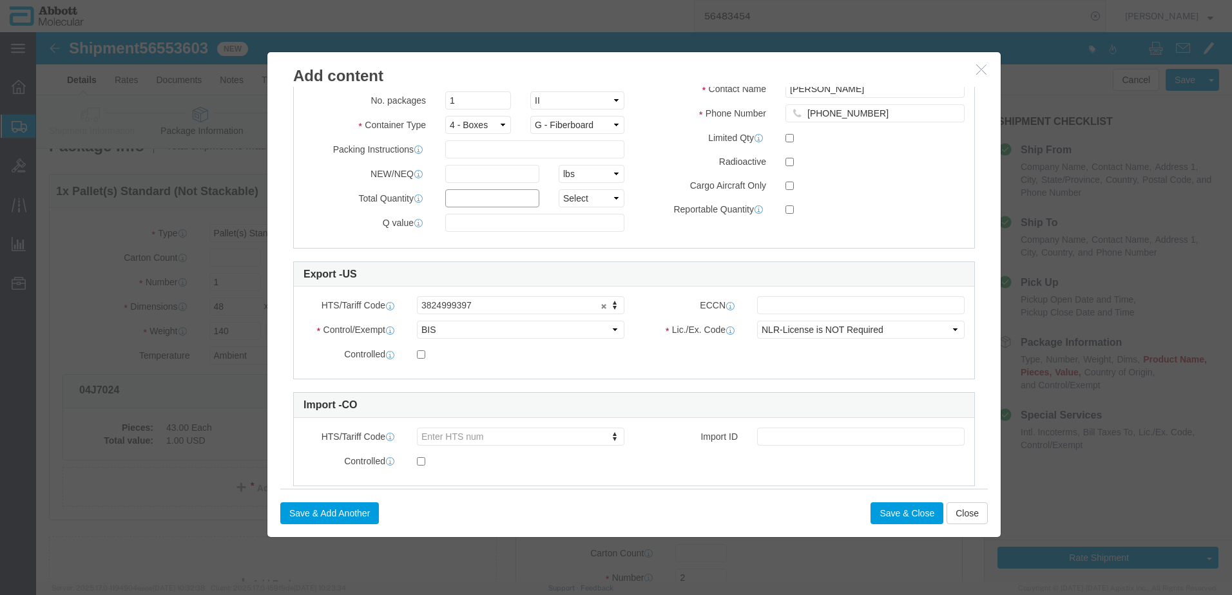
type input "1"
click select "Select curies gallons kgs lbs liters milliliters"
select select "LBS"
click select "Select curies gallons kgs lbs liters milliliters"
click button "Save & Close"
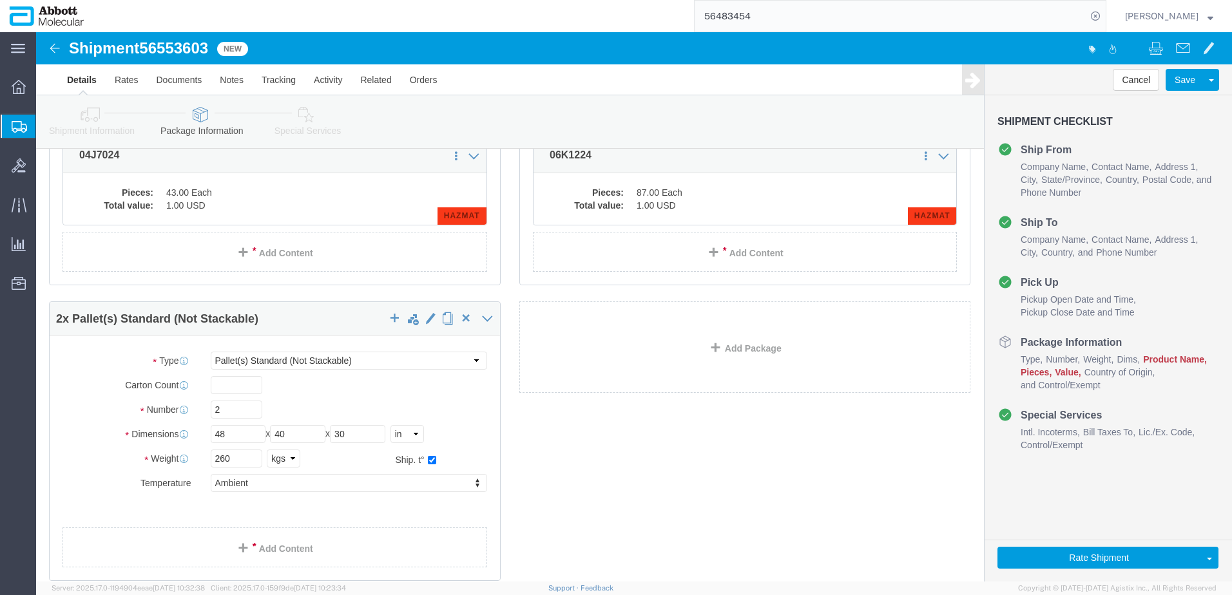
scroll to position [348, 0]
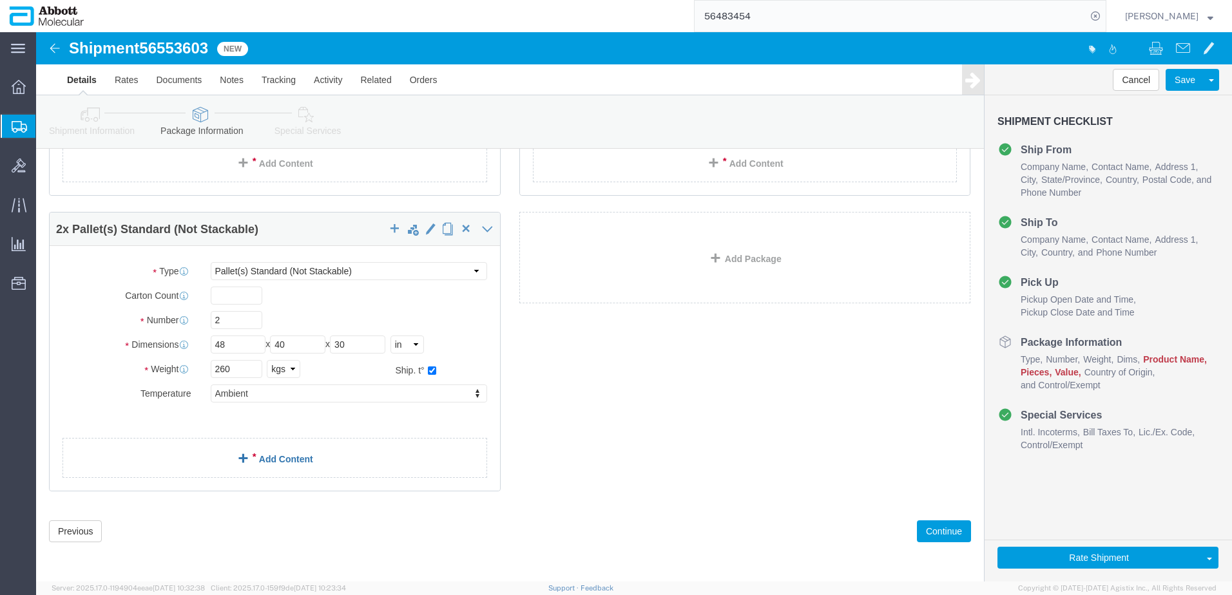
click link "Add Content"
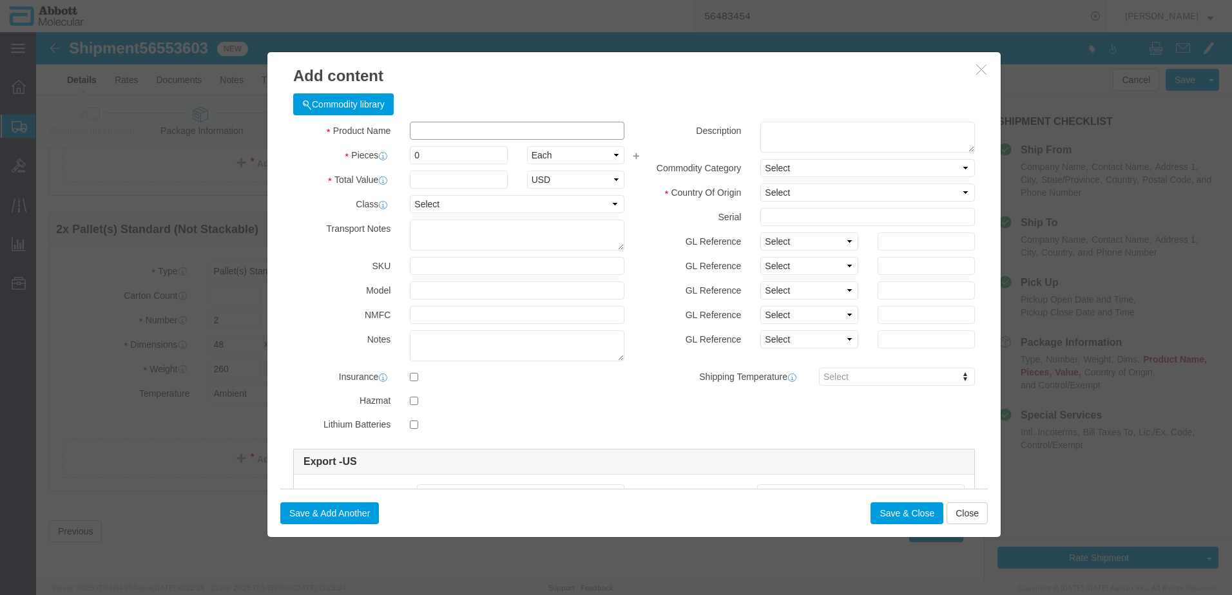
click input "text"
type input "09N2001"
click td "Model: 09N2001"
checkbox input "true"
select select "USD"
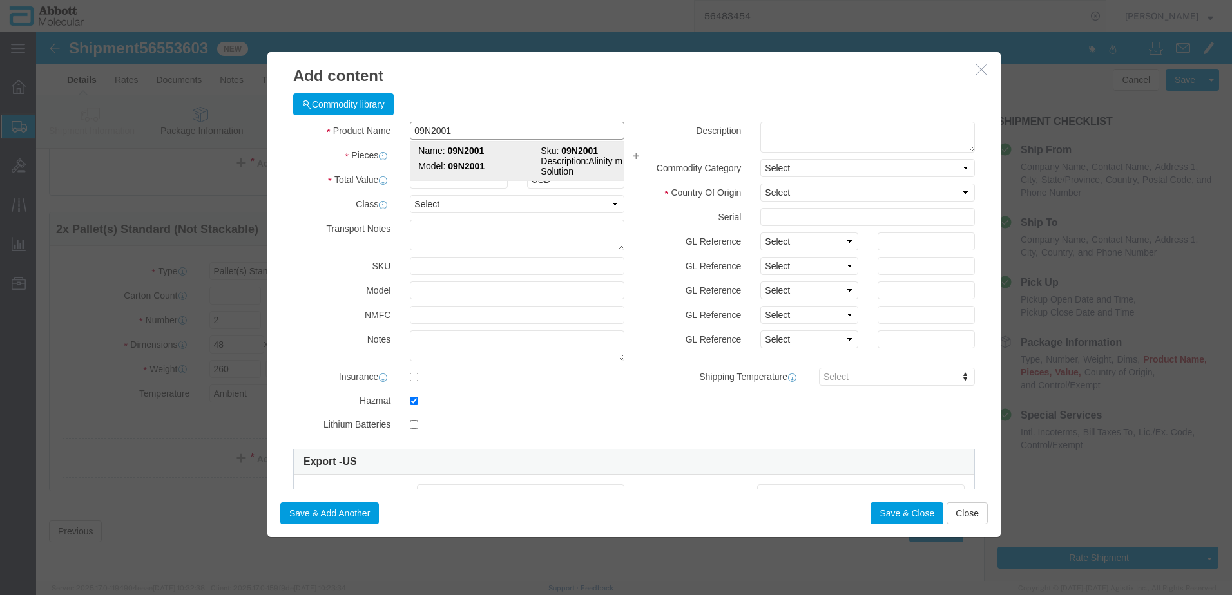
select select "US"
type input "CORROSIVE LIQUID, N.O.S. (GUANIDINE THIOCYANATE SOLUTION)"
type input "1760"
select select "8 Corrosive"
select select "II"
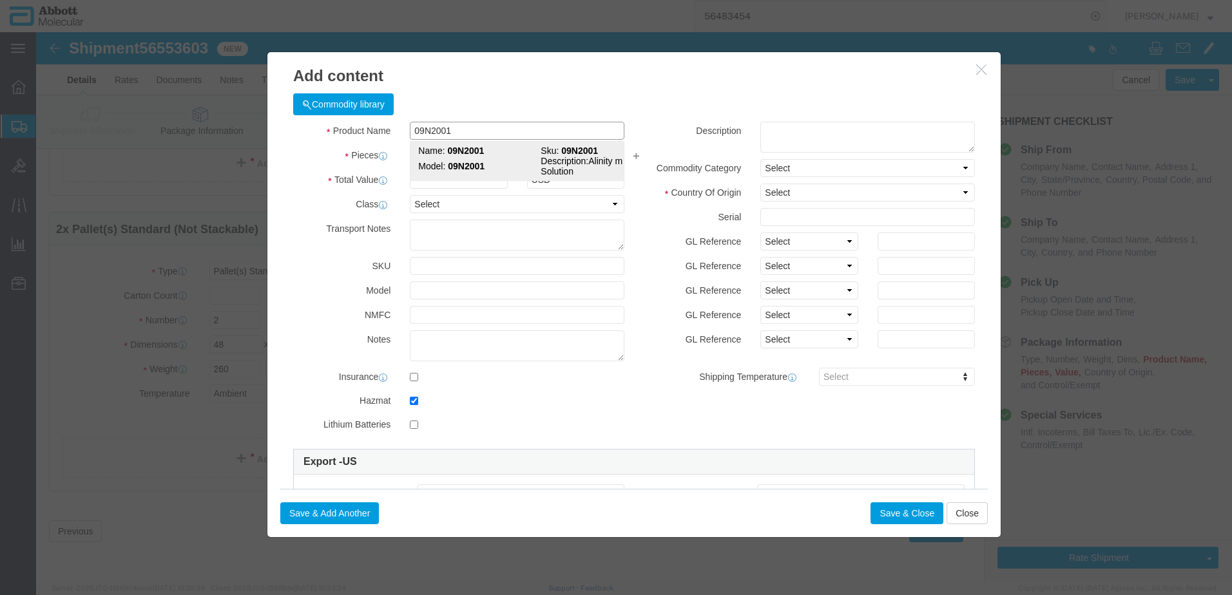
select select "BOXES"
select select "FIBERBOARD"
type input "[PERSON_NAME] Molecular"
type input "[PERSON_NAME]"
type input "[PHONE_NUMBER]"
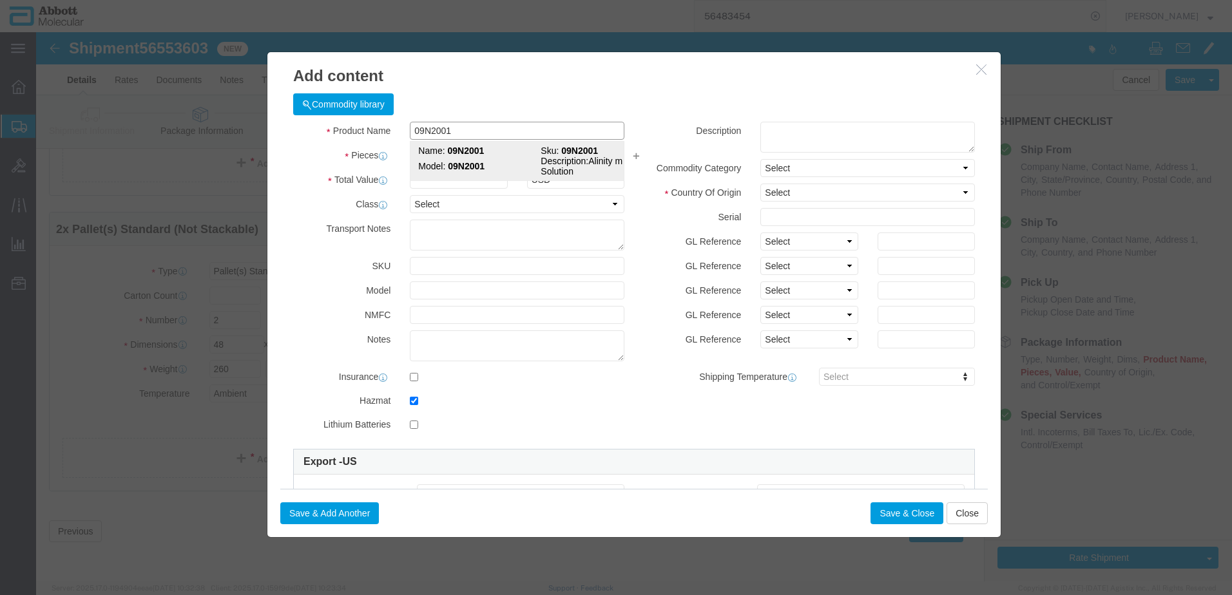
type input "3824999397"
select select "BIS"
checkbox input "false"
type input "09N2001"
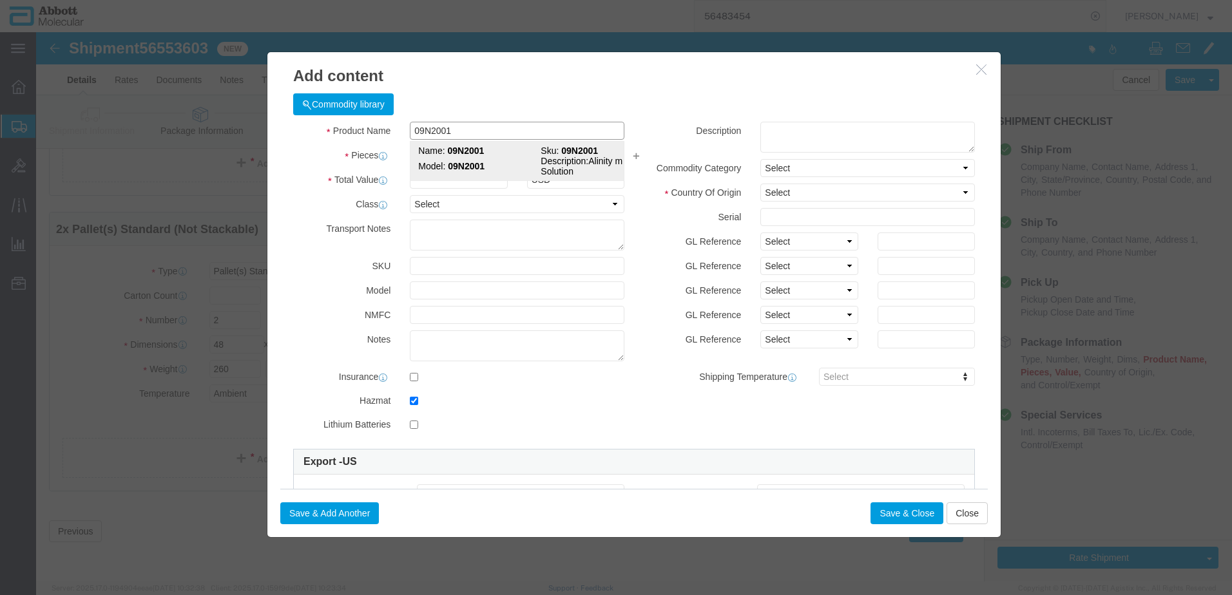
type textarea "Alinity m Lysis Solution"
type input "09N2001"
select select "NLR"
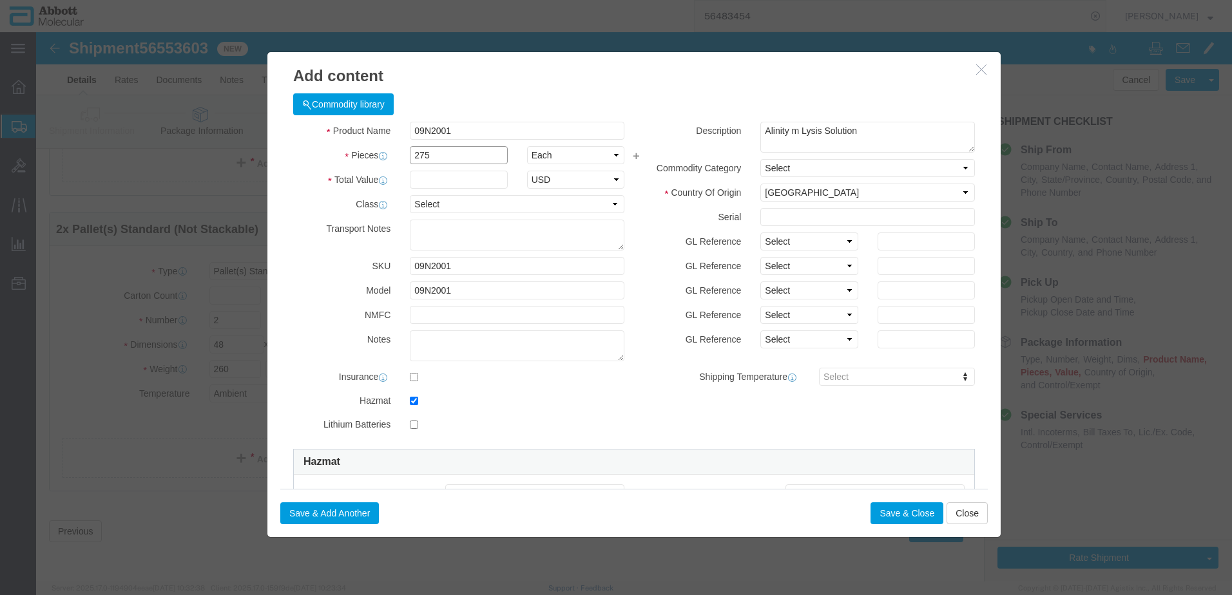
type input "275"
type input "1"
select select "70"
click select "Select Account Type Activity ID Airline Appointment Number ASN Batch Number Bil…"
select select "BATCH_NUMBER"
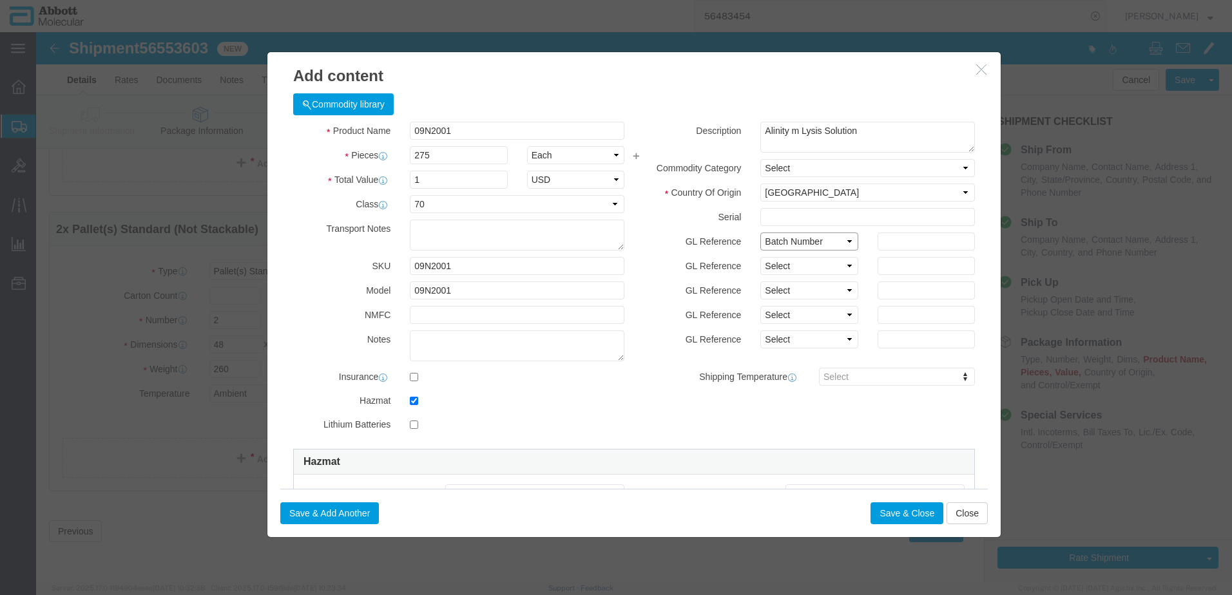
click select "Select Account Type Activity ID Airline Appointment Number ASN Batch Number Bil…"
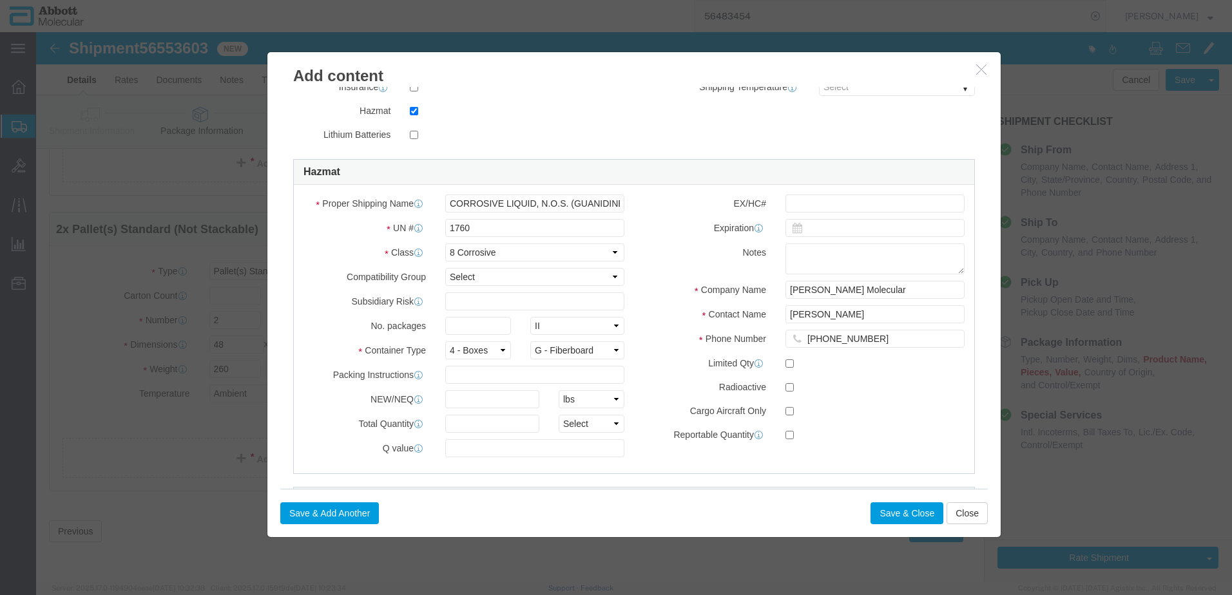
scroll to position [386, 0]
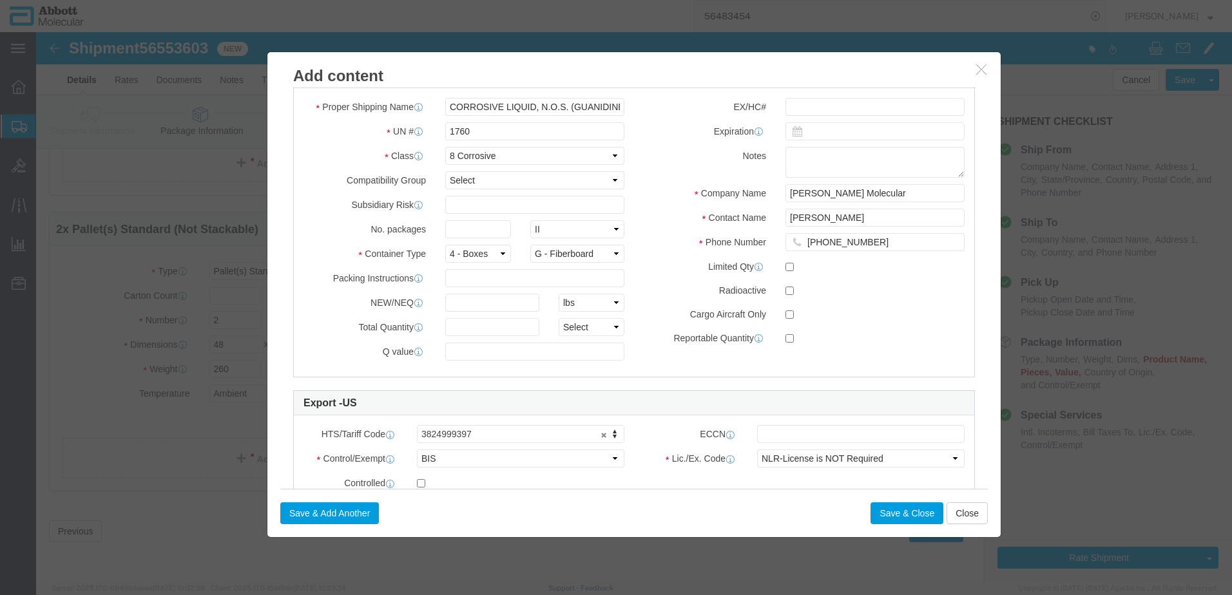
type input "990020216"
click input "text"
type input "1"
click input "text"
type input "1"
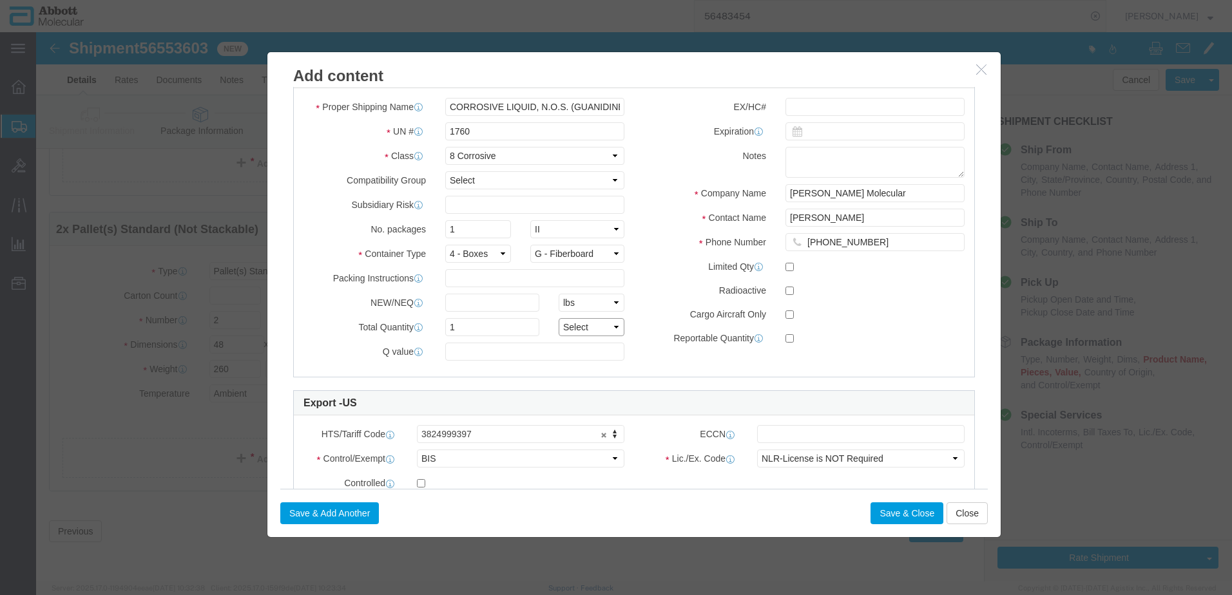
click select "Select curies gallons kgs lbs liters milliliters"
select select "LBS"
click select "Select curies gallons kgs lbs liters milliliters"
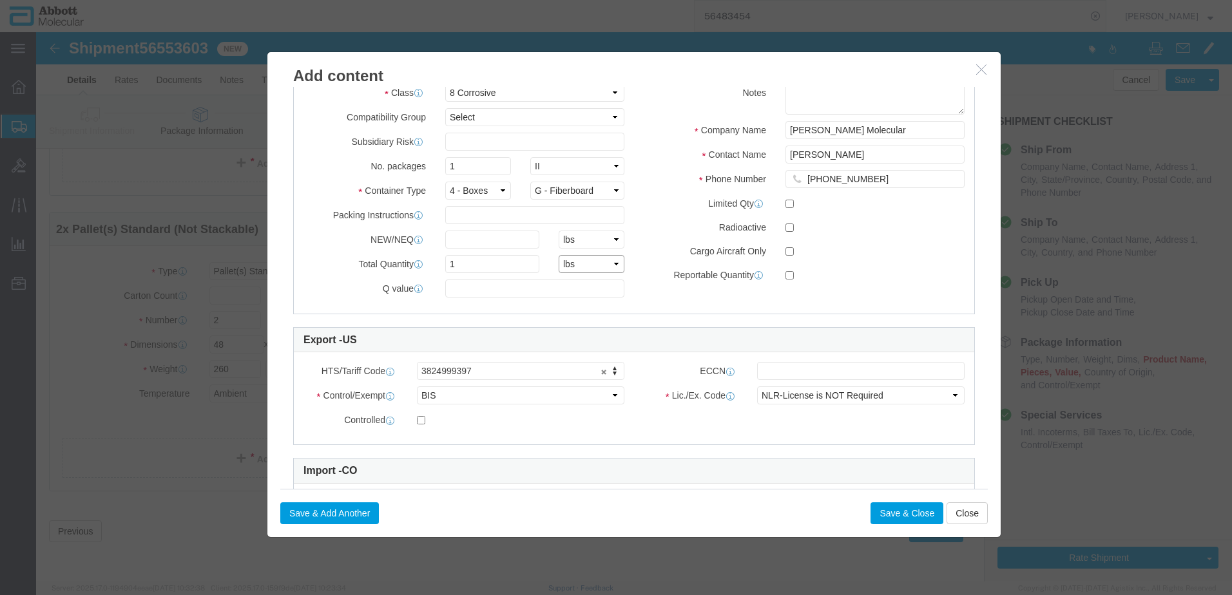
scroll to position [542, 0]
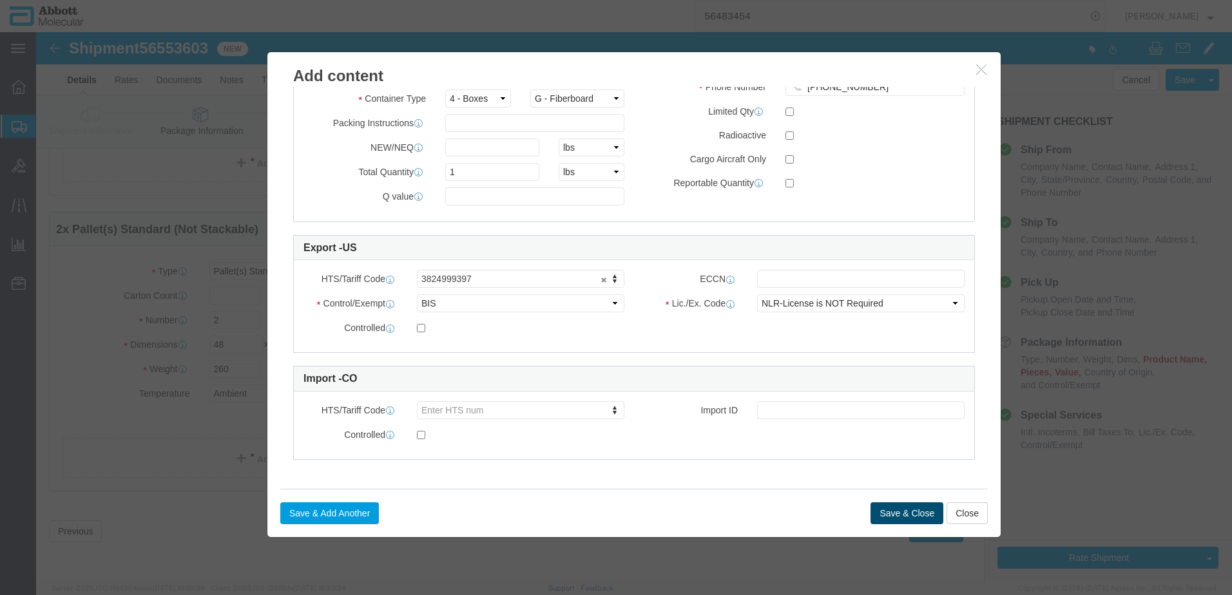
click button "Save & Close"
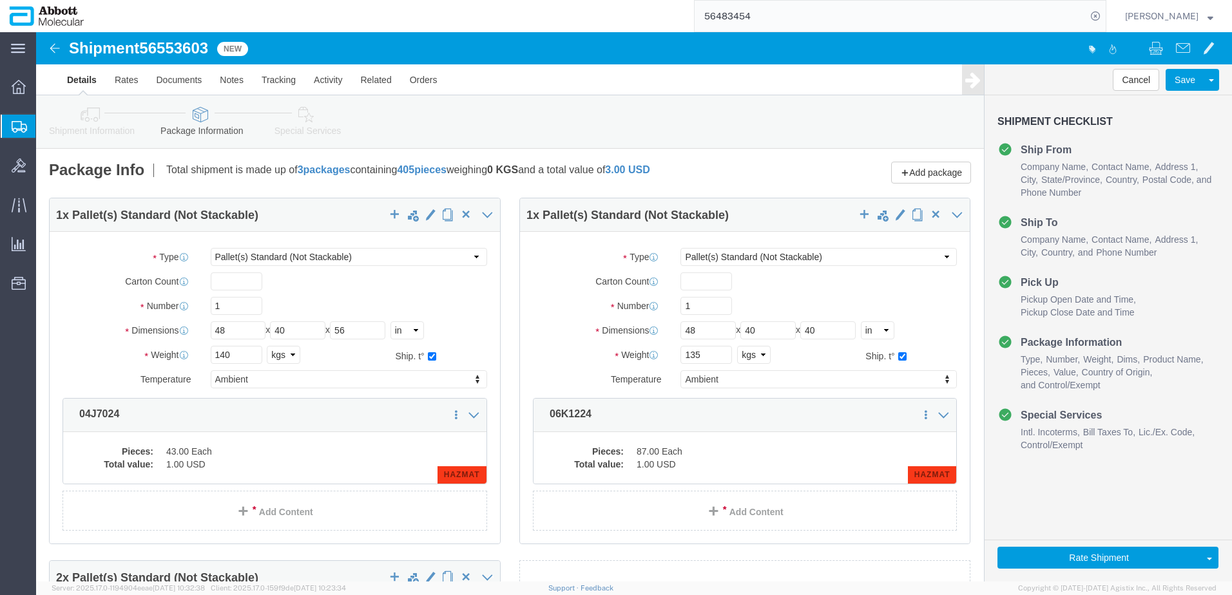
scroll to position [415, 0]
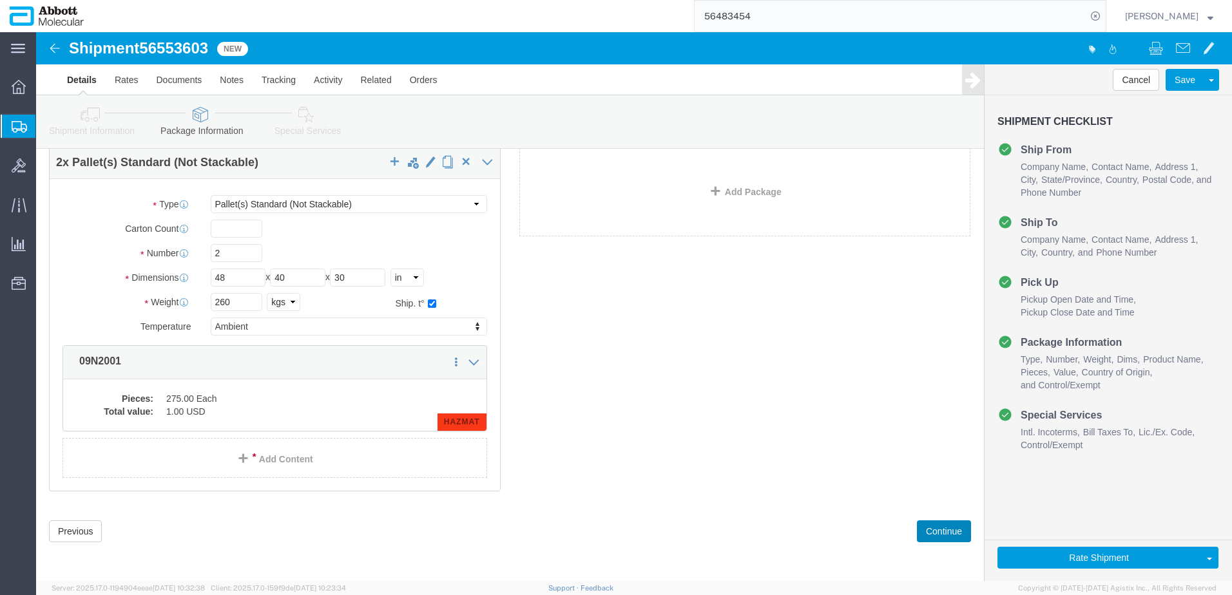
click button "Continue"
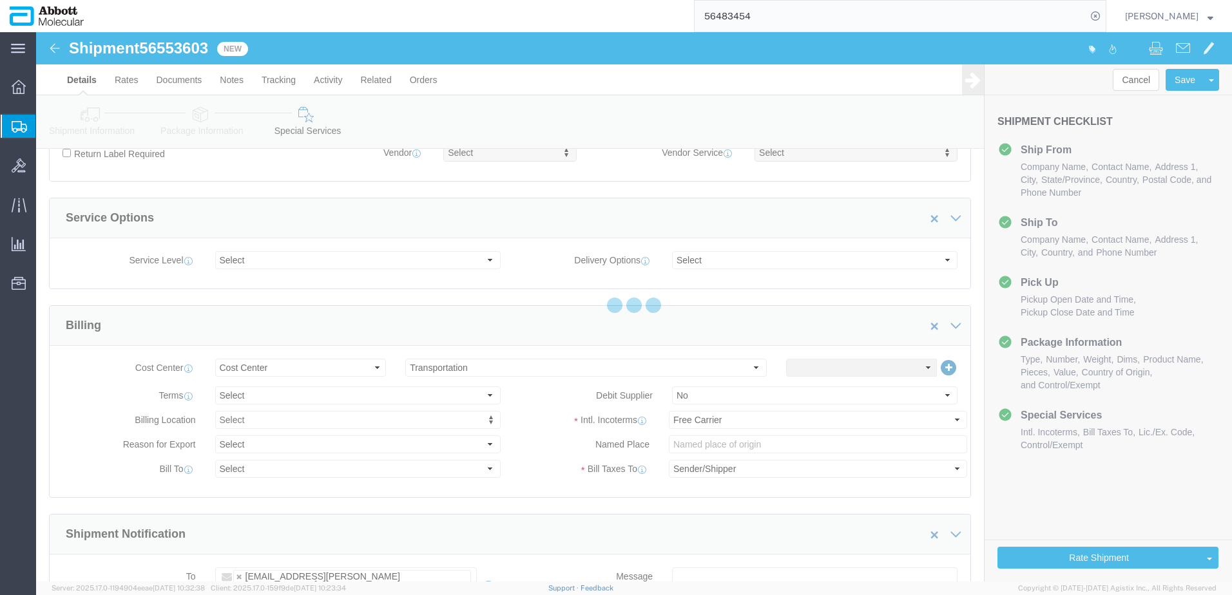
scroll to position [1718, 0]
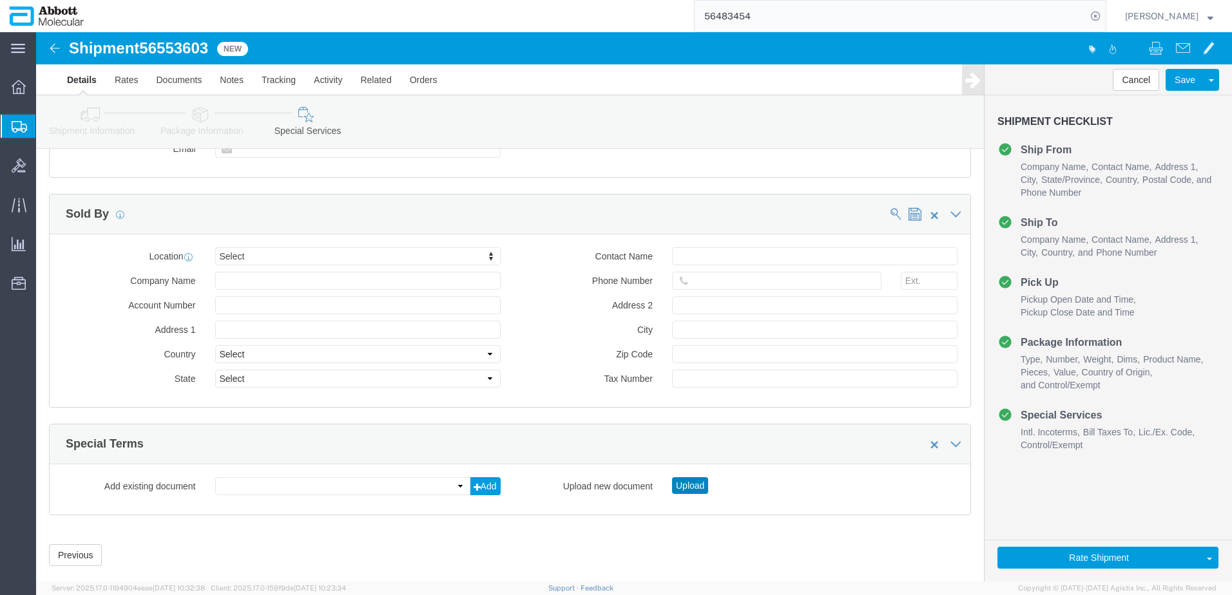
click button "Upload"
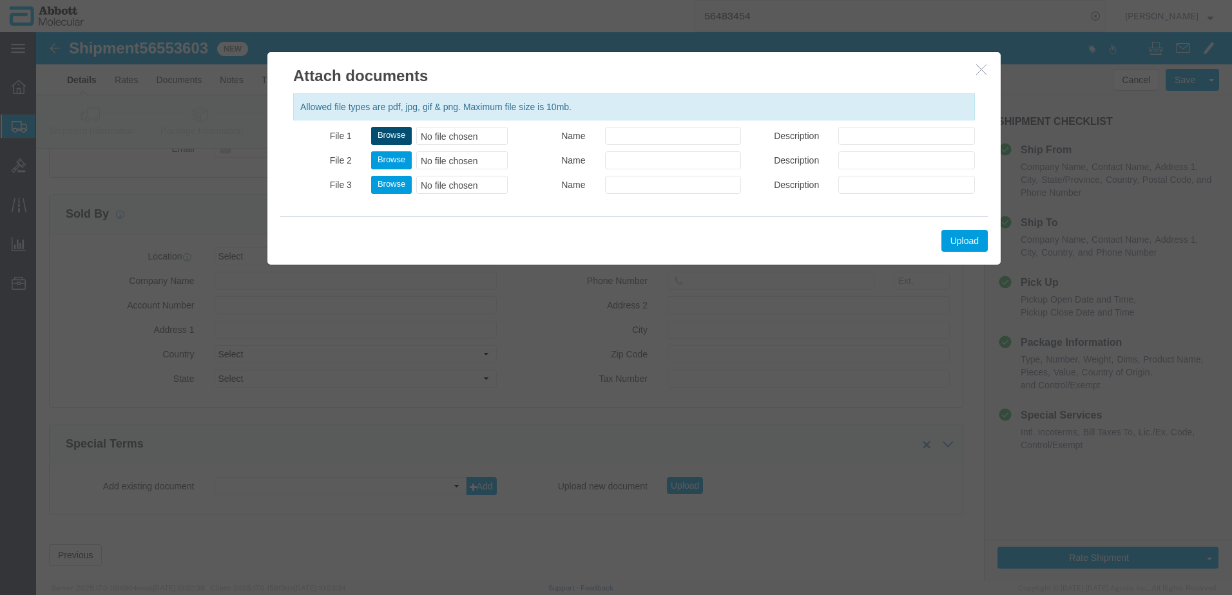
click button "Browse"
type input "C:\fakepath\620598359 SLI KN.pdf"
click button "Upload"
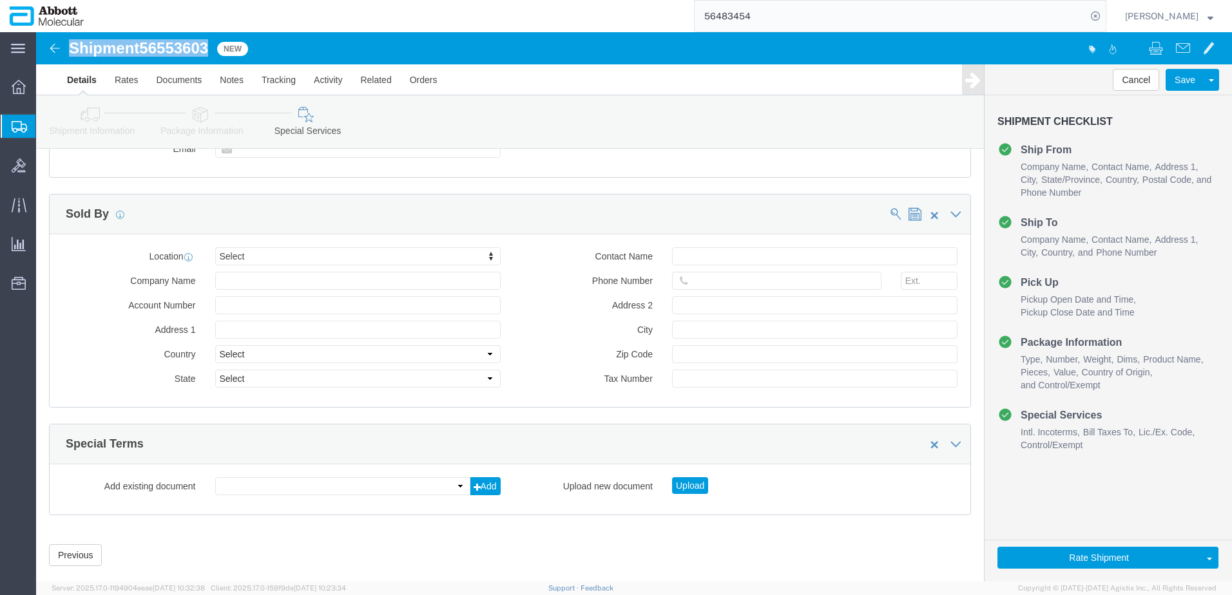
drag, startPoint x: 36, startPoint y: 17, endPoint x: 173, endPoint y: 15, distance: 137.2
click h1 "Shipment 56553603"
copy h1 "Shipment 56553603"
drag, startPoint x: 1034, startPoint y: 522, endPoint x: 1024, endPoint y: 521, distance: 10.4
click button "Rate Shipment"
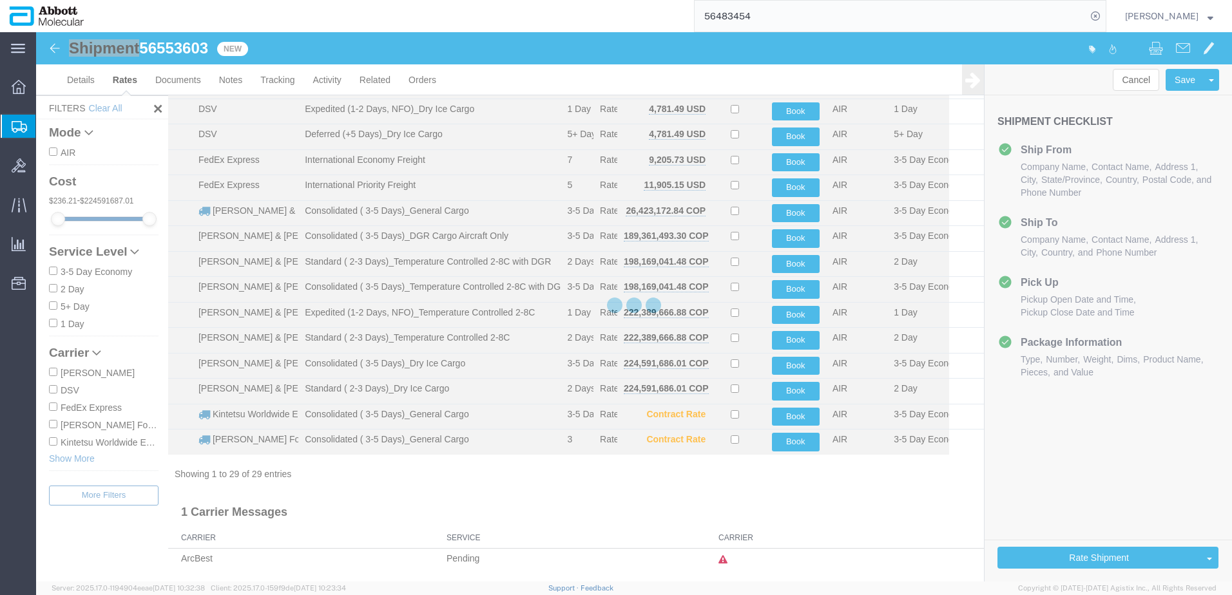
scroll to position [428, 0]
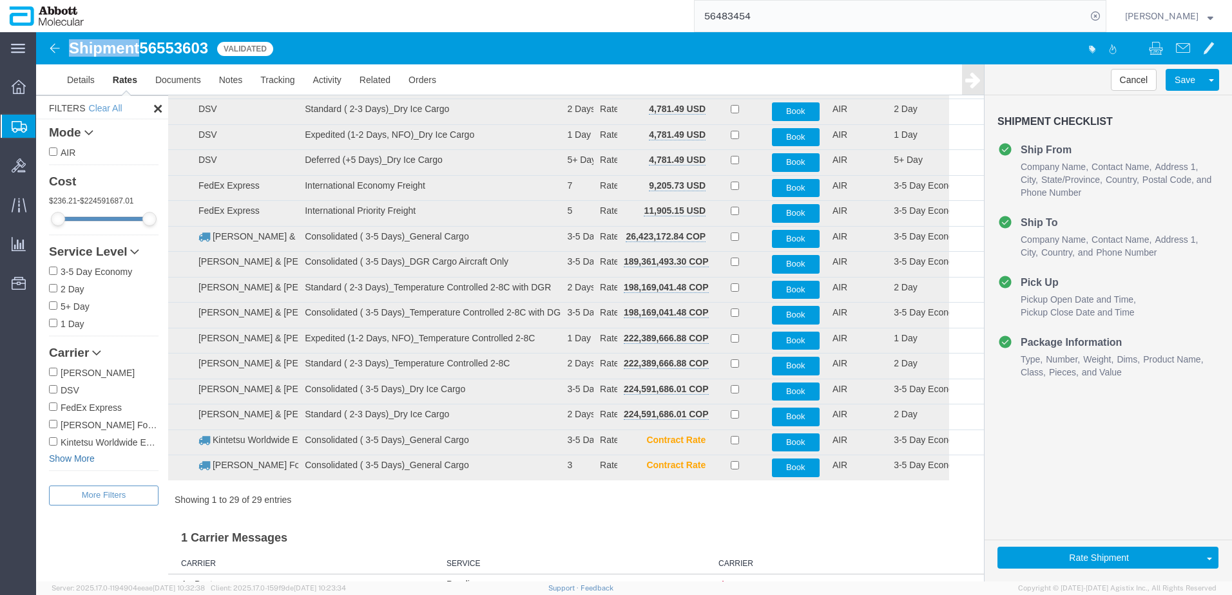
click at [69, 458] on link "Show More" at bounding box center [104, 458] width 110 height 13
click at [79, 461] on label "[PERSON_NAME] & [PERSON_NAME]" at bounding box center [104, 459] width 110 height 14
click at [57, 461] on input "[PERSON_NAME] & [PERSON_NAME]" at bounding box center [53, 459] width 8 height 8
checkbox input "true"
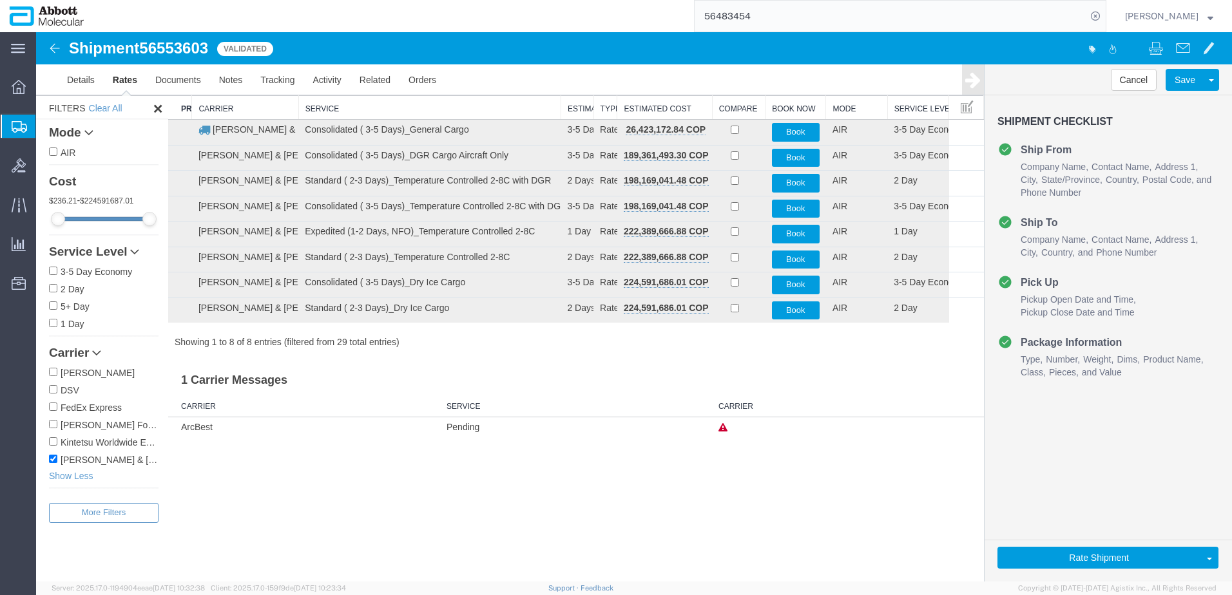
scroll to position [0, 0]
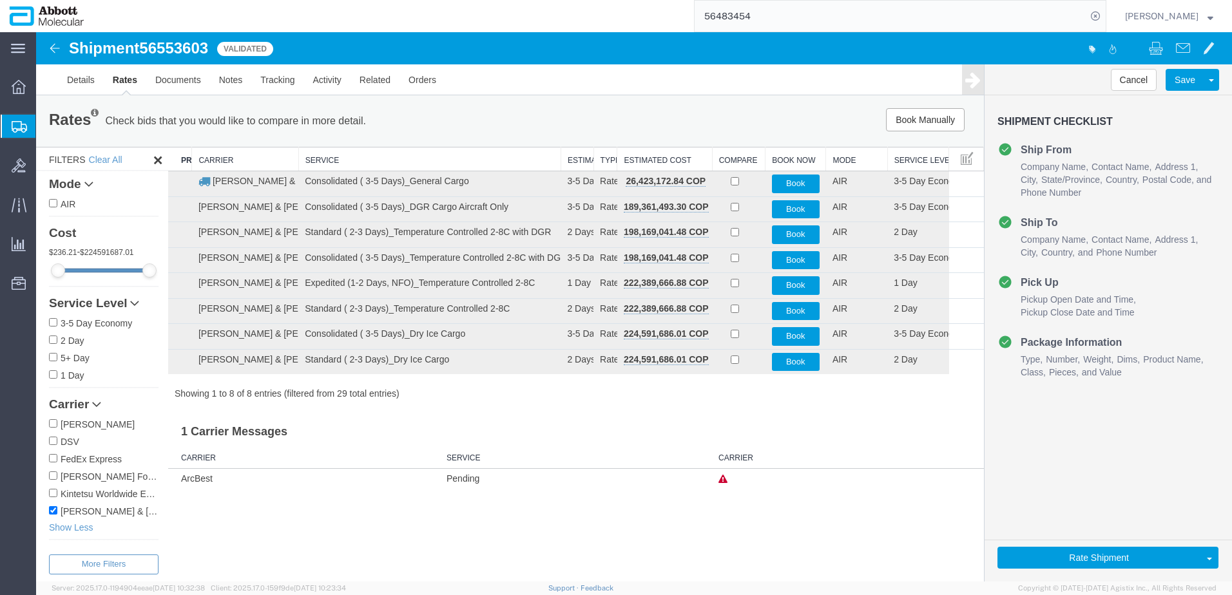
click at [357, 162] on th "Service" at bounding box center [429, 160] width 262 height 24
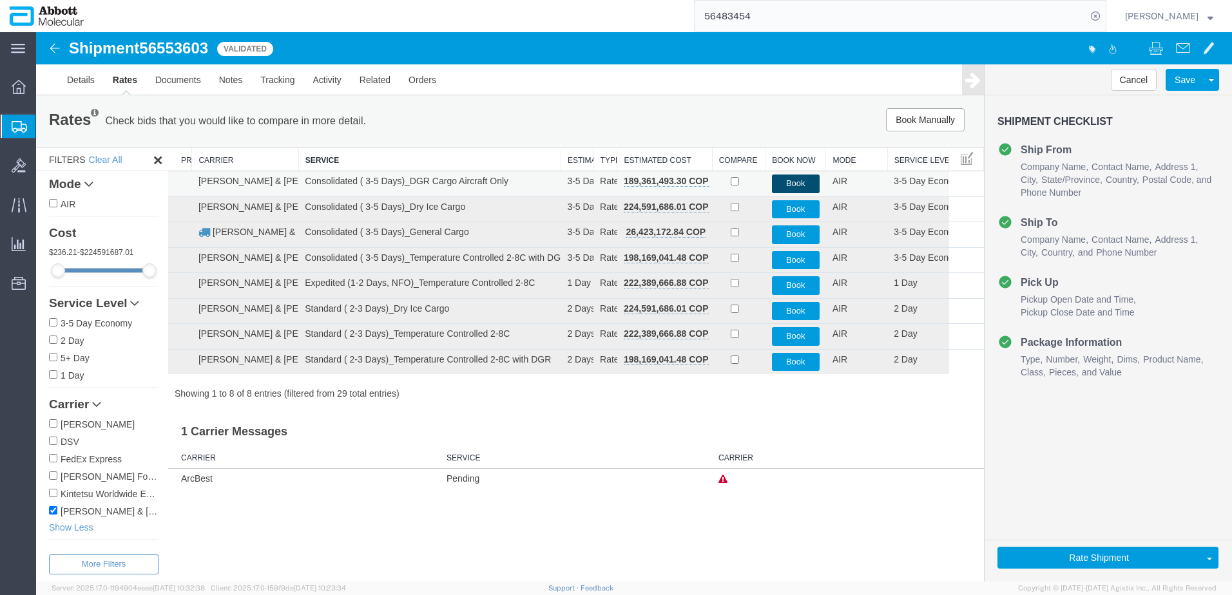
click at [782, 184] on button "Book" at bounding box center [796, 184] width 48 height 19
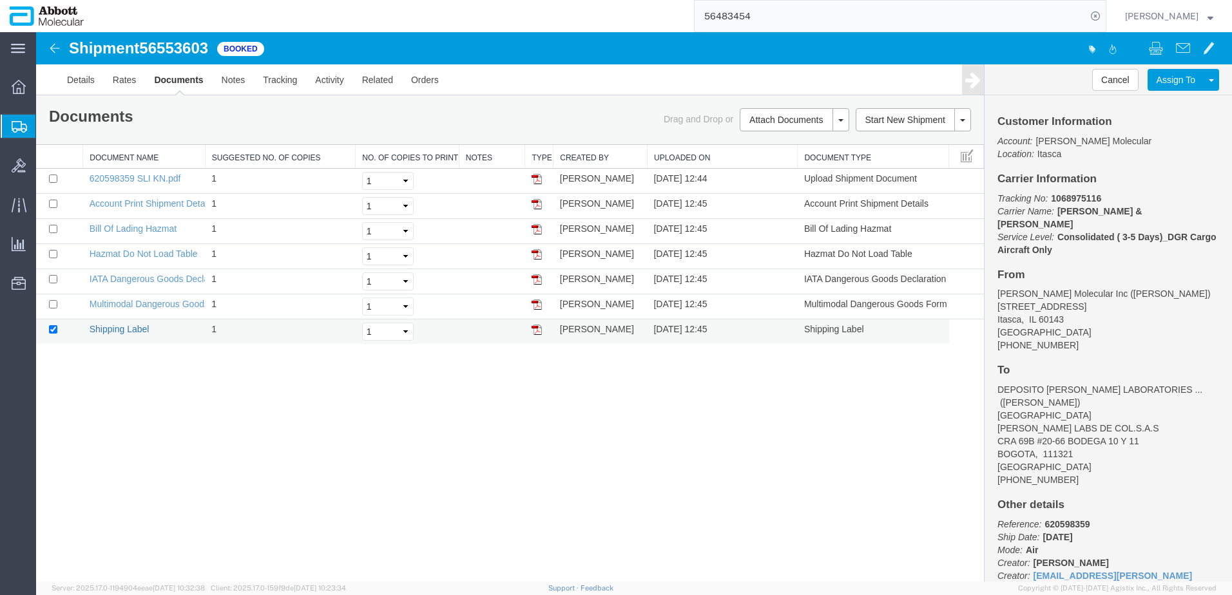
click at [119, 329] on link "Shipping Label" at bounding box center [120, 329] width 60 height 10
